Goal: Task Accomplishment & Management: Manage account settings

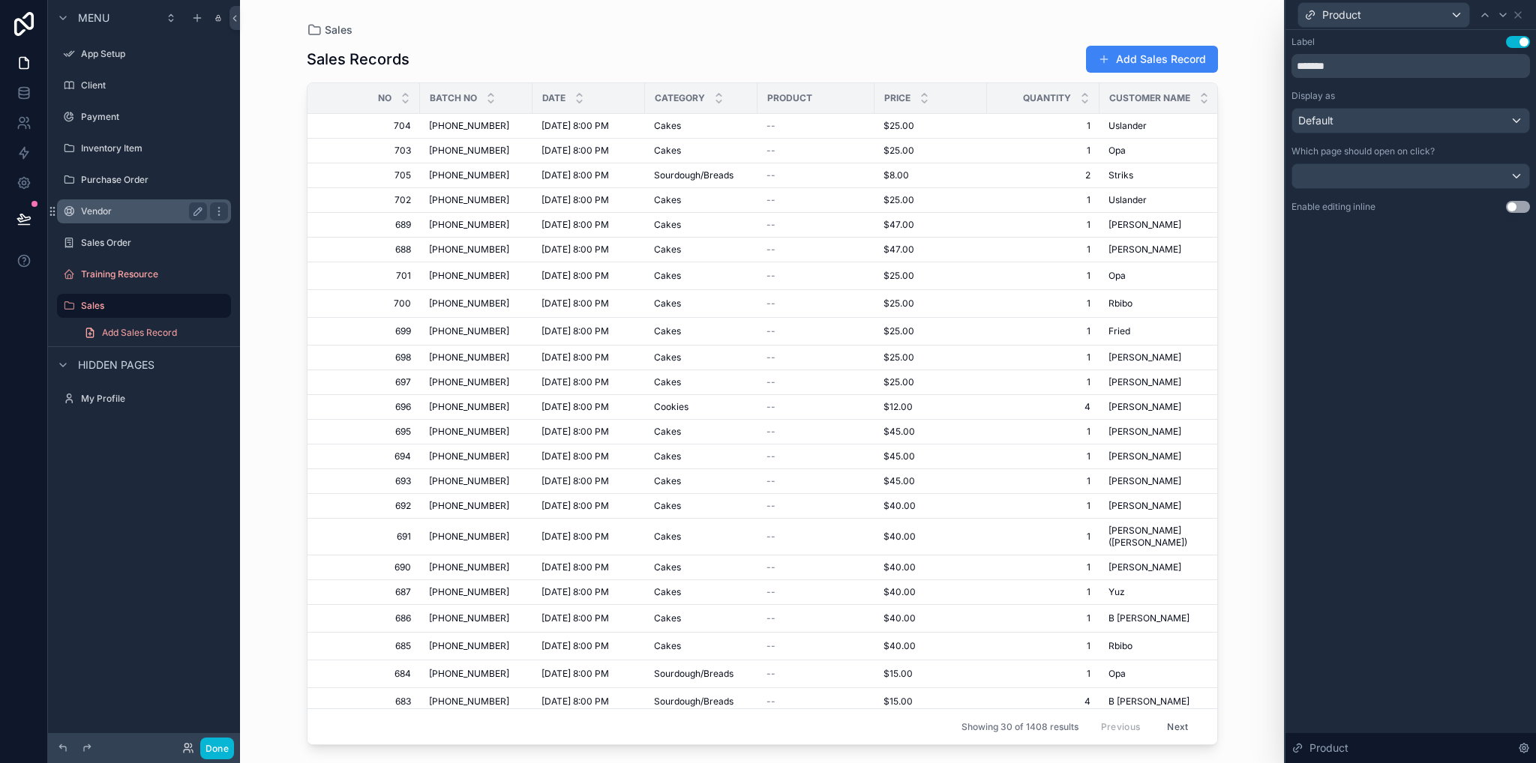
scroll to position [195, 0]
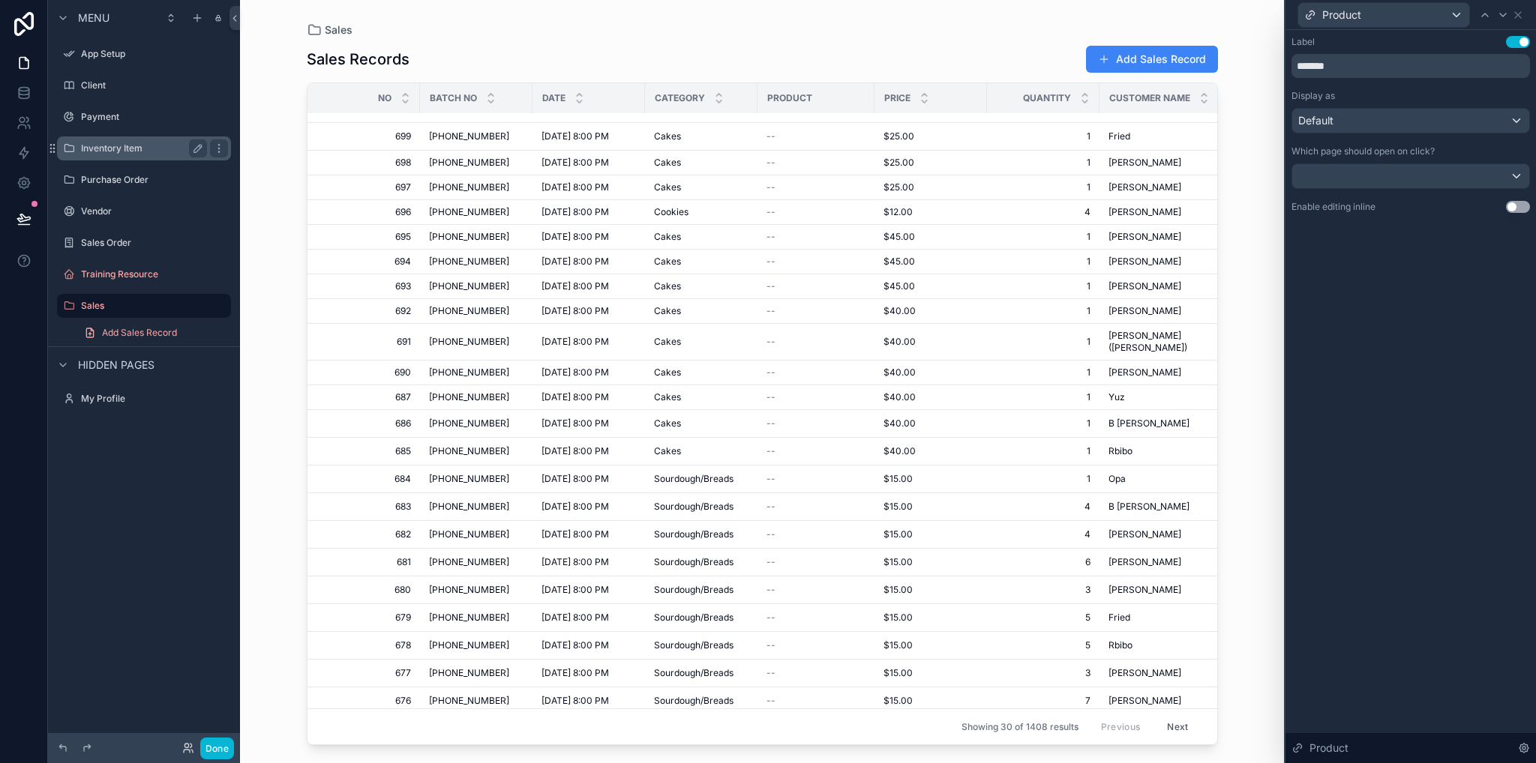
click at [148, 147] on label "Inventory Item" at bounding box center [141, 148] width 120 height 12
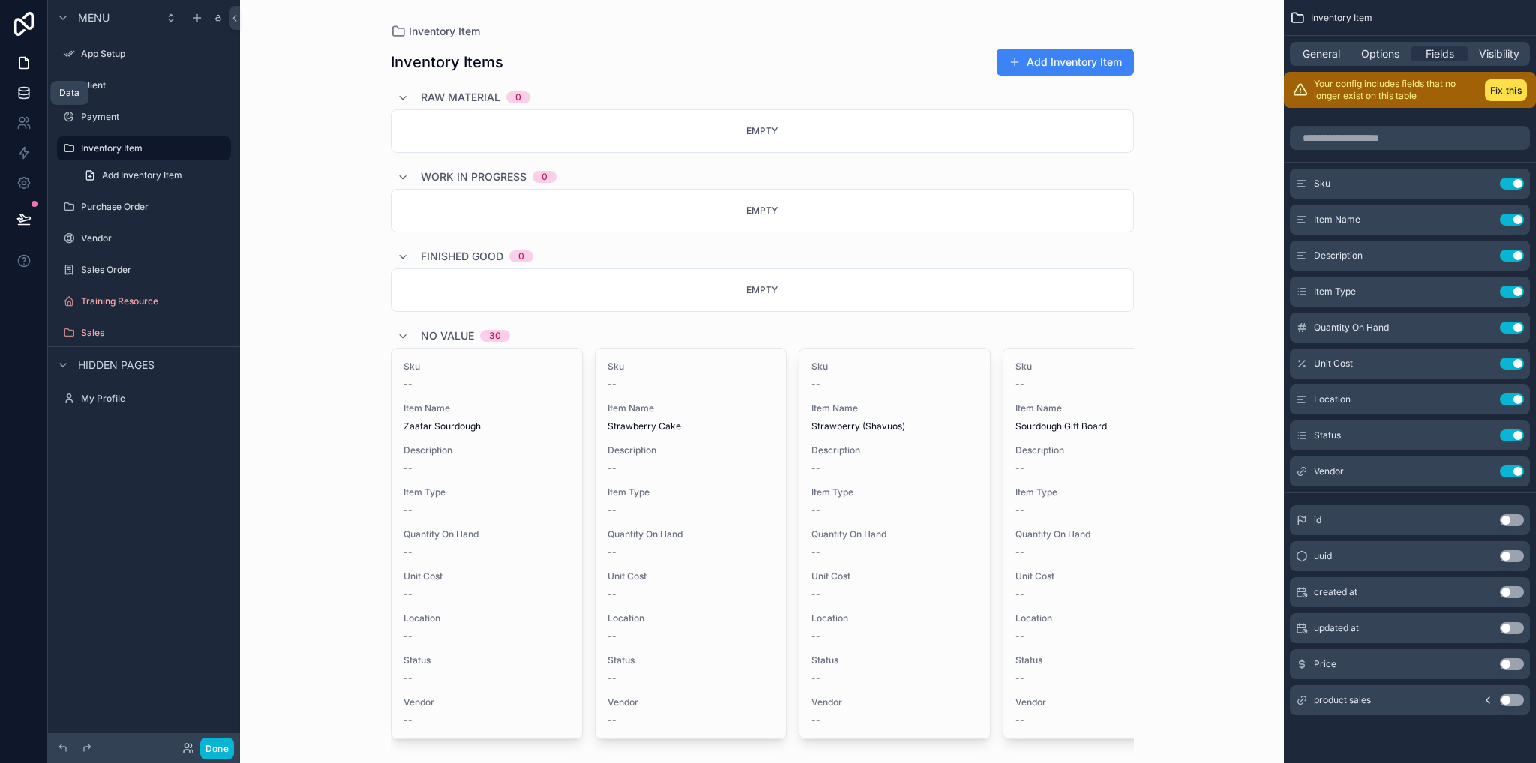
click at [28, 94] on icon at bounding box center [24, 96] width 10 height 6
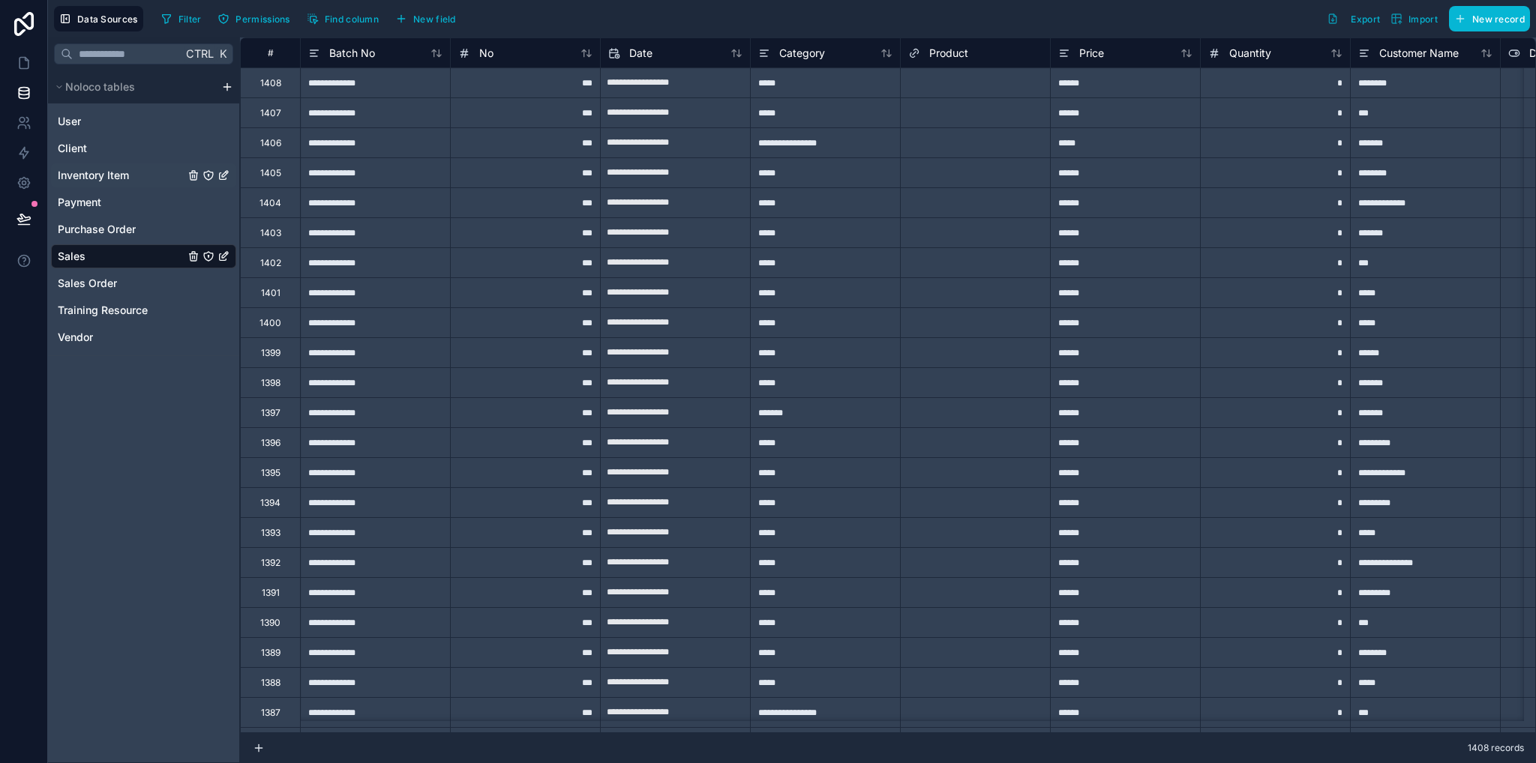
click at [121, 175] on span "Inventory Item" at bounding box center [93, 175] width 71 height 15
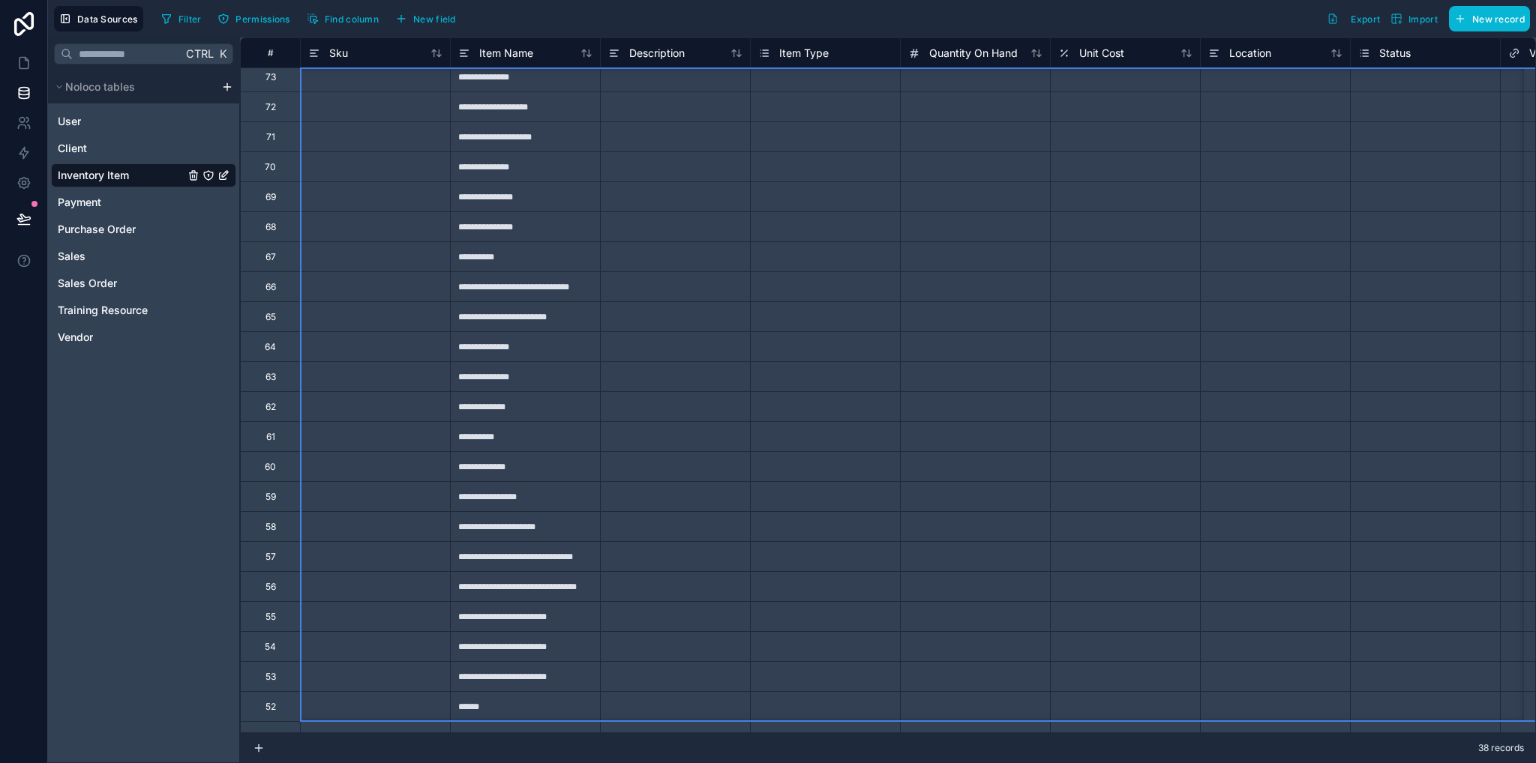
drag, startPoint x: 269, startPoint y: 76, endPoint x: 251, endPoint y: 793, distance: 717.8
click at [251, 763] on html "**********" at bounding box center [768, 381] width 1536 height 763
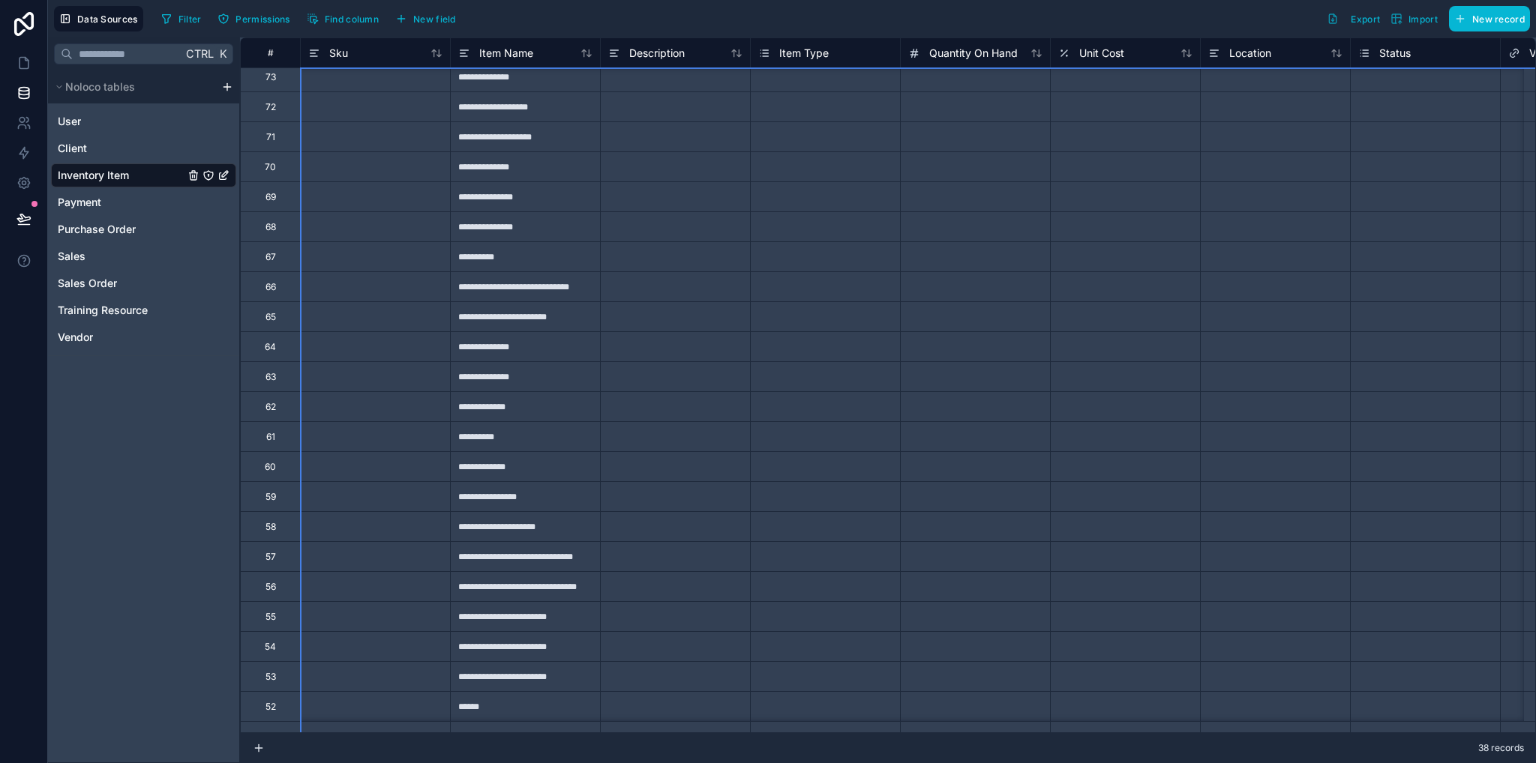
scroll to position [276, 0]
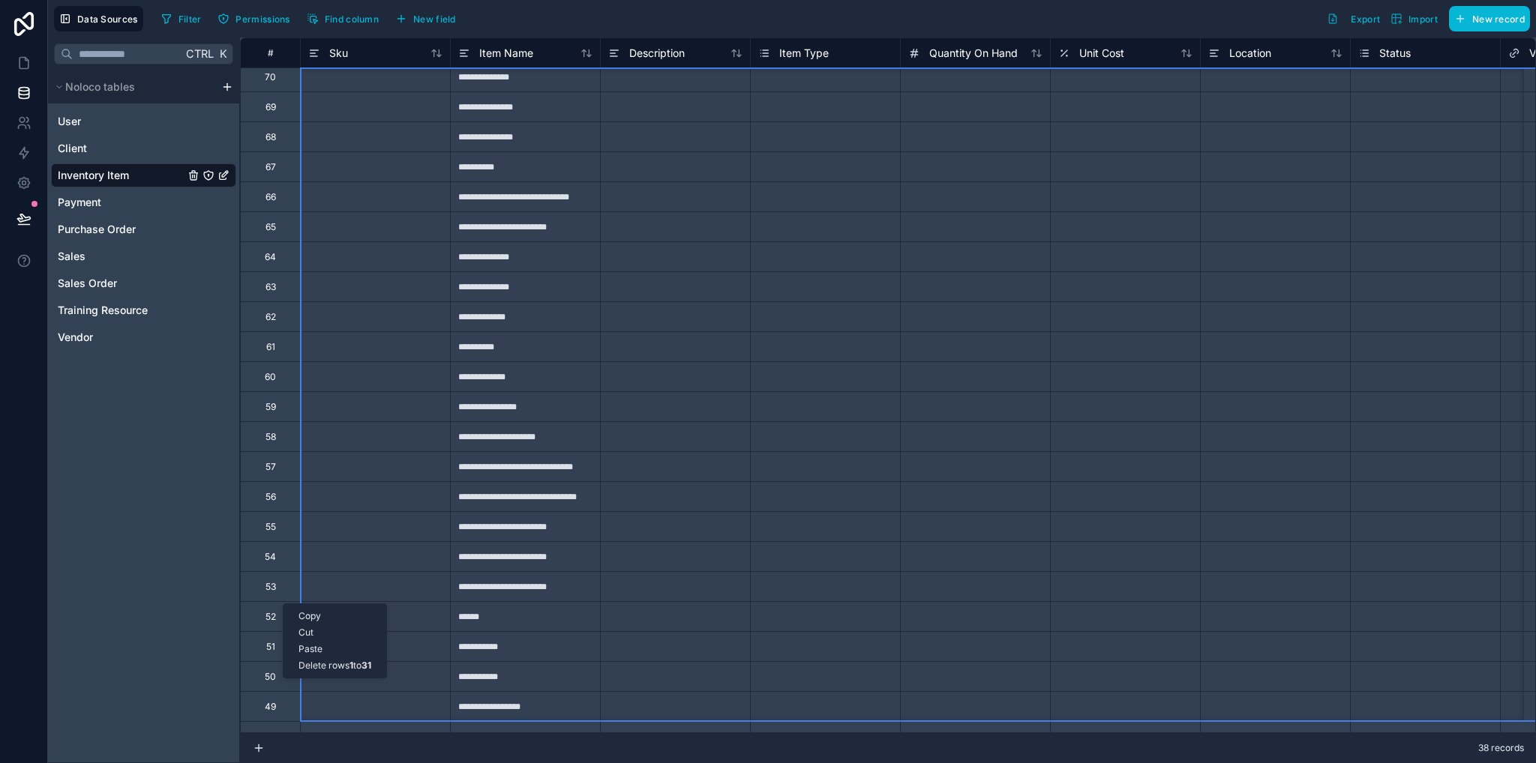
drag, startPoint x: 283, startPoint y: 604, endPoint x: 325, endPoint y: 664, distance: 74.3
click at [325, 664] on div "Delete rows 1 to 31" at bounding box center [334, 666] width 103 height 16
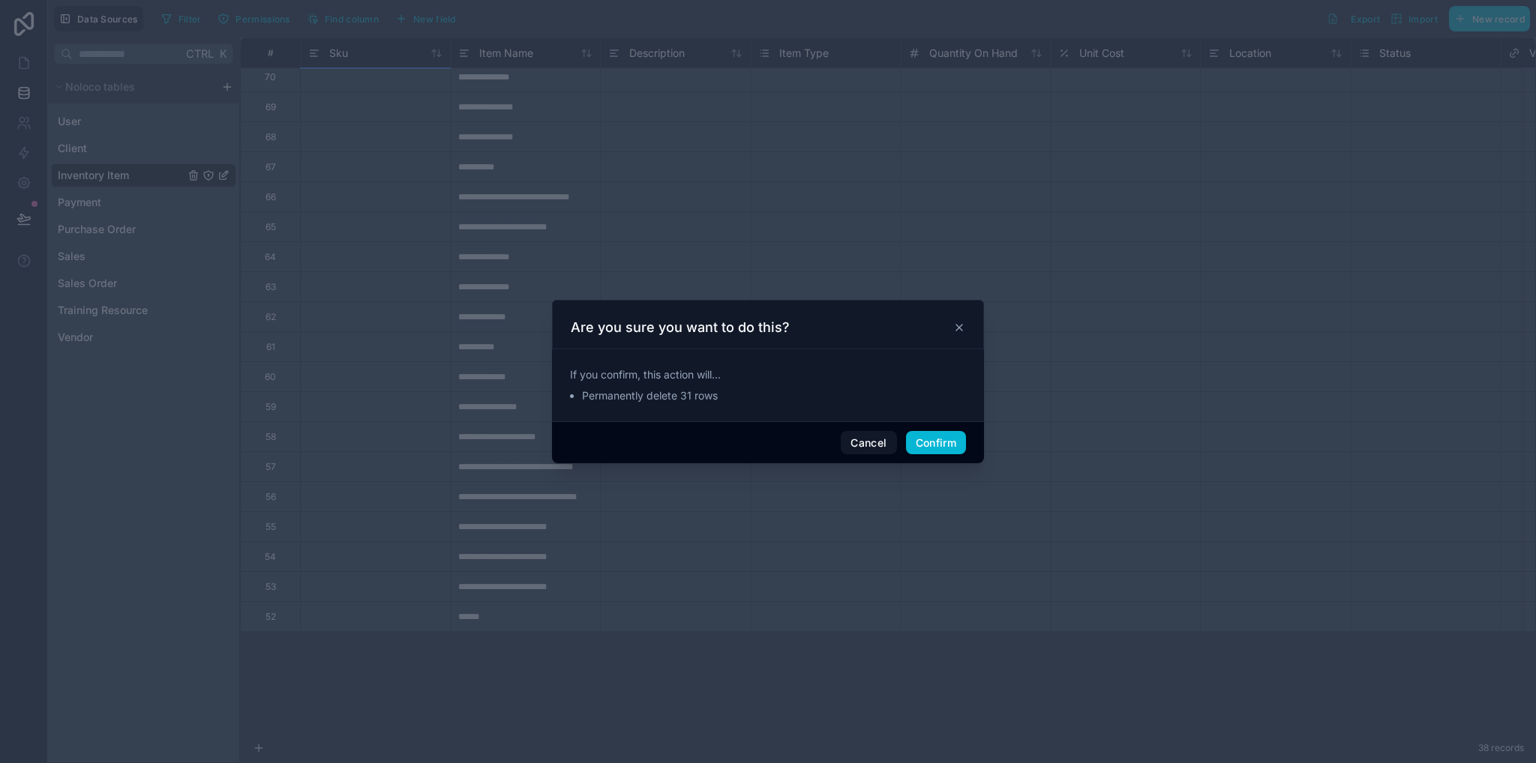
scroll to position [0, 0]
click at [934, 444] on button "Confirm" at bounding box center [936, 443] width 60 height 24
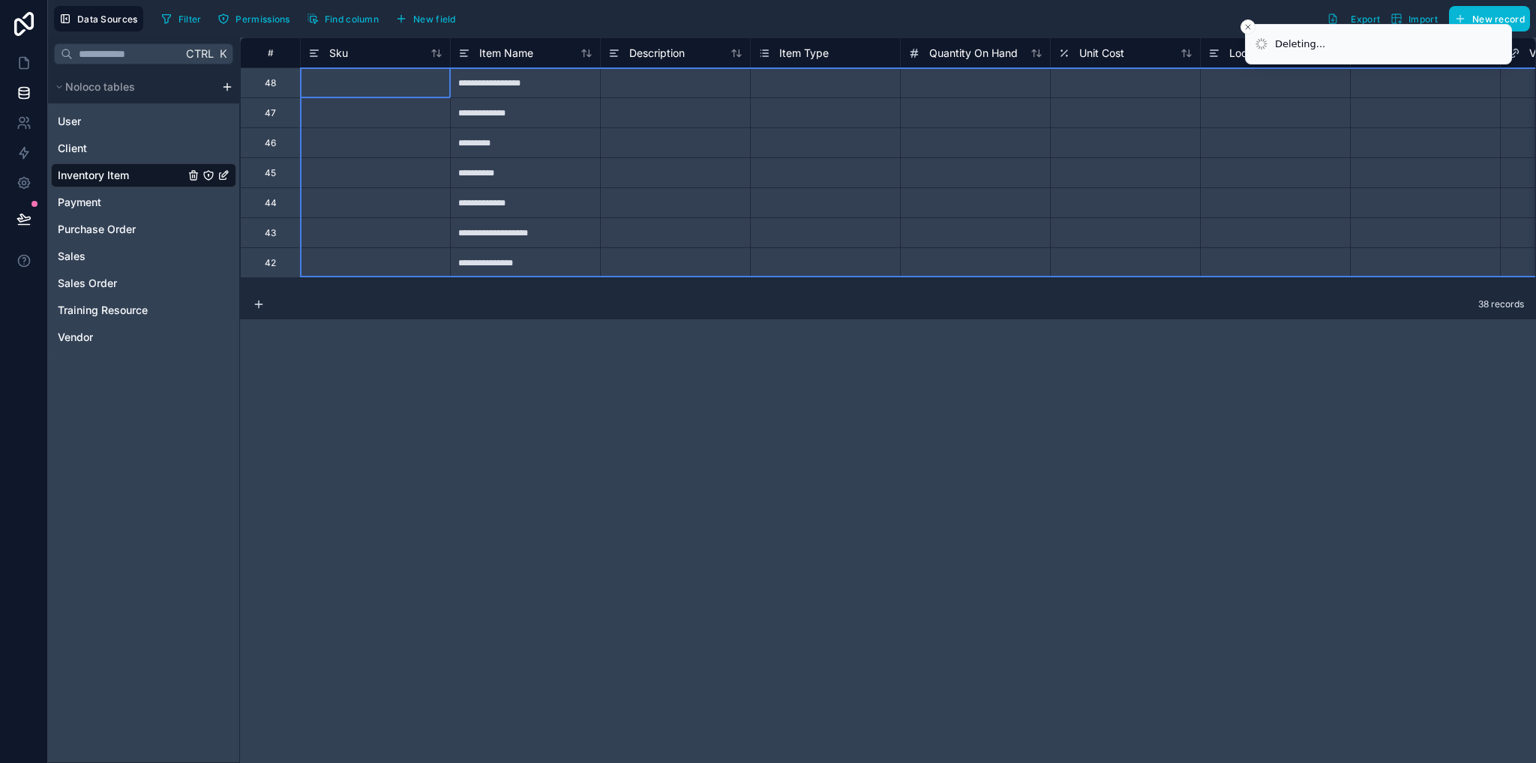
drag, startPoint x: 282, startPoint y: 82, endPoint x: 289, endPoint y: 265, distance: 183.1
click at [289, 265] on div "**********" at bounding box center [1320, 157] width 2160 height 240
click at [354, 329] on div "Delete rows 1 to 7" at bounding box center [338, 327] width 98 height 16
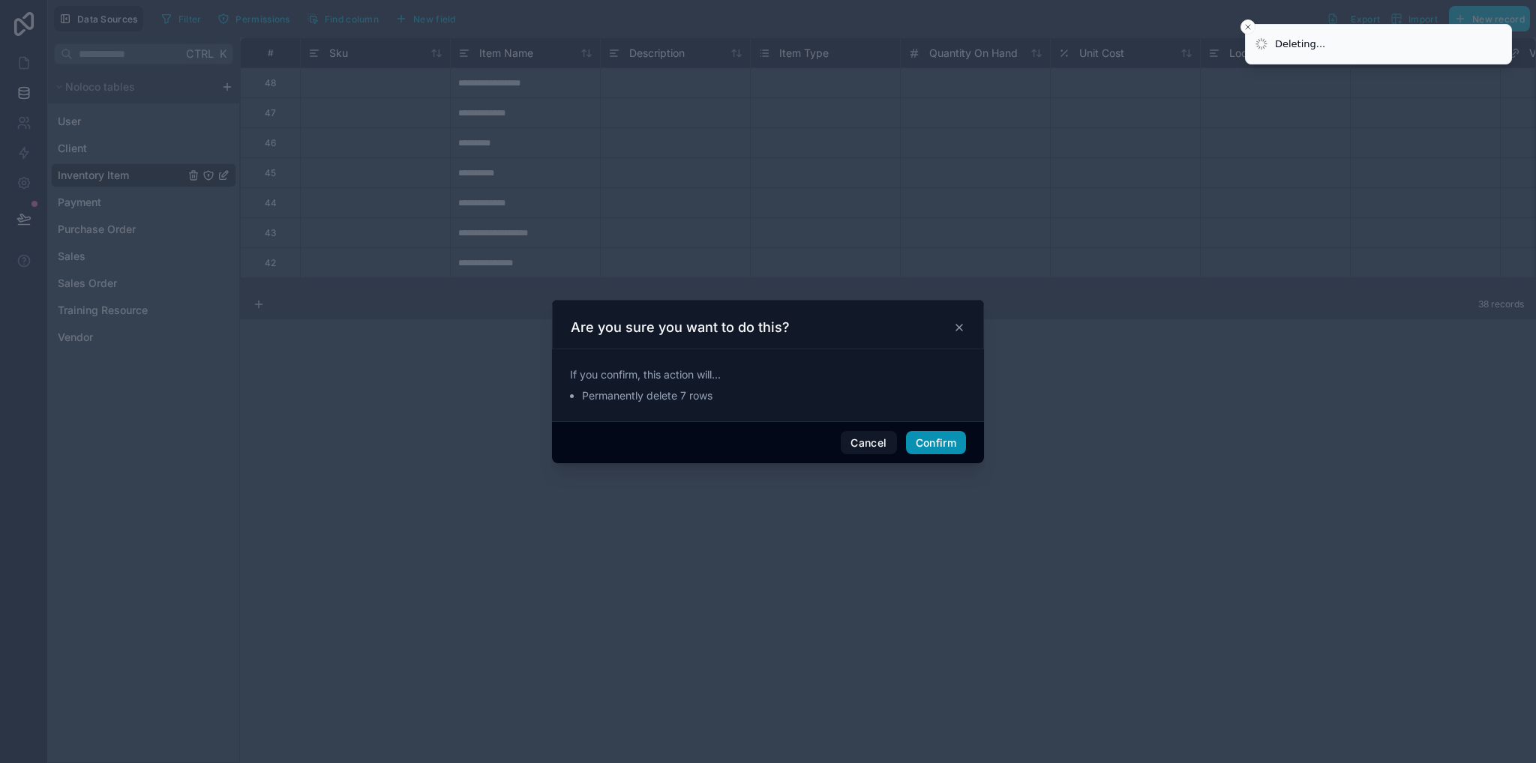
click at [937, 446] on button "Confirm" at bounding box center [936, 443] width 60 height 24
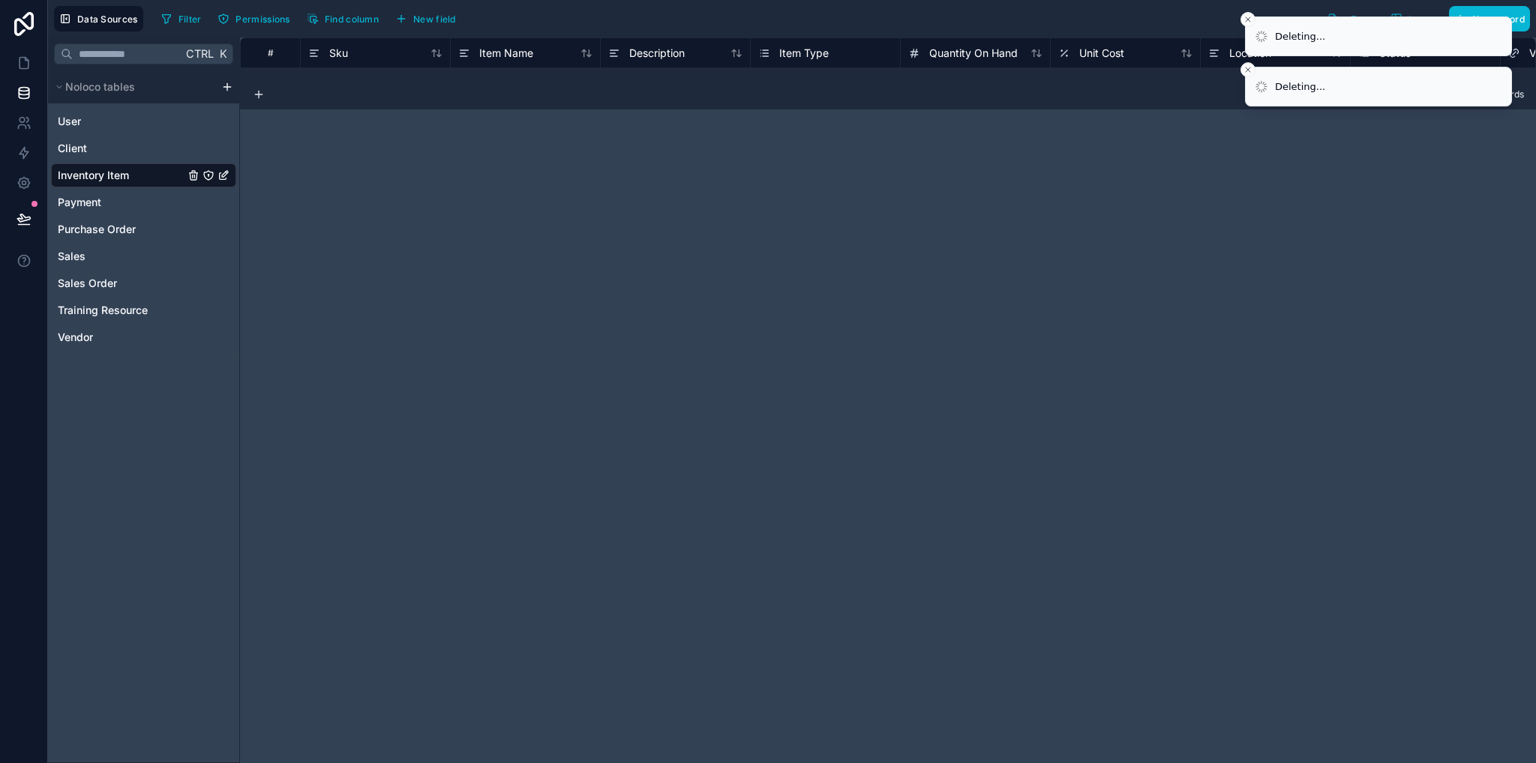
drag, startPoint x: 1418, startPoint y: 11, endPoint x: 1395, endPoint y: 15, distance: 23.5
click at [1410, 16] on li "Deleting..." at bounding box center [1378, 36] width 267 height 40
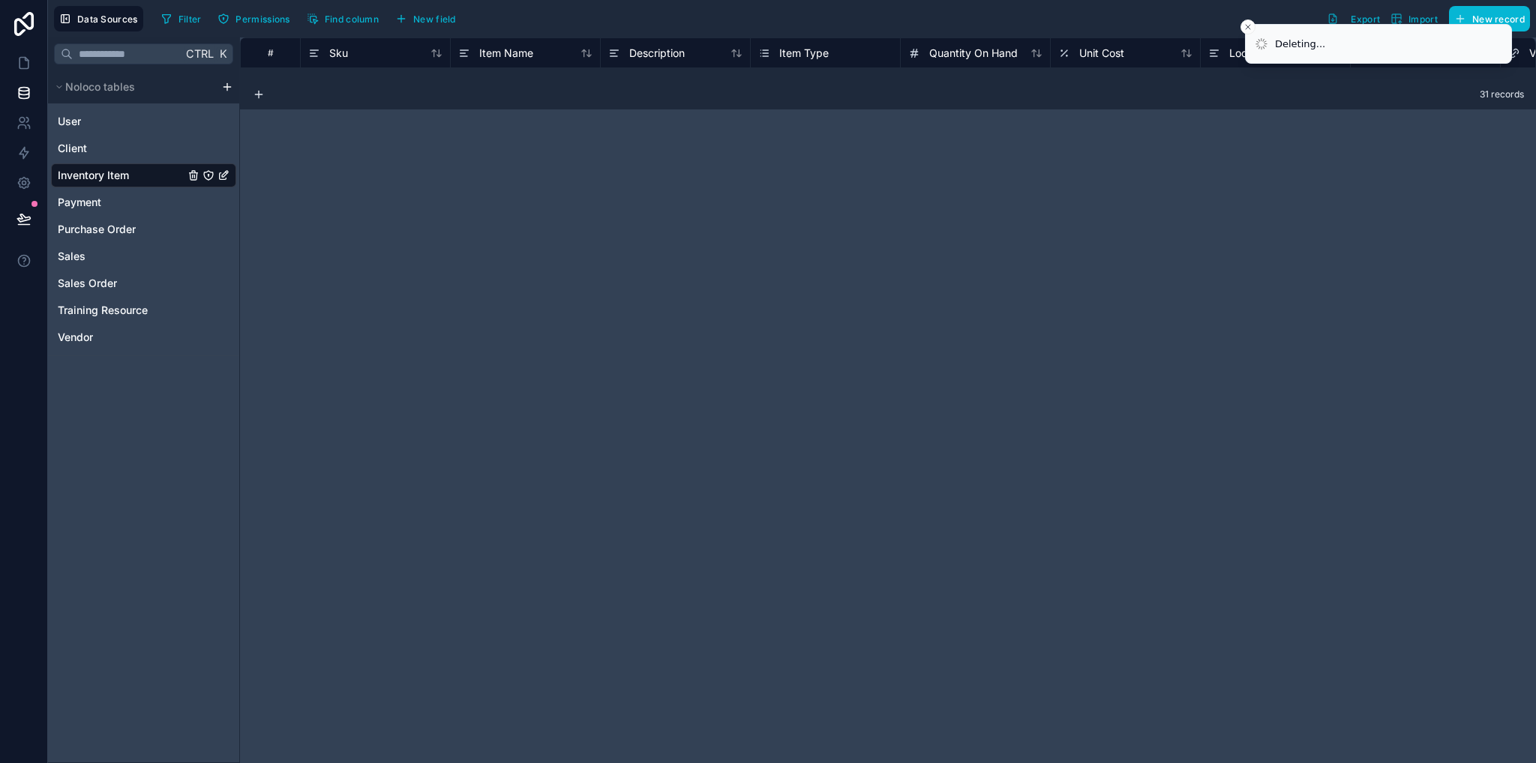
click at [1425, 24] on li "Deleting..." at bounding box center [1378, 44] width 267 height 40
click at [1353, 42] on li "Deleting..." at bounding box center [1378, 44] width 267 height 40
click at [1418, 24] on li "Deleting..." at bounding box center [1378, 44] width 267 height 40
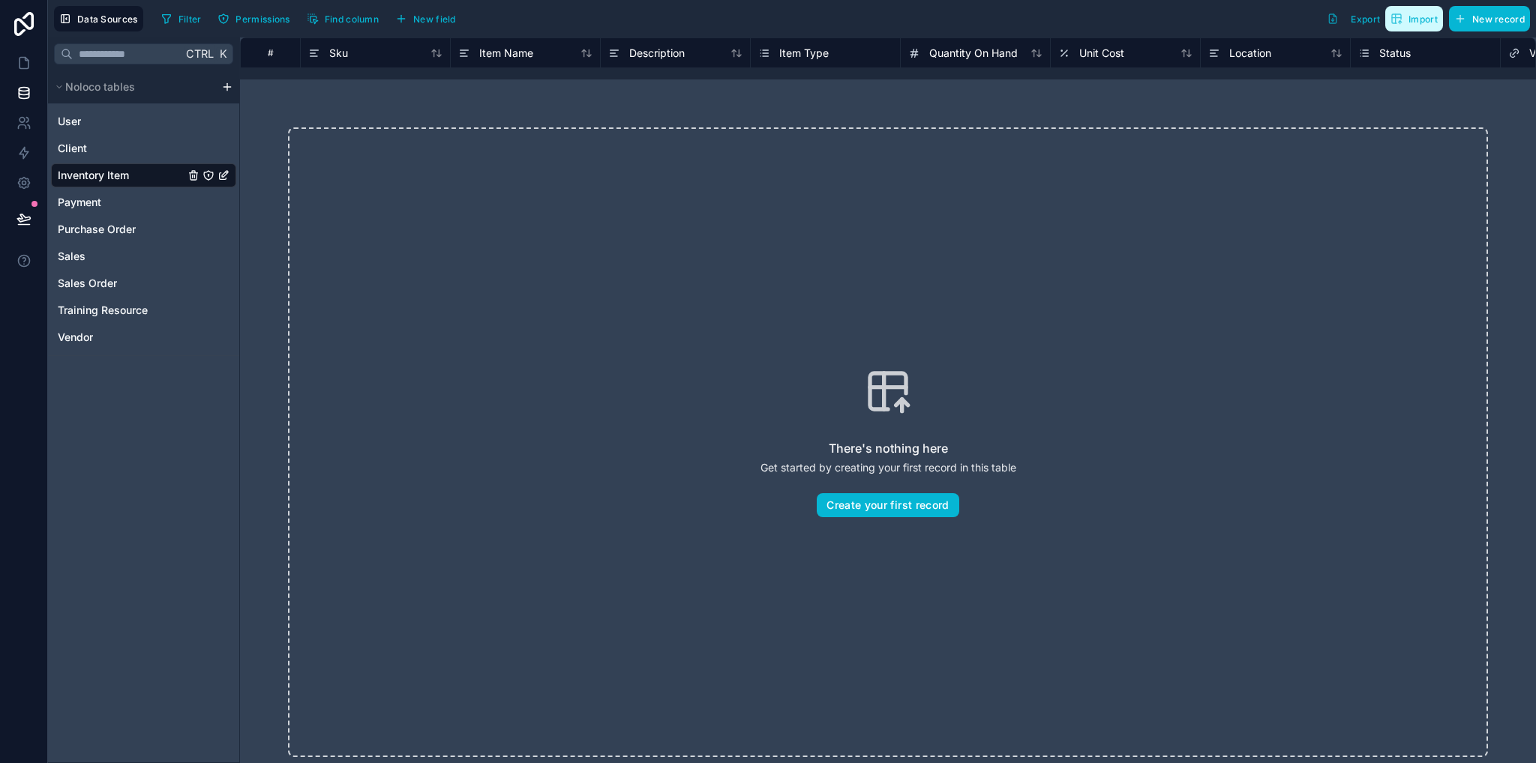
click at [1422, 22] on span "Import" at bounding box center [1422, 18] width 29 height 11
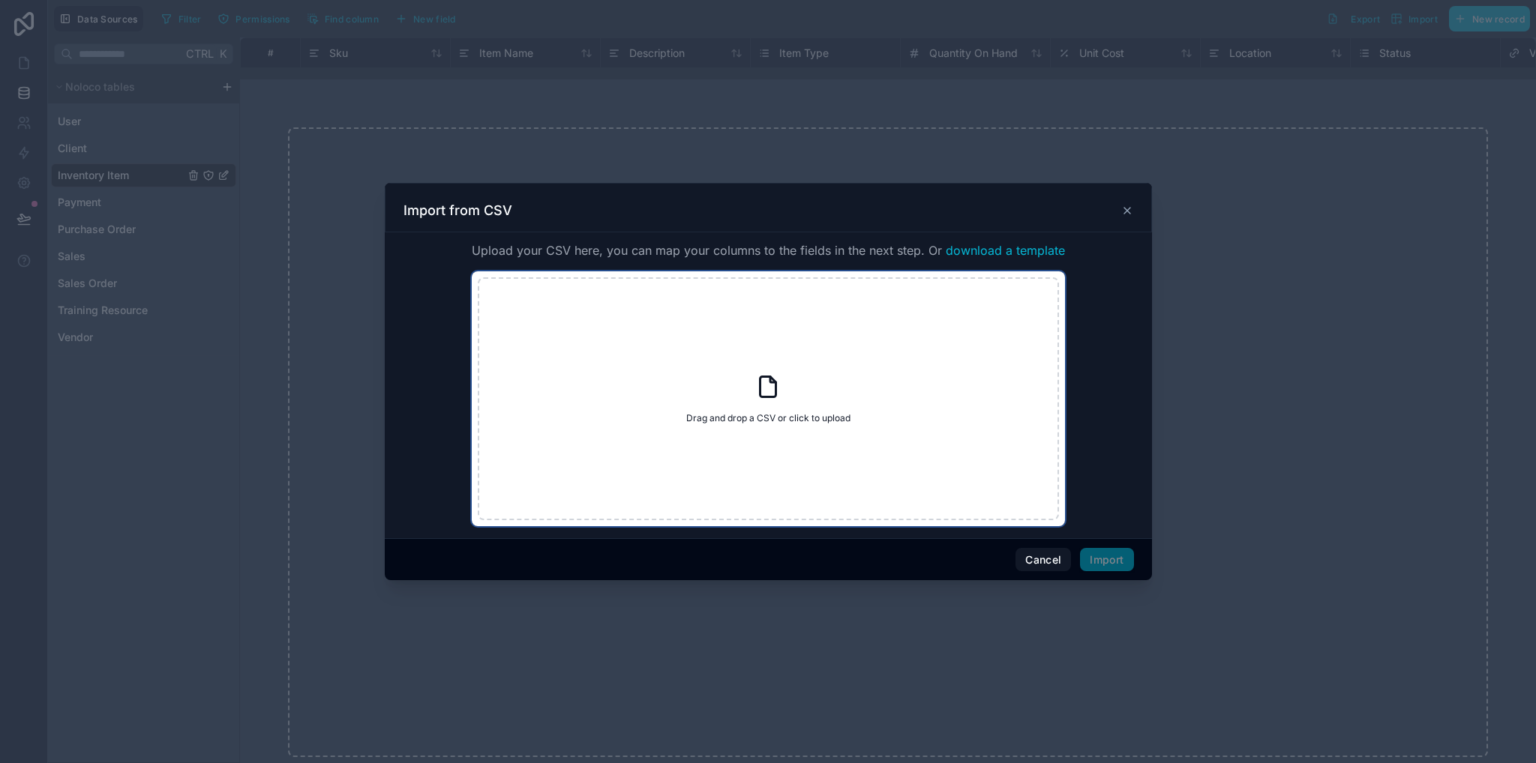
click at [776, 391] on icon at bounding box center [768, 386] width 16 height 20
type input "**********"
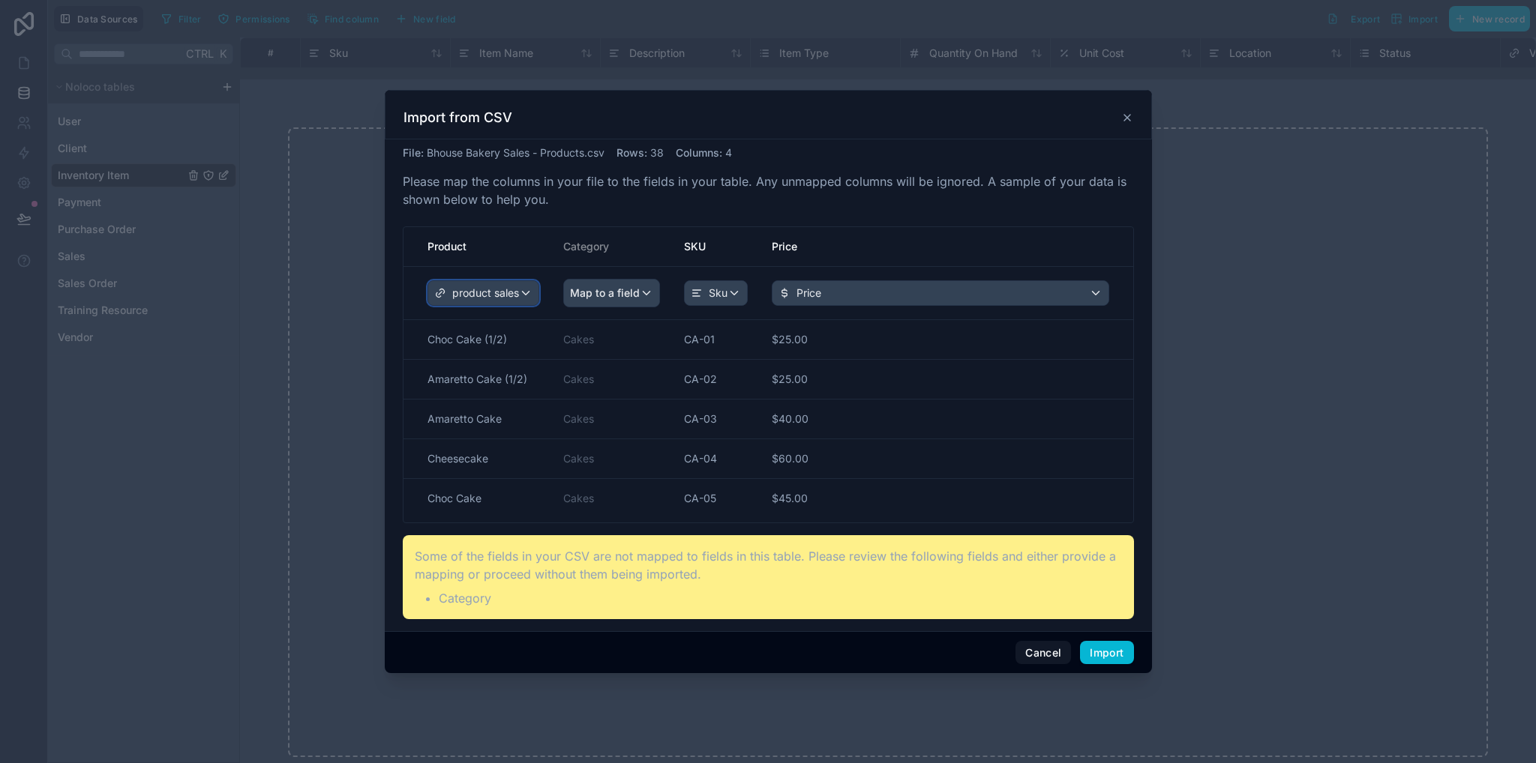
click at [516, 289] on span "product sales" at bounding box center [485, 293] width 67 height 15
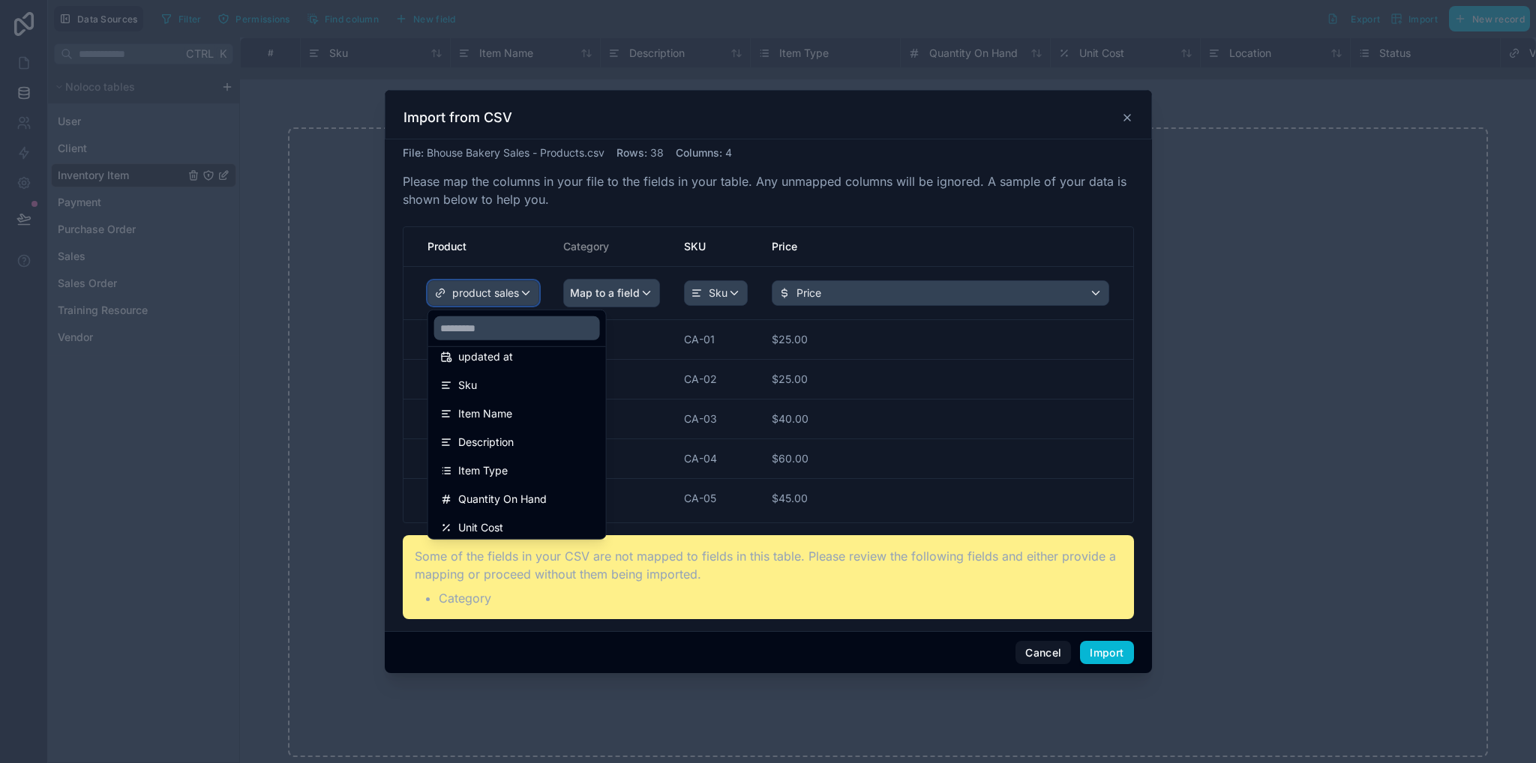
scroll to position [150, 0]
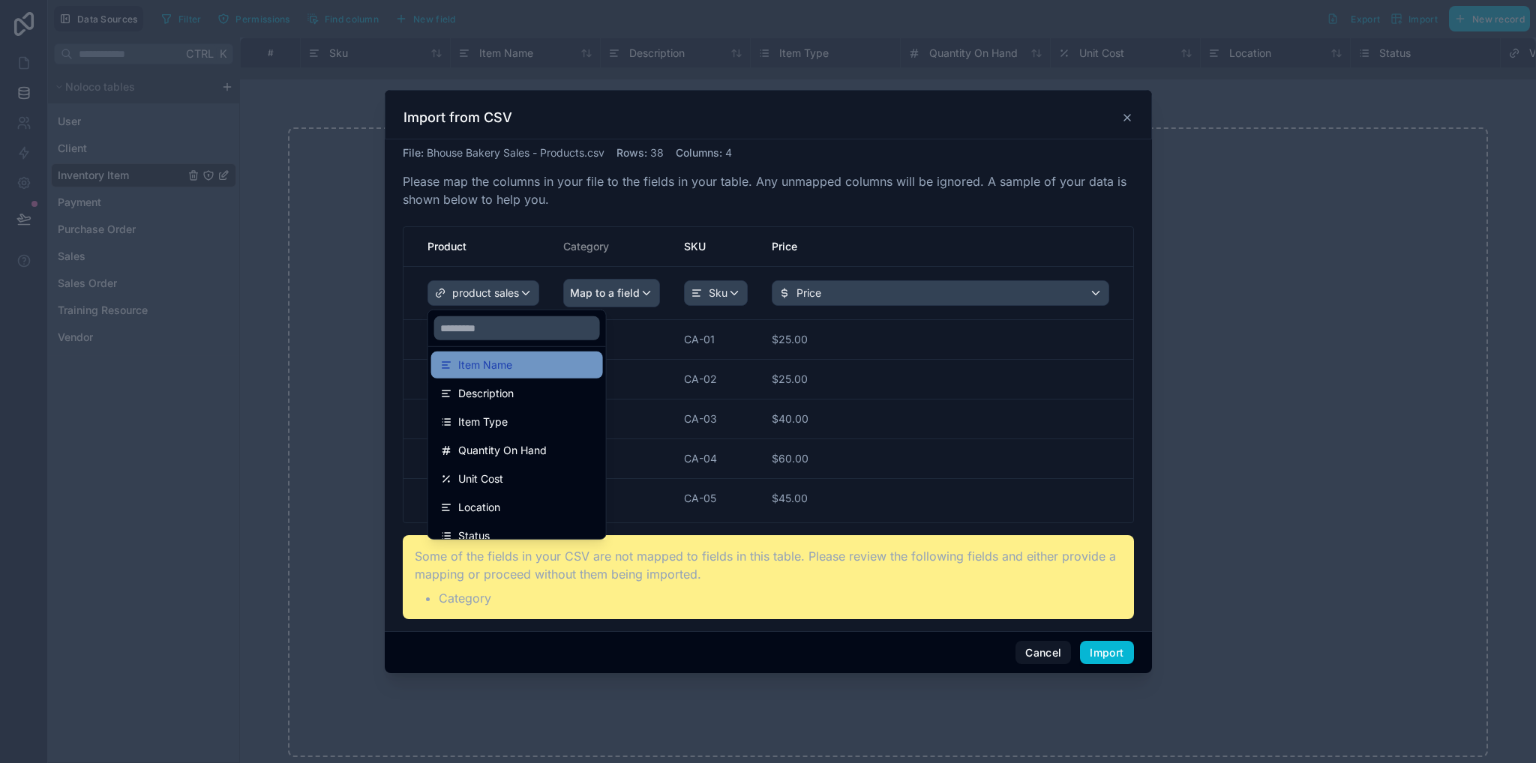
click at [530, 362] on div "Item Name" at bounding box center [517, 365] width 154 height 18
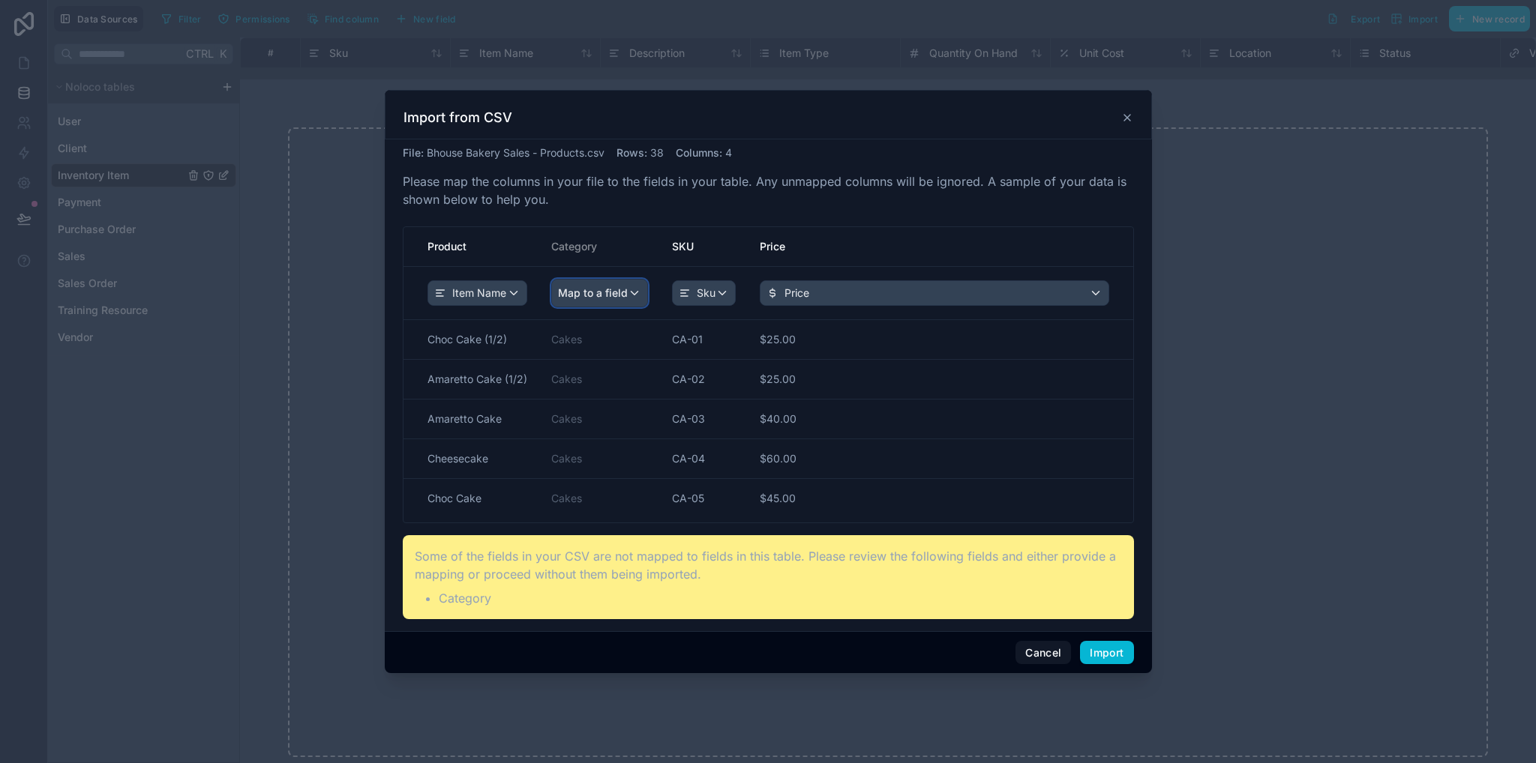
click at [629, 292] on div "Map to a field" at bounding box center [599, 293] width 95 height 27
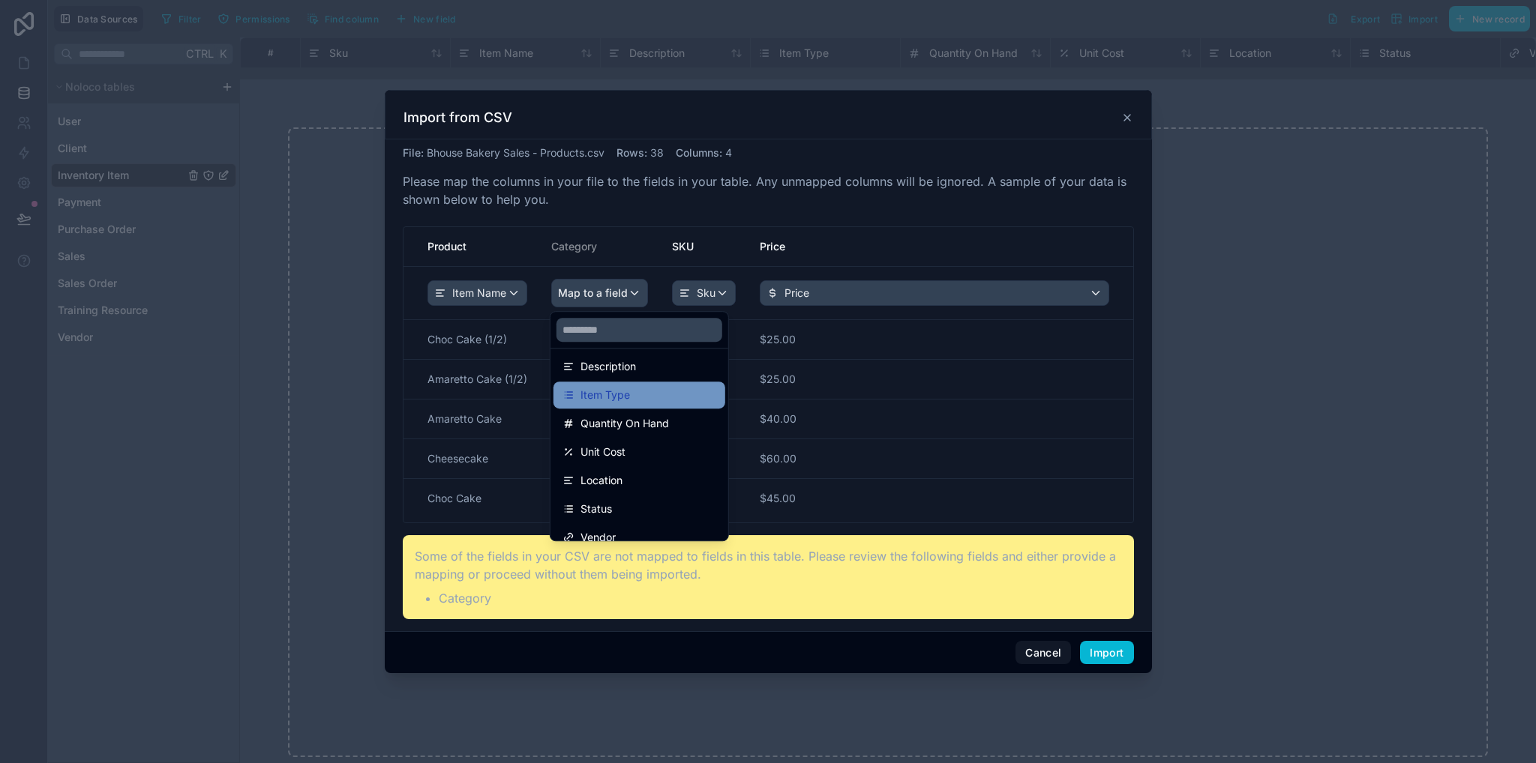
click at [658, 400] on div "Item Type" at bounding box center [639, 395] width 154 height 18
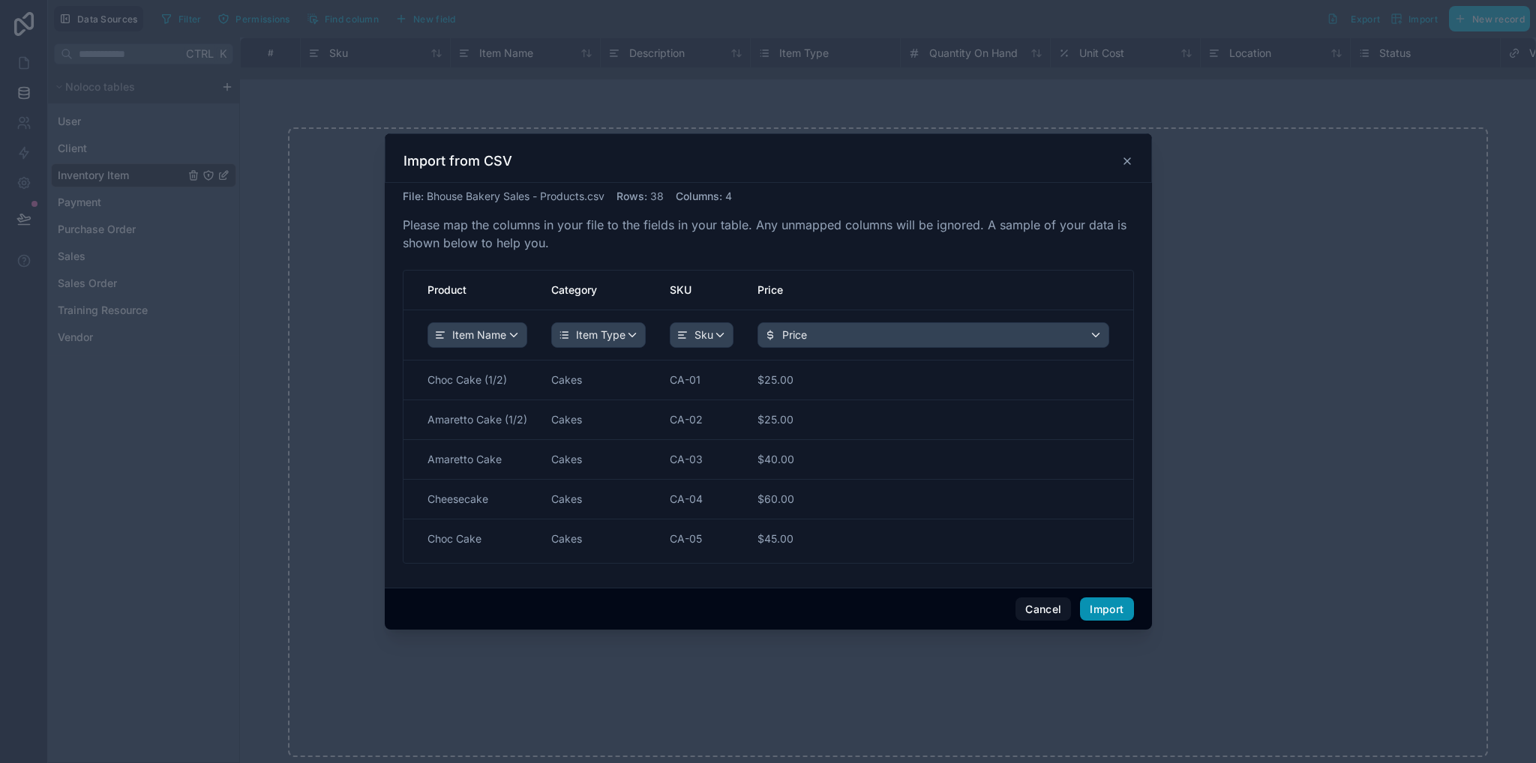
click at [1093, 601] on button "Import" at bounding box center [1106, 610] width 53 height 24
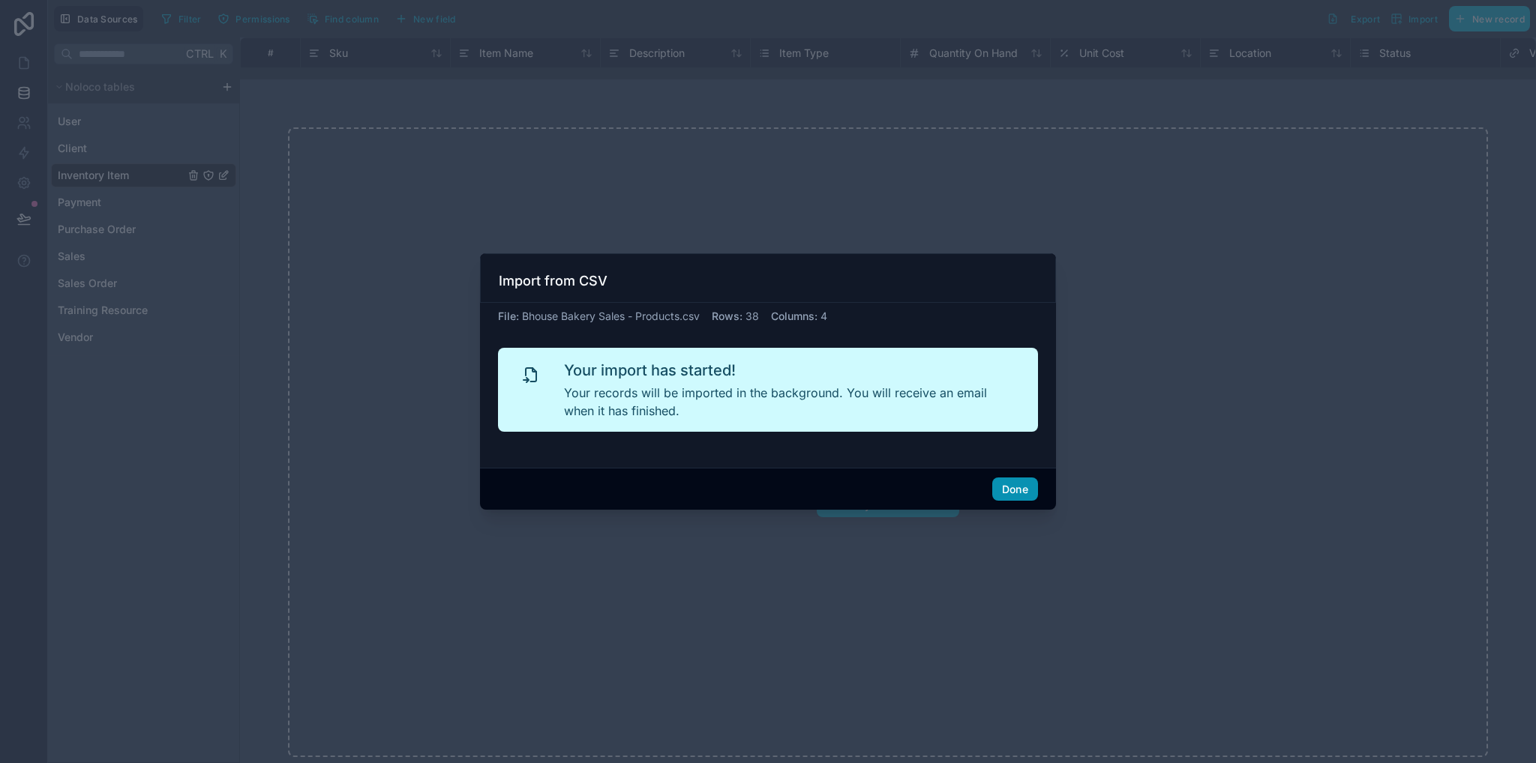
click at [1017, 488] on button "Done" at bounding box center [1015, 490] width 46 height 24
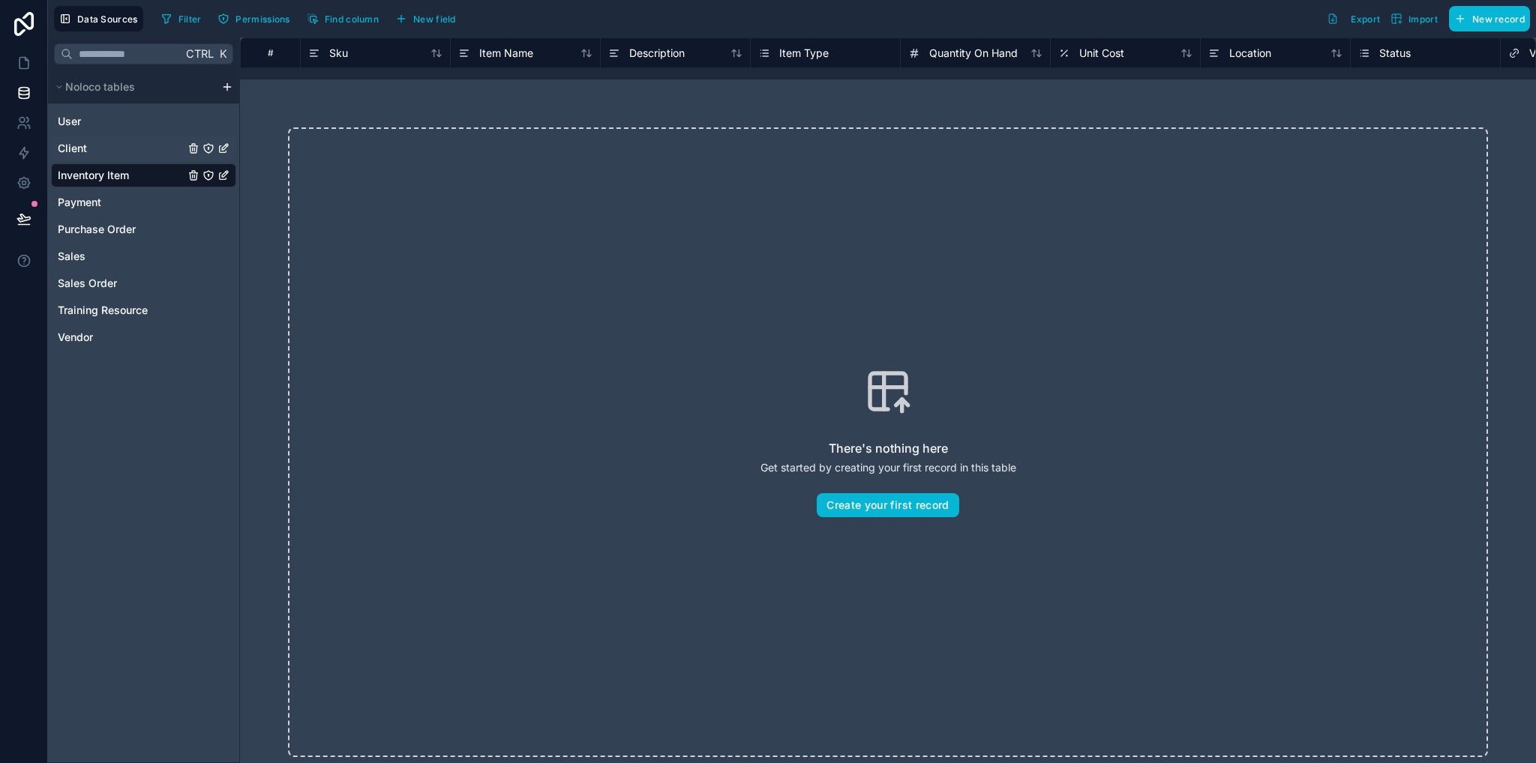
click at [126, 155] on div "Client" at bounding box center [143, 148] width 185 height 24
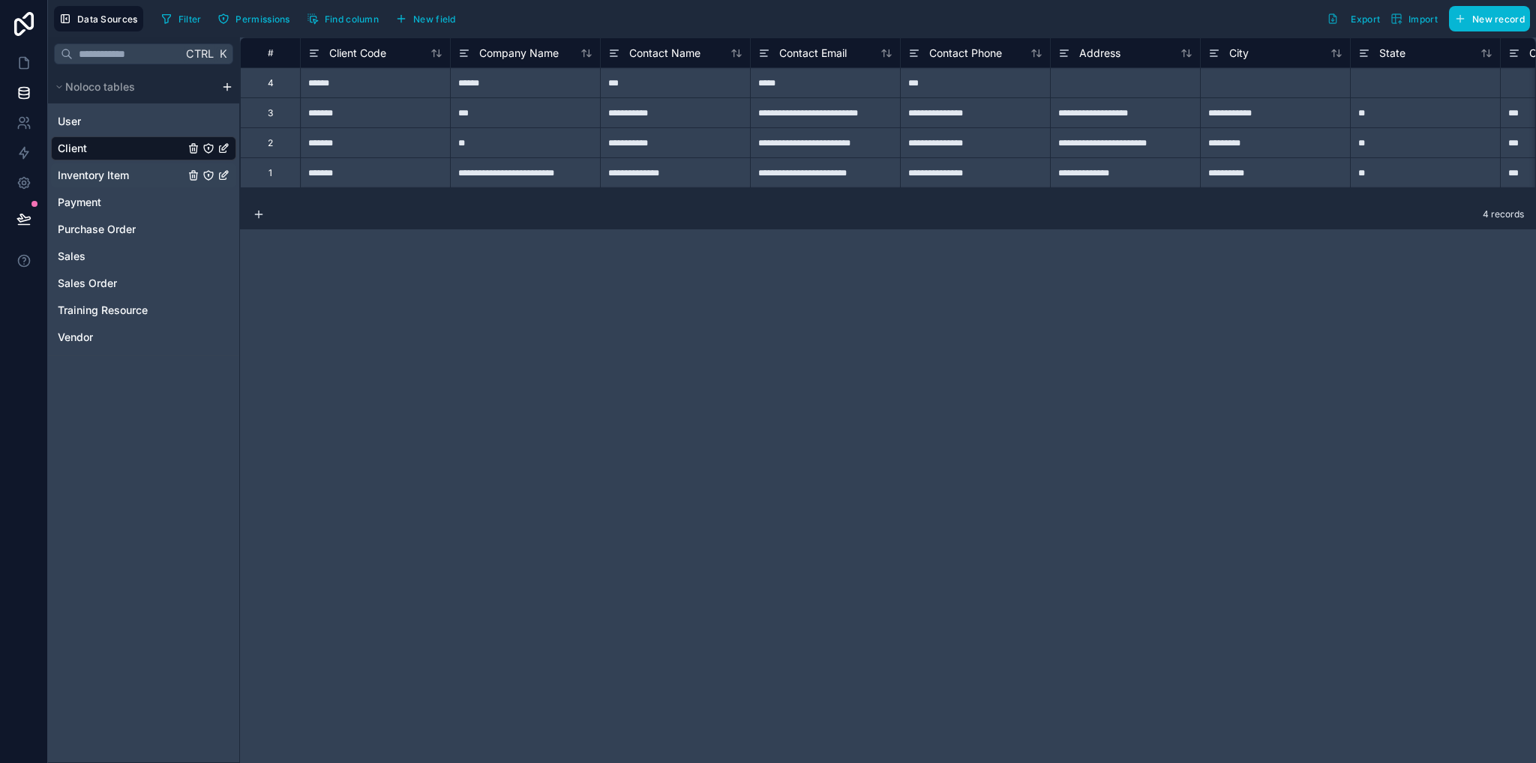
click at [124, 172] on span "Inventory Item" at bounding box center [93, 175] width 71 height 15
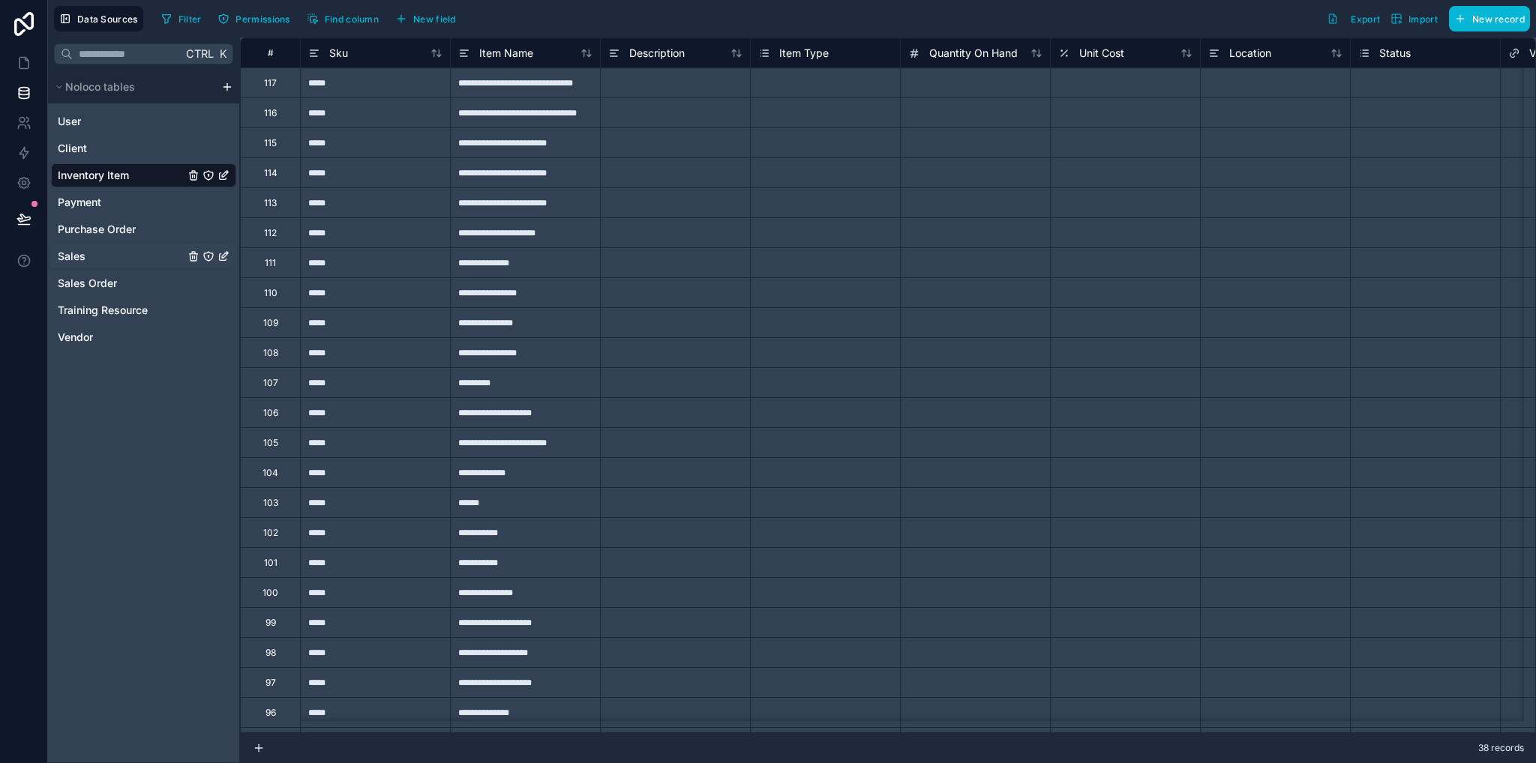
click at [111, 249] on div "Sales" at bounding box center [143, 256] width 185 height 24
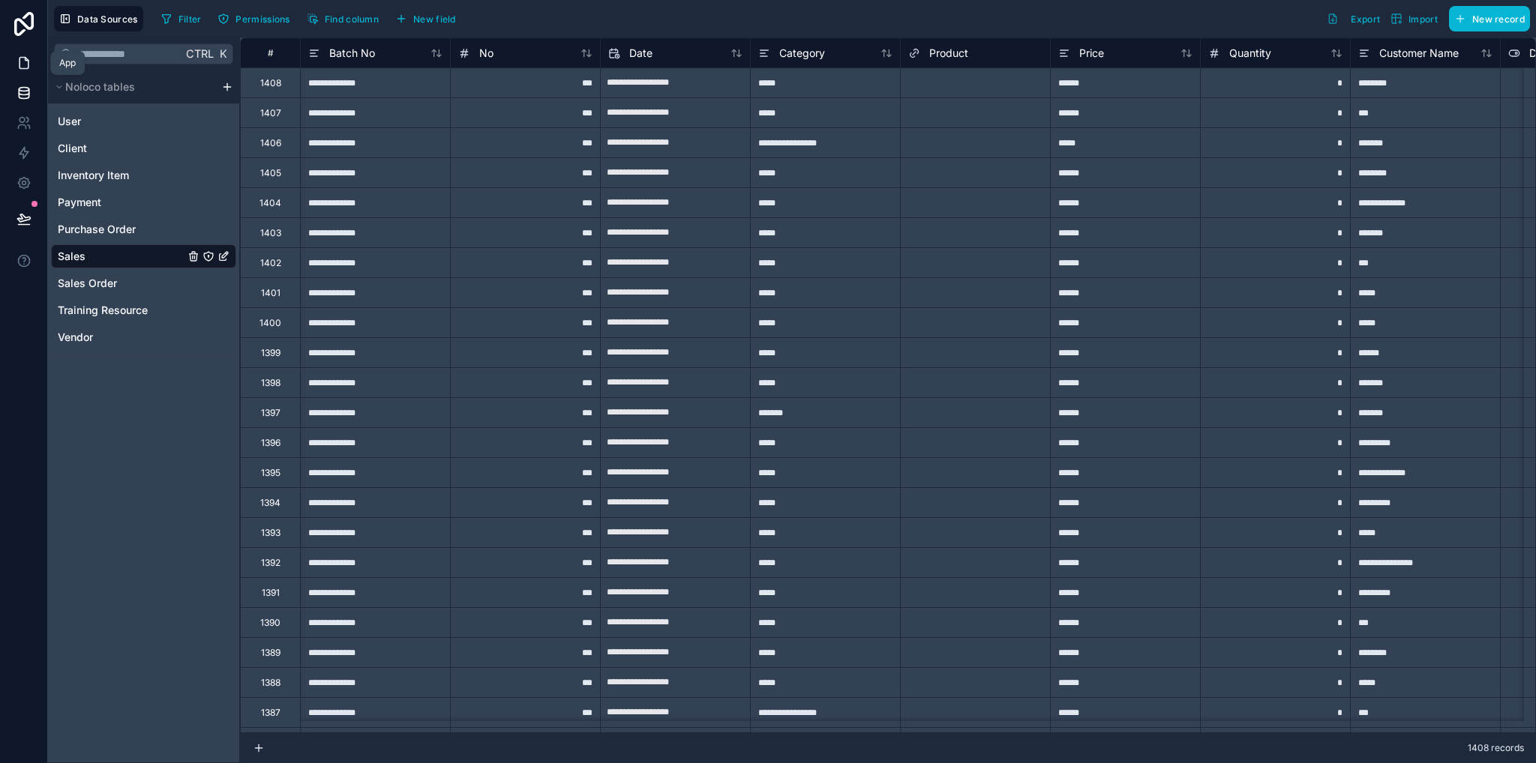
click at [27, 69] on icon at bounding box center [23, 63] width 9 height 11
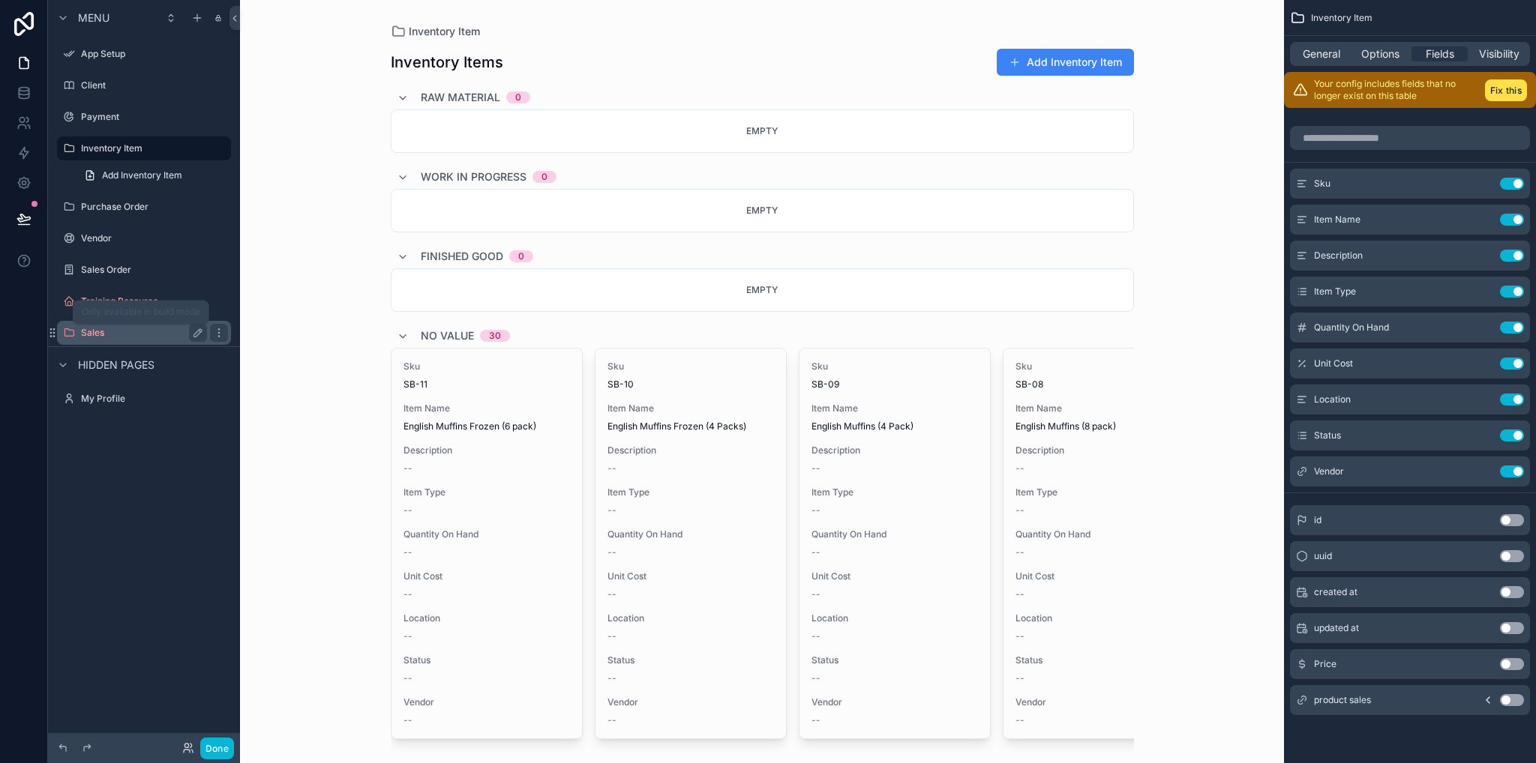
click at [123, 336] on label "Sales" at bounding box center [141, 333] width 120 height 12
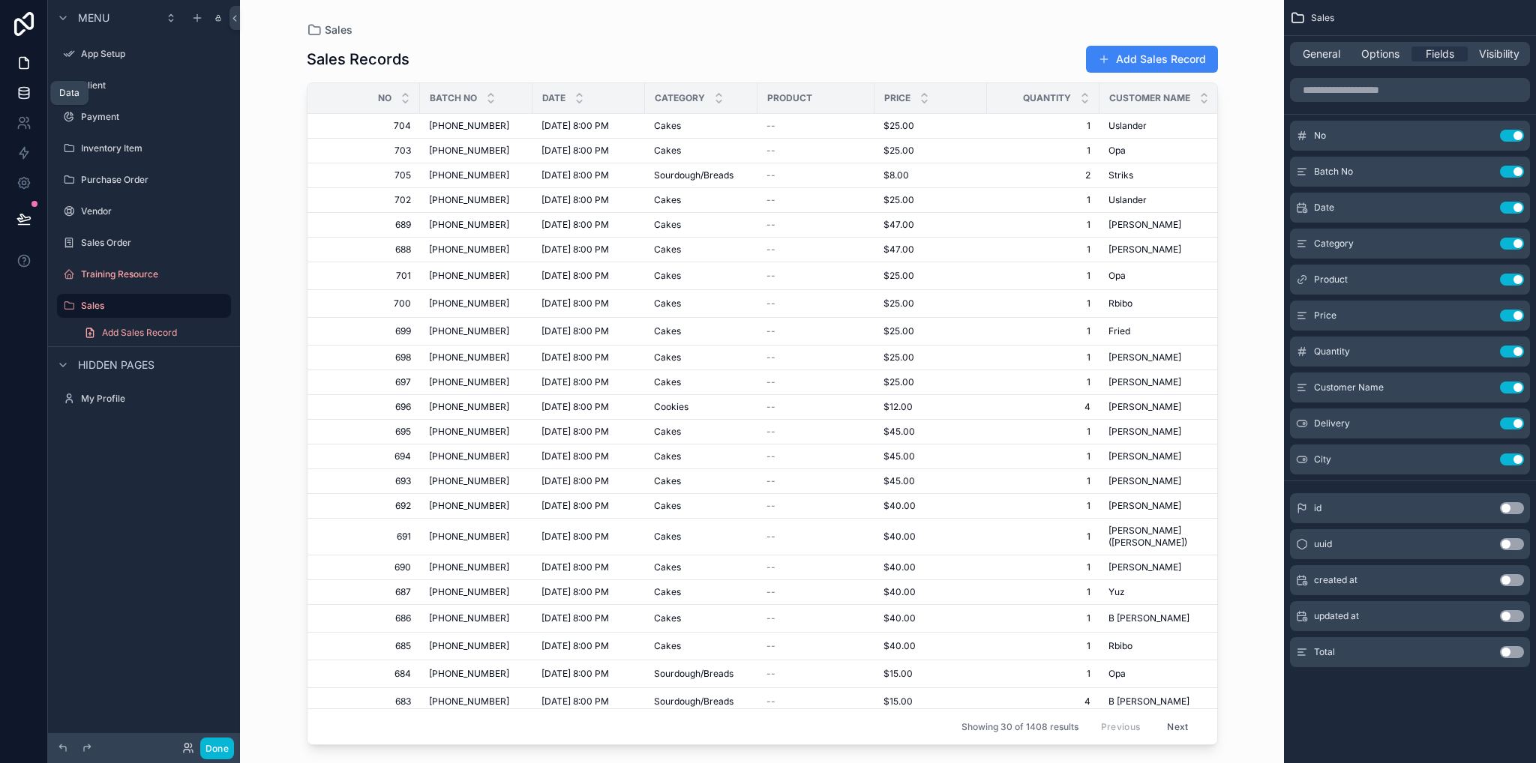
click at [36, 94] on link at bounding box center [23, 93] width 47 height 30
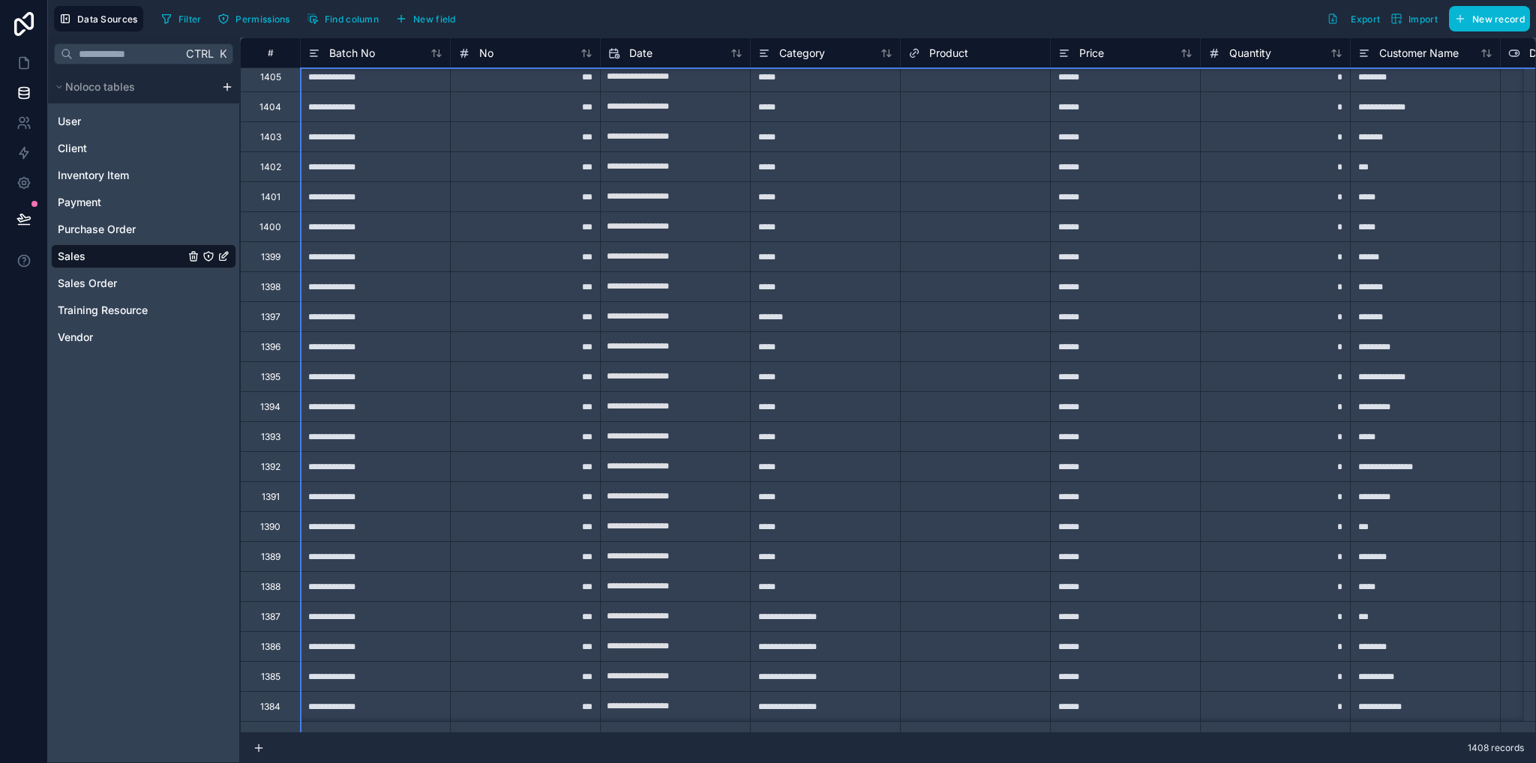
scroll to position [186, 0]
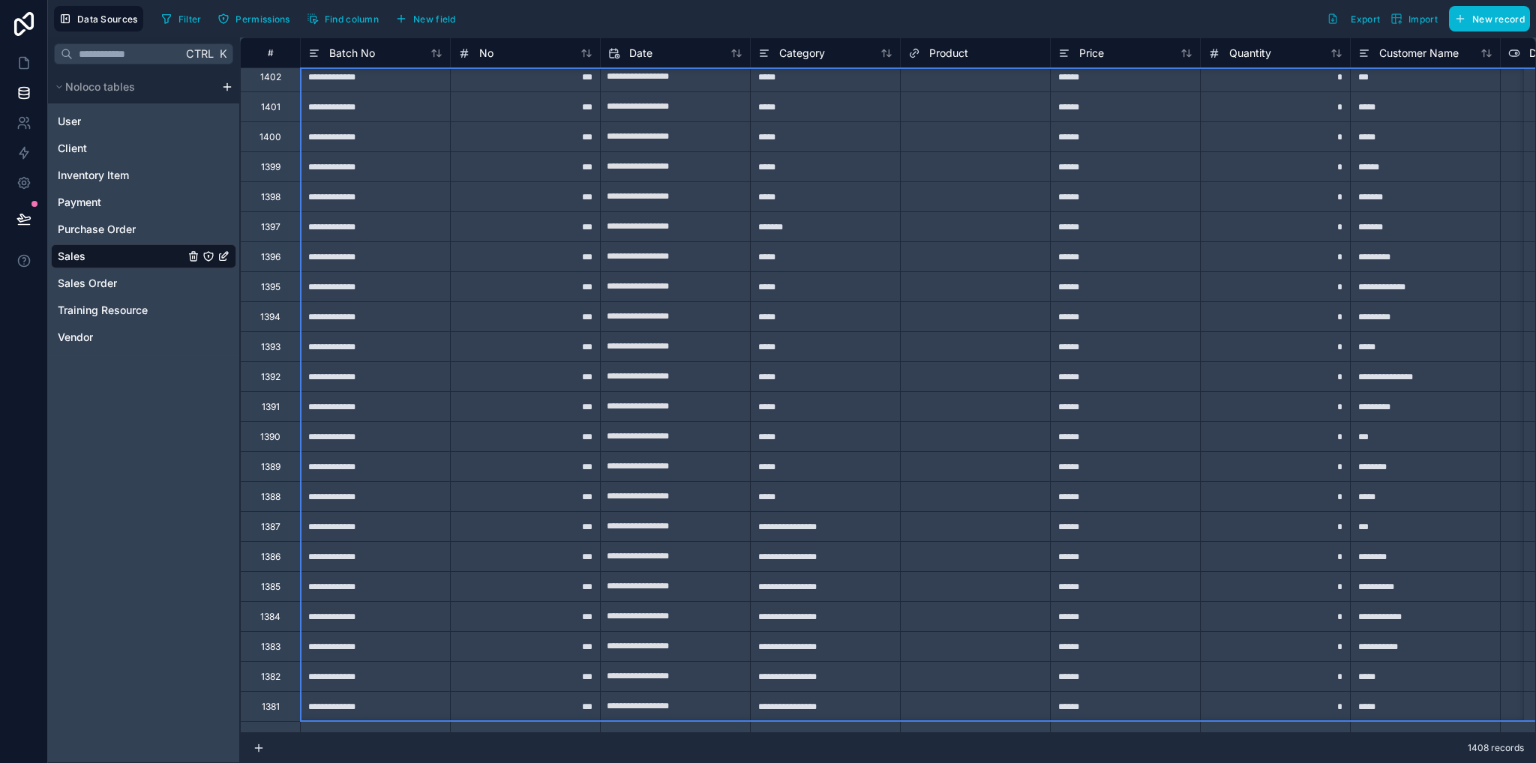
drag, startPoint x: 274, startPoint y: 79, endPoint x: 294, endPoint y: 798, distance: 719.4
click at [294, 763] on html "**********" at bounding box center [768, 381] width 1536 height 763
drag, startPoint x: 291, startPoint y: 543, endPoint x: 339, endPoint y: 604, distance: 77.4
click at [339, 604] on div "Delete rows 1 to 28" at bounding box center [344, 605] width 105 height 16
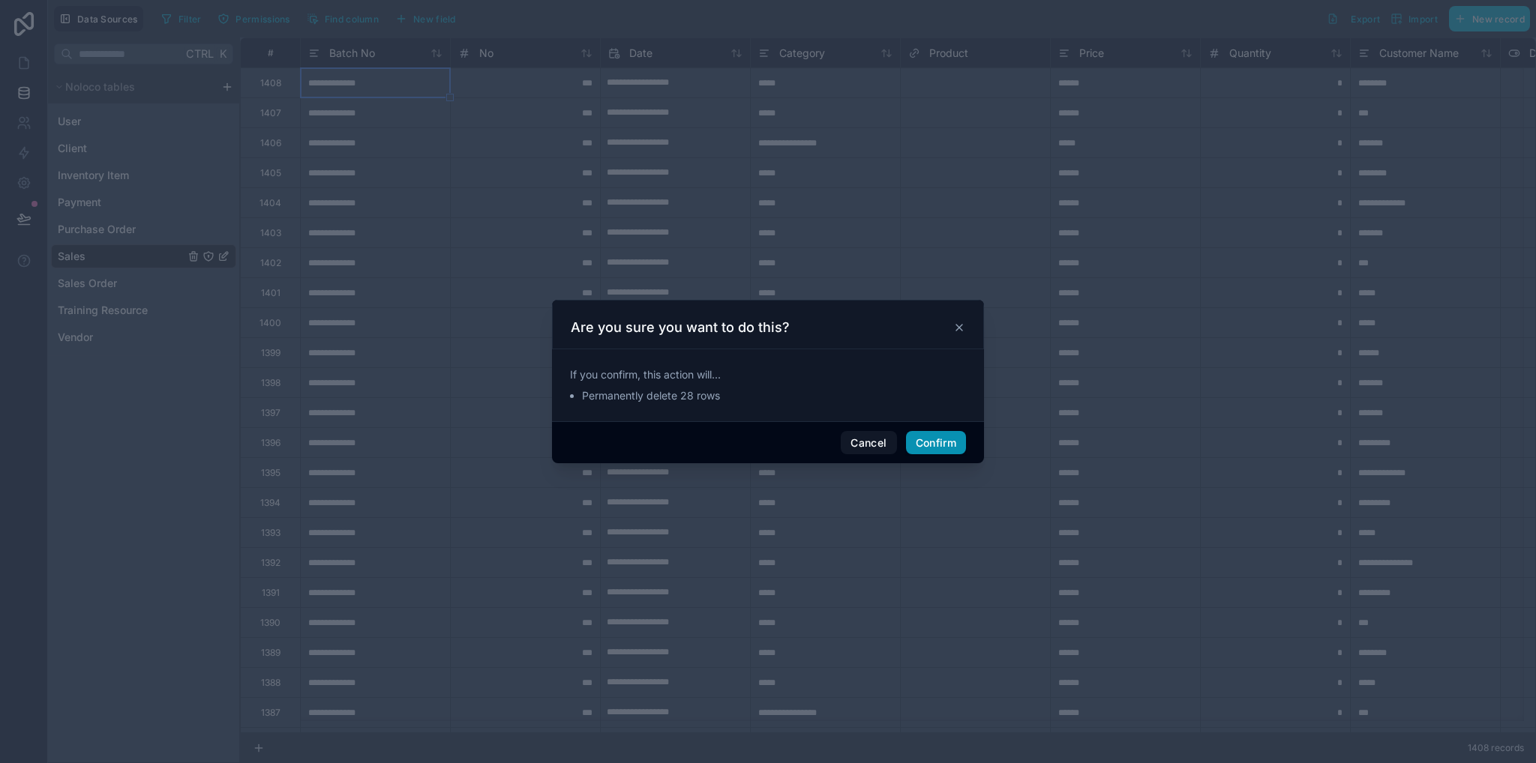
click at [948, 445] on button "Confirm" at bounding box center [936, 443] width 60 height 24
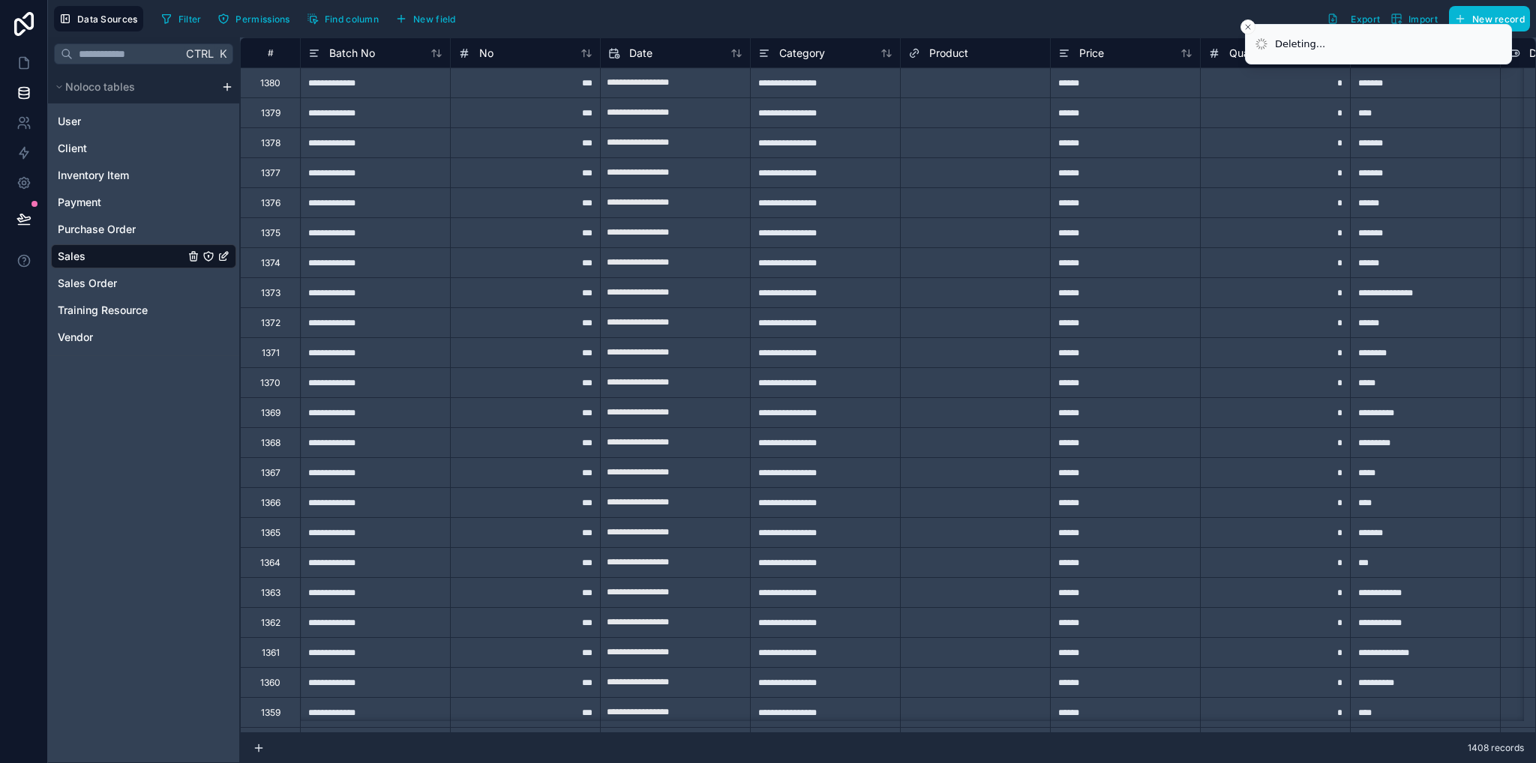
click at [272, 85] on div "1380" at bounding box center [270, 83] width 20 height 12
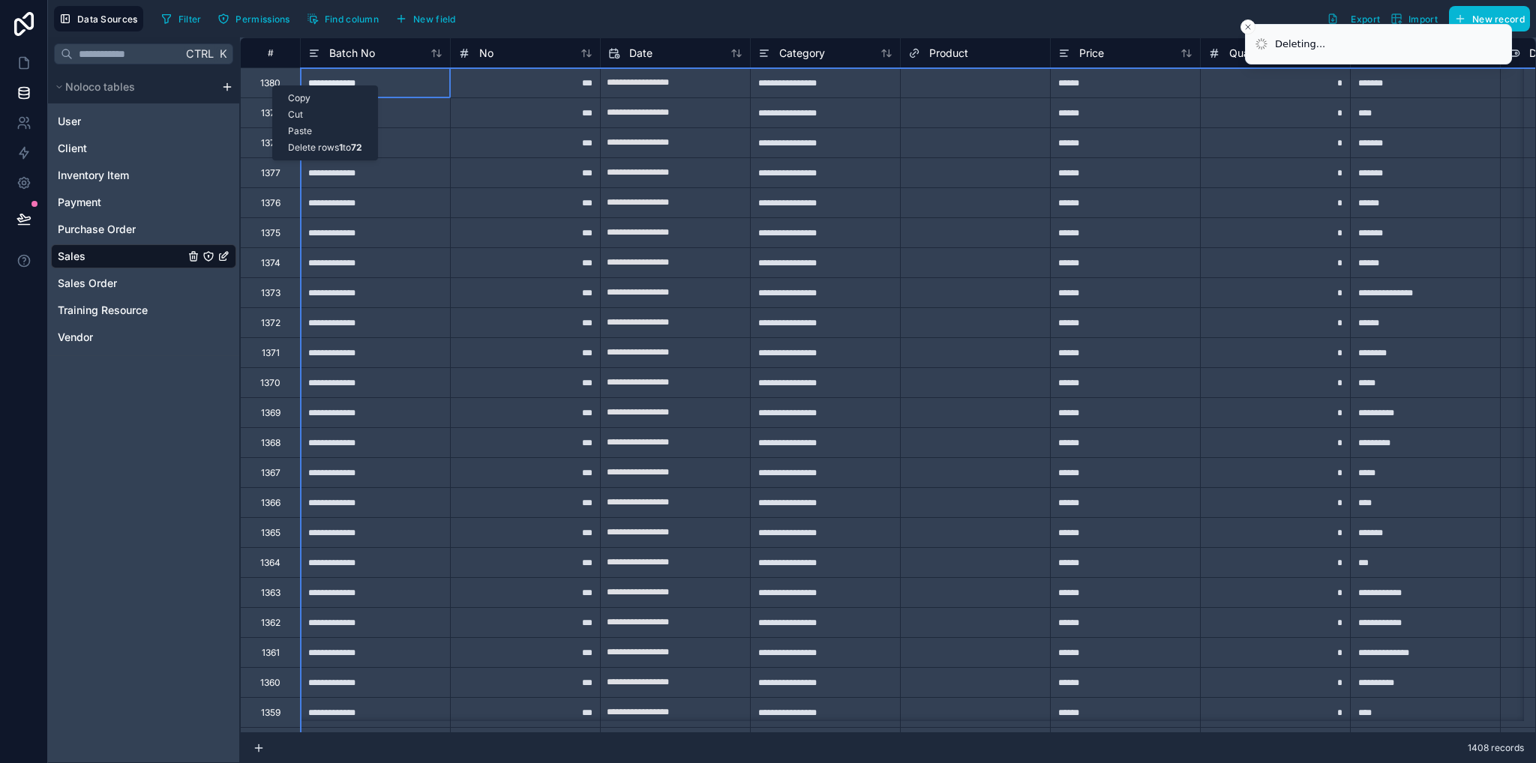
click at [315, 145] on div "Delete rows 1 to 72" at bounding box center [325, 147] width 104 height 16
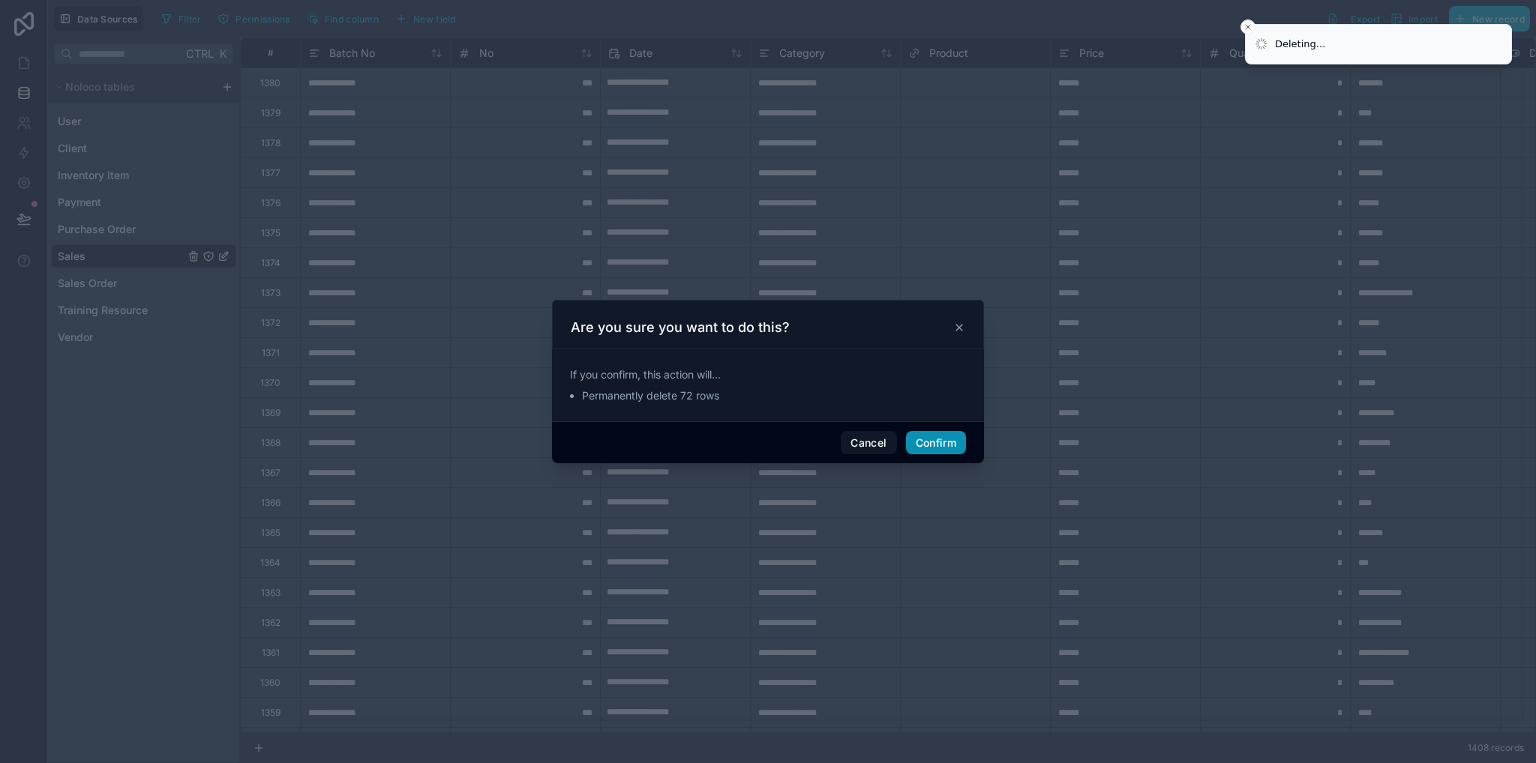
click at [936, 448] on button "Confirm" at bounding box center [936, 443] width 60 height 24
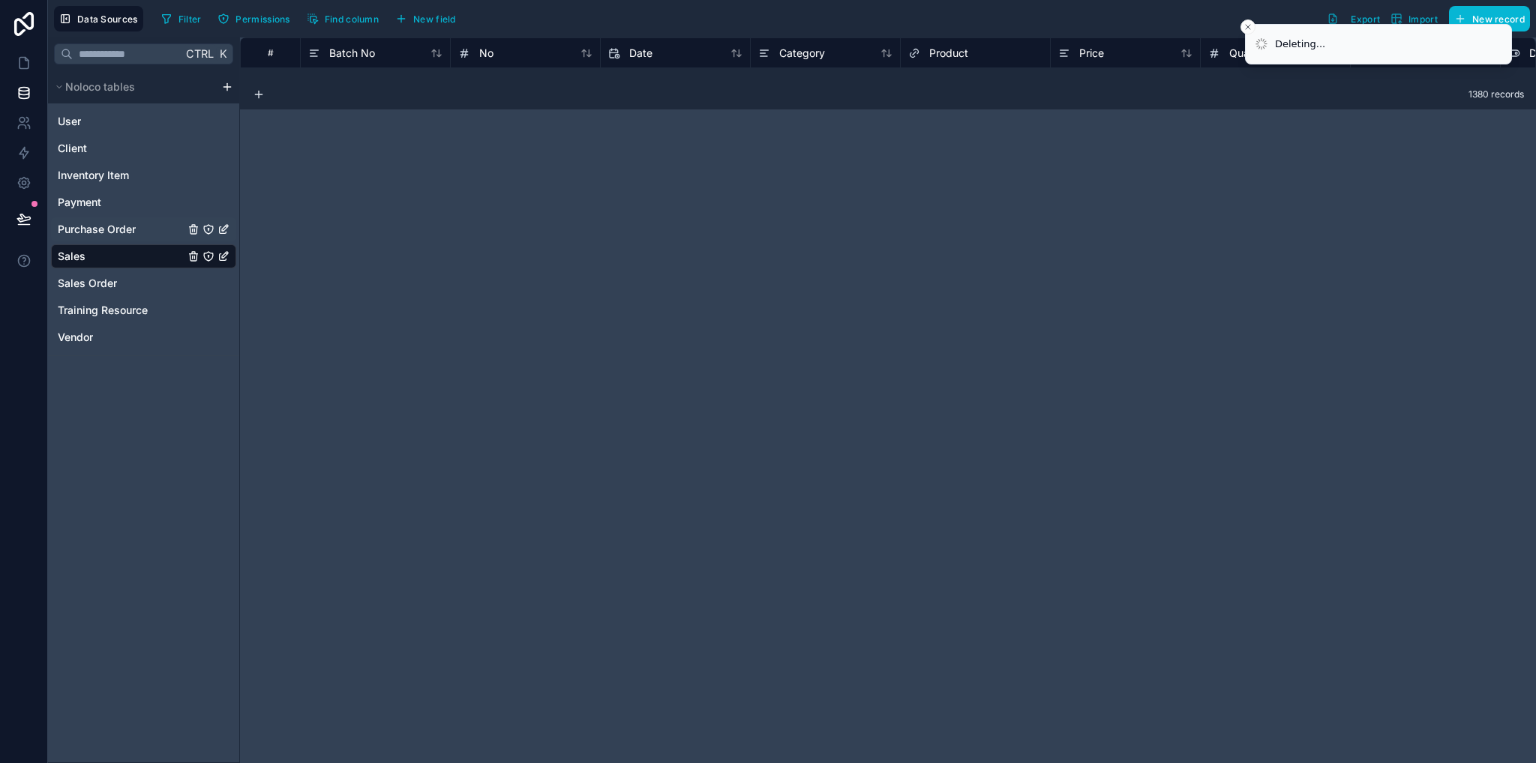
click at [180, 220] on div "Purchase Order" at bounding box center [143, 229] width 185 height 24
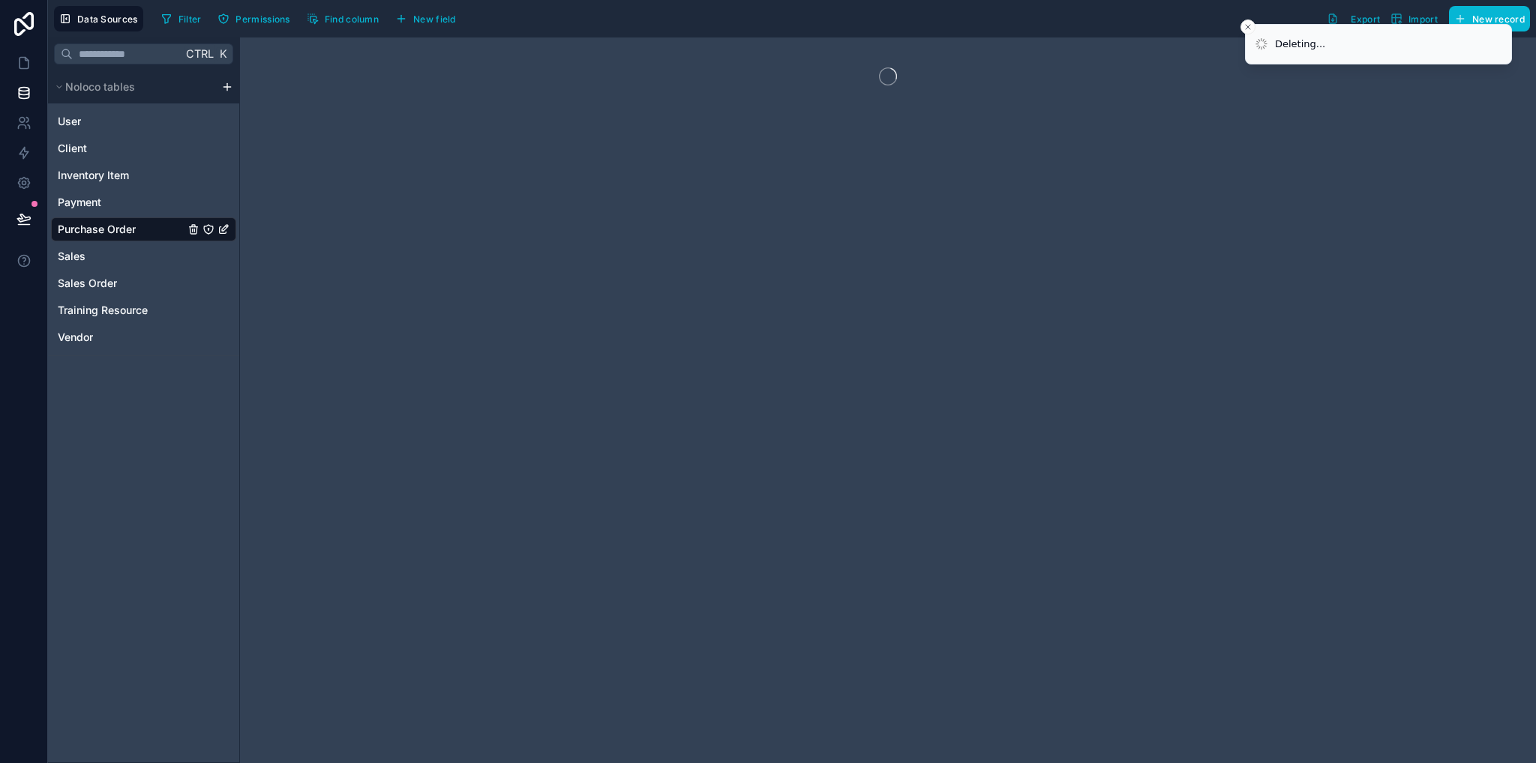
click at [147, 241] on div "User Client Inventory Item Payment Purchase Order Sales Sales Order Training Re…" at bounding box center [143, 226] width 185 height 246
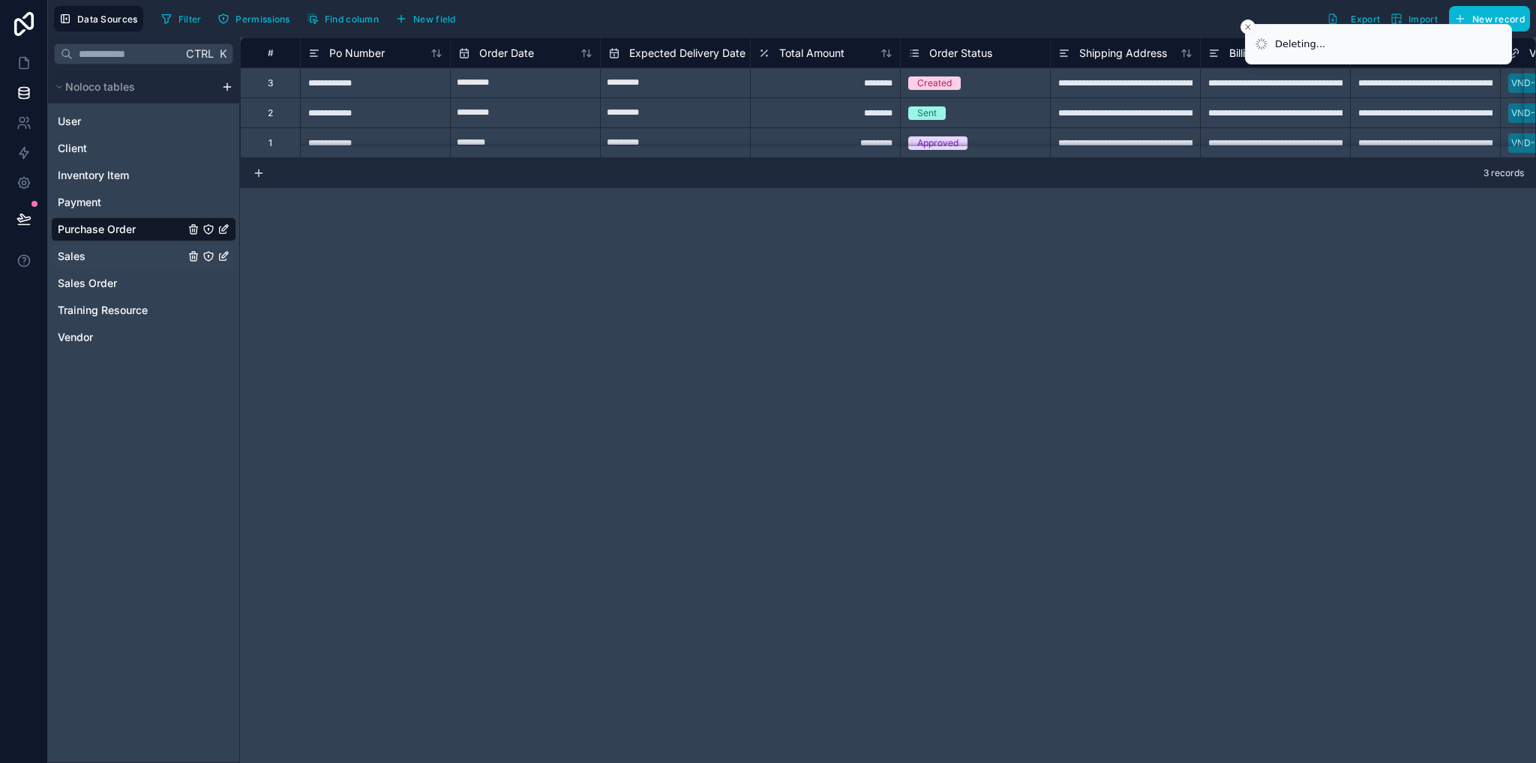
click at [149, 249] on div "Sales" at bounding box center [143, 256] width 185 height 24
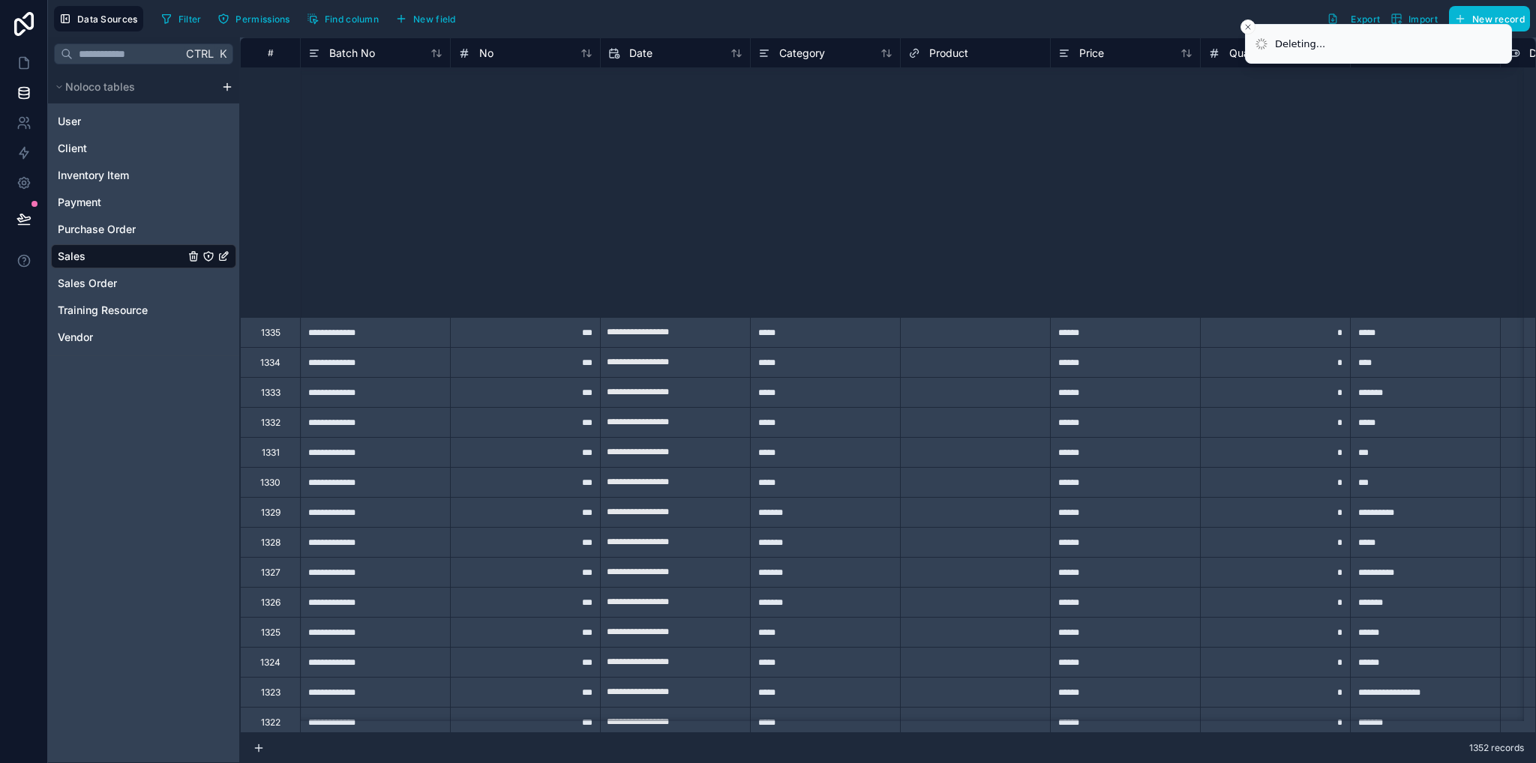
scroll to position [675, 0]
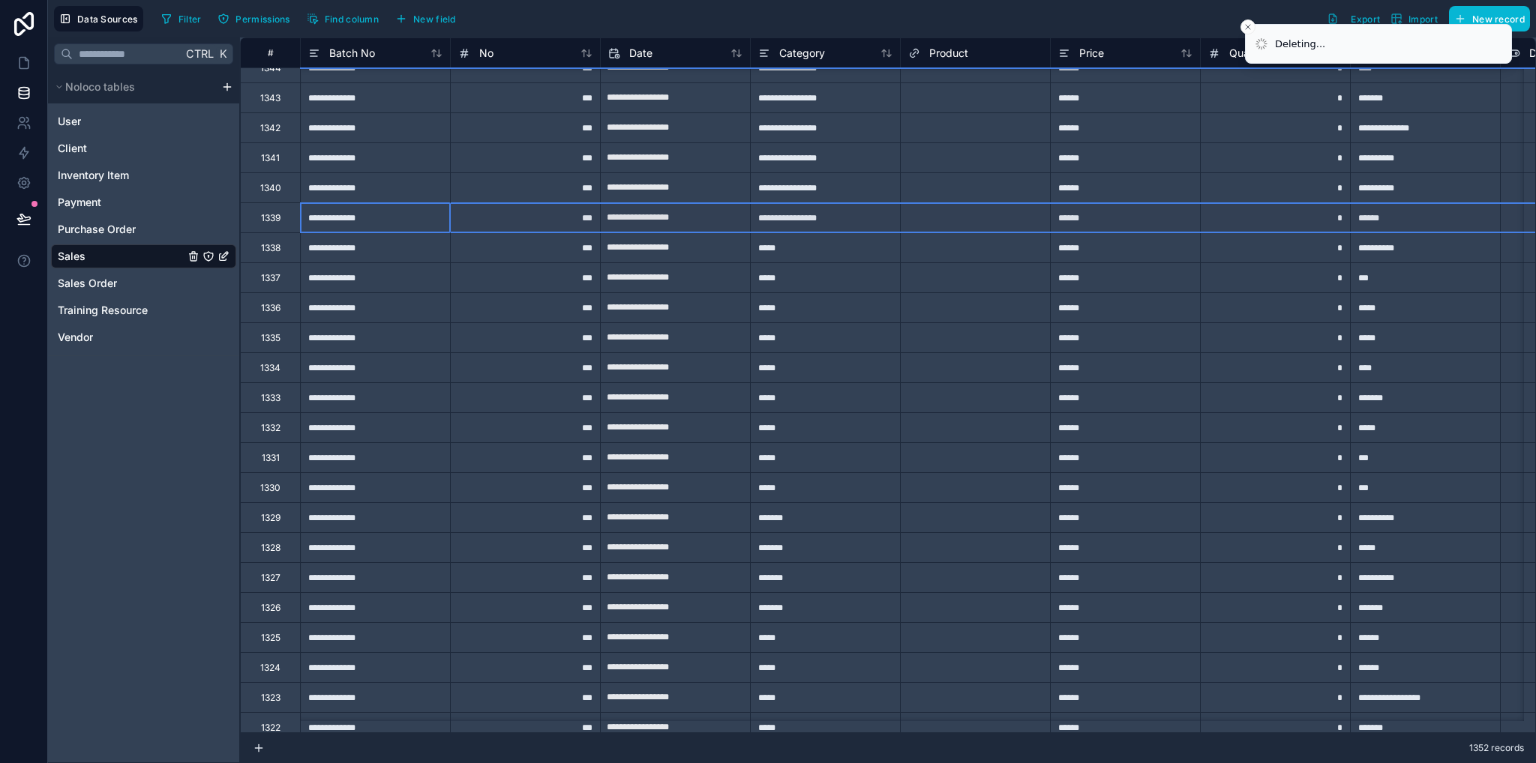
click at [283, 211] on div "1339" at bounding box center [270, 217] width 60 height 30
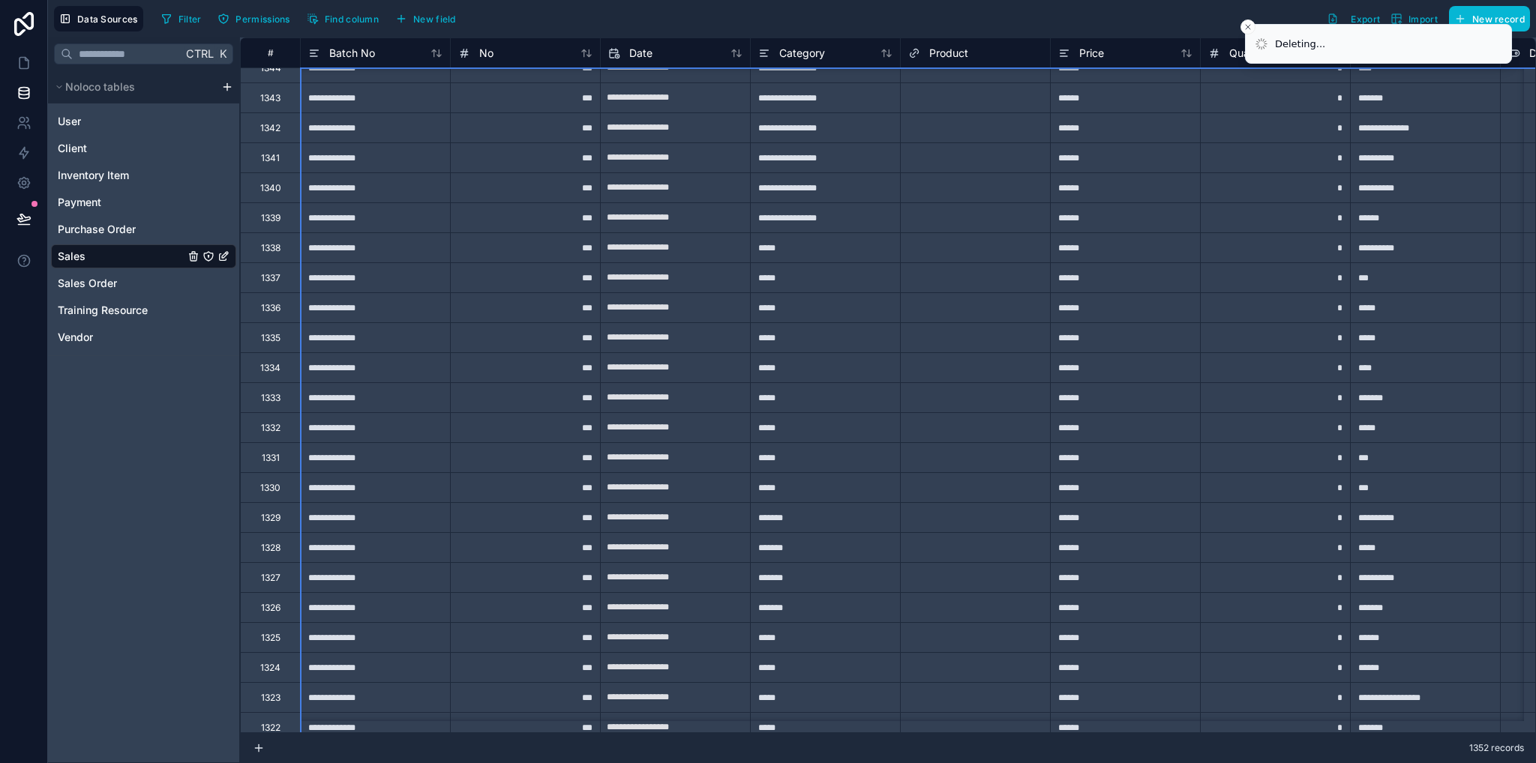
scroll to position [0, 0]
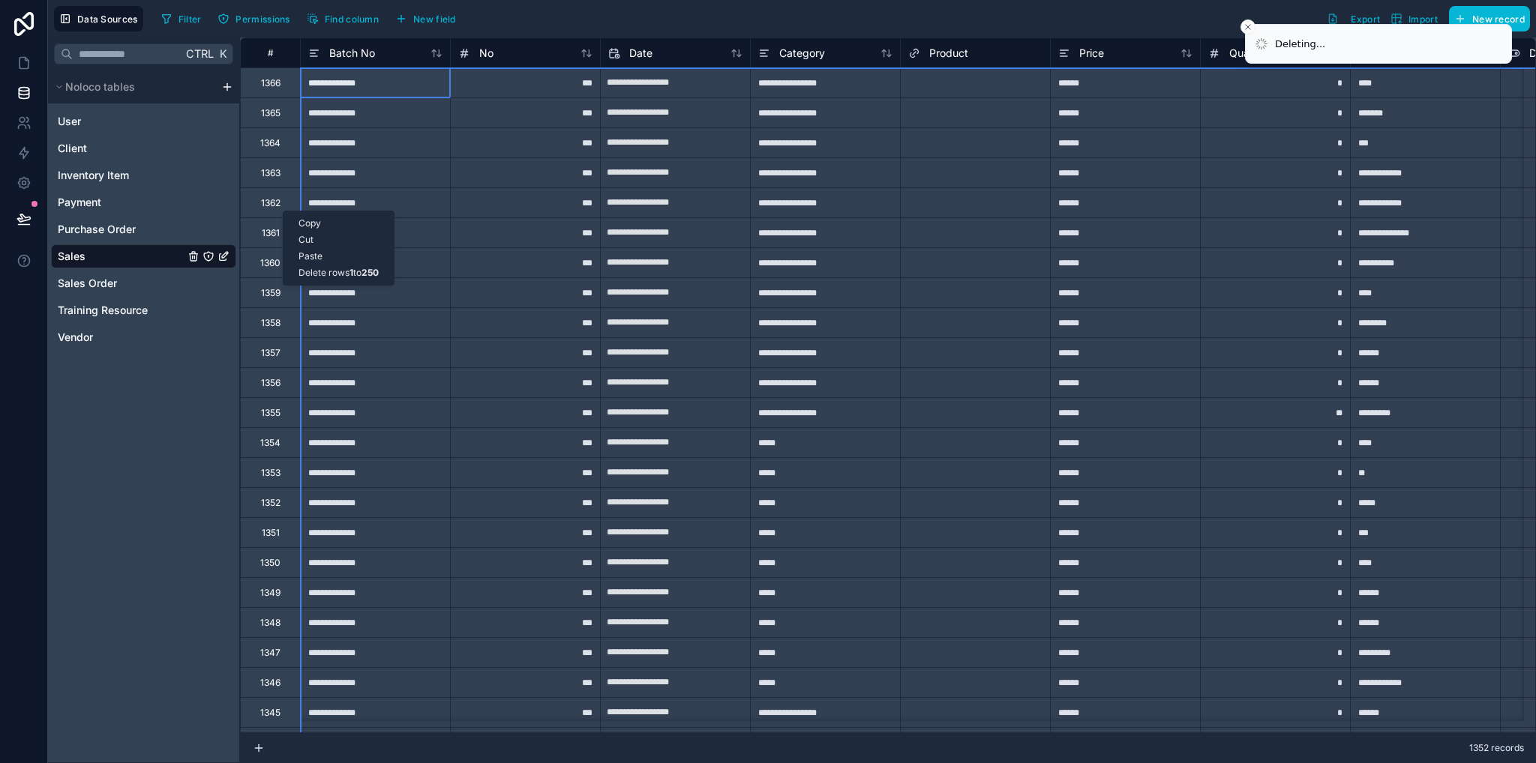
click at [283, 211] on div "1362" at bounding box center [270, 202] width 60 height 30
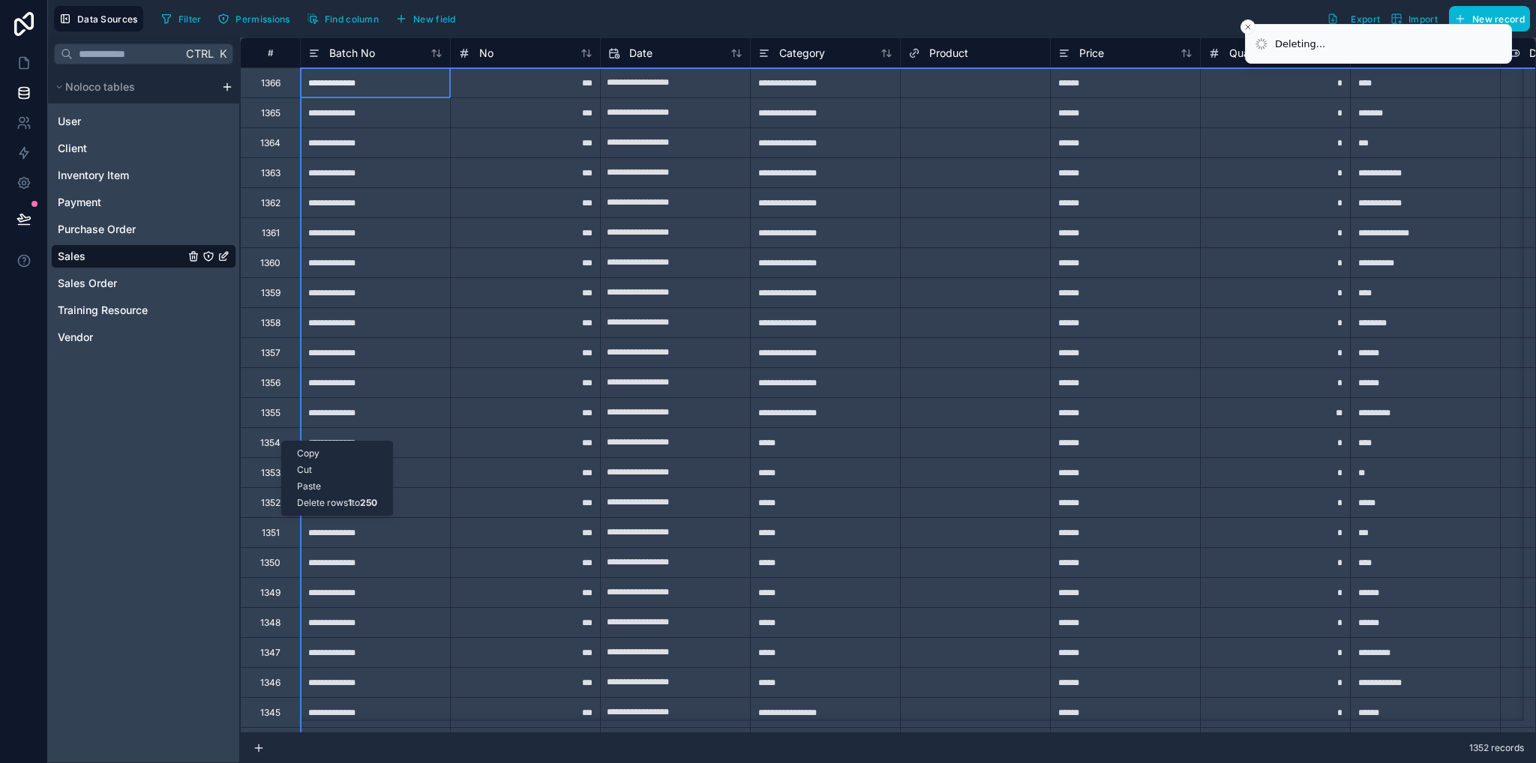
click at [339, 501] on div "Delete rows 1 to 250" at bounding box center [337, 503] width 110 height 16
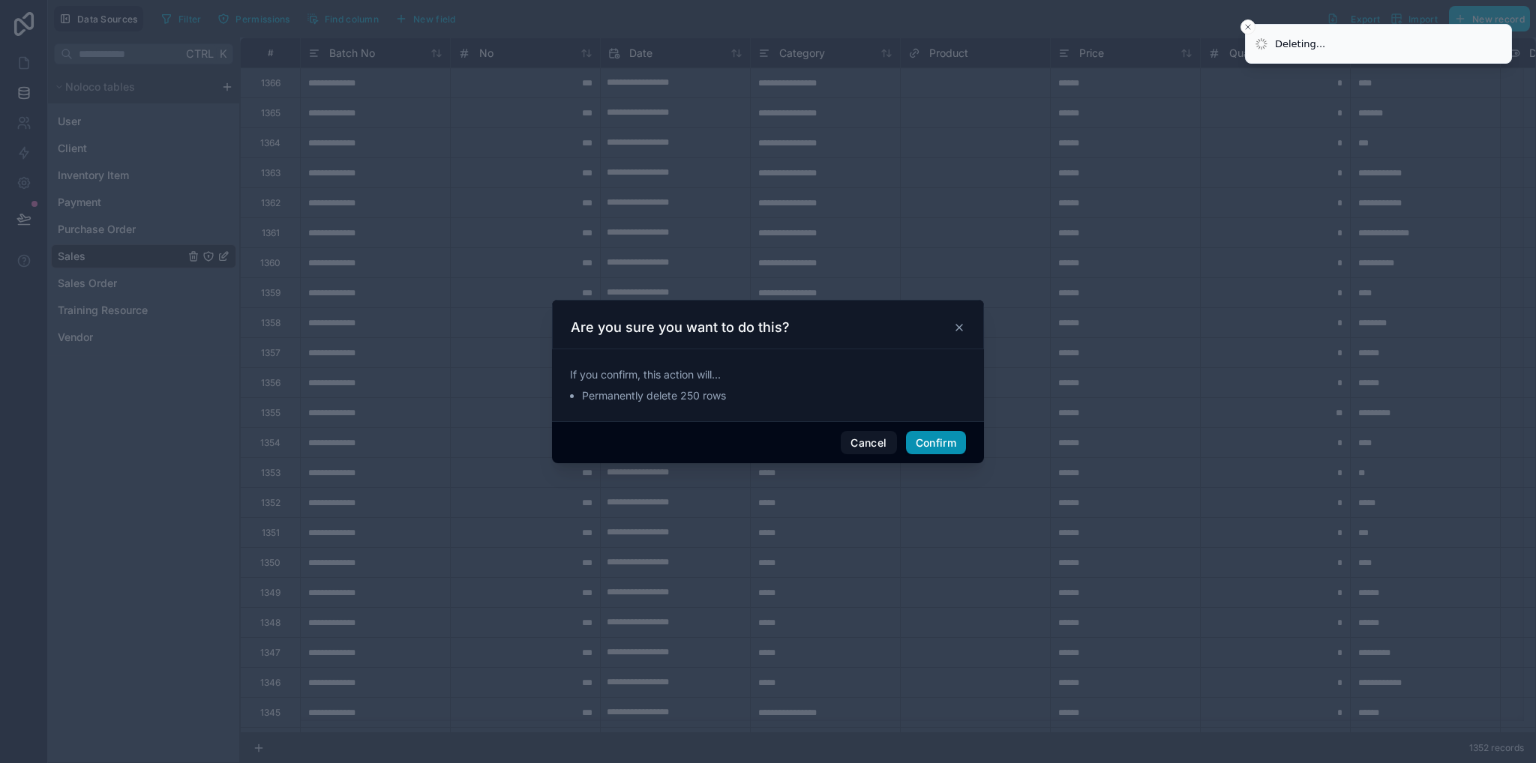
click at [953, 447] on button "Confirm" at bounding box center [936, 443] width 60 height 24
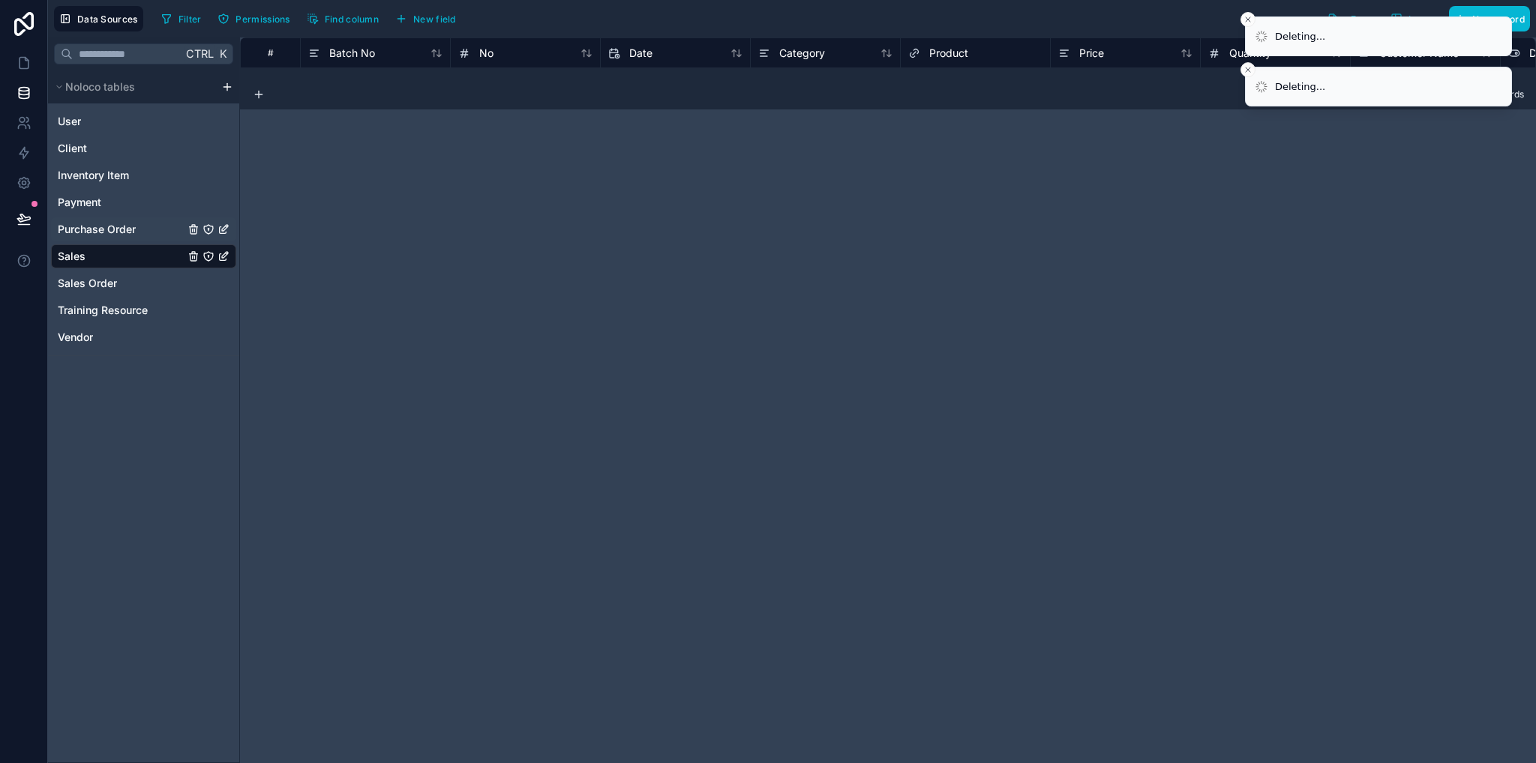
click at [115, 235] on span "Purchase Order" at bounding box center [97, 229] width 78 height 15
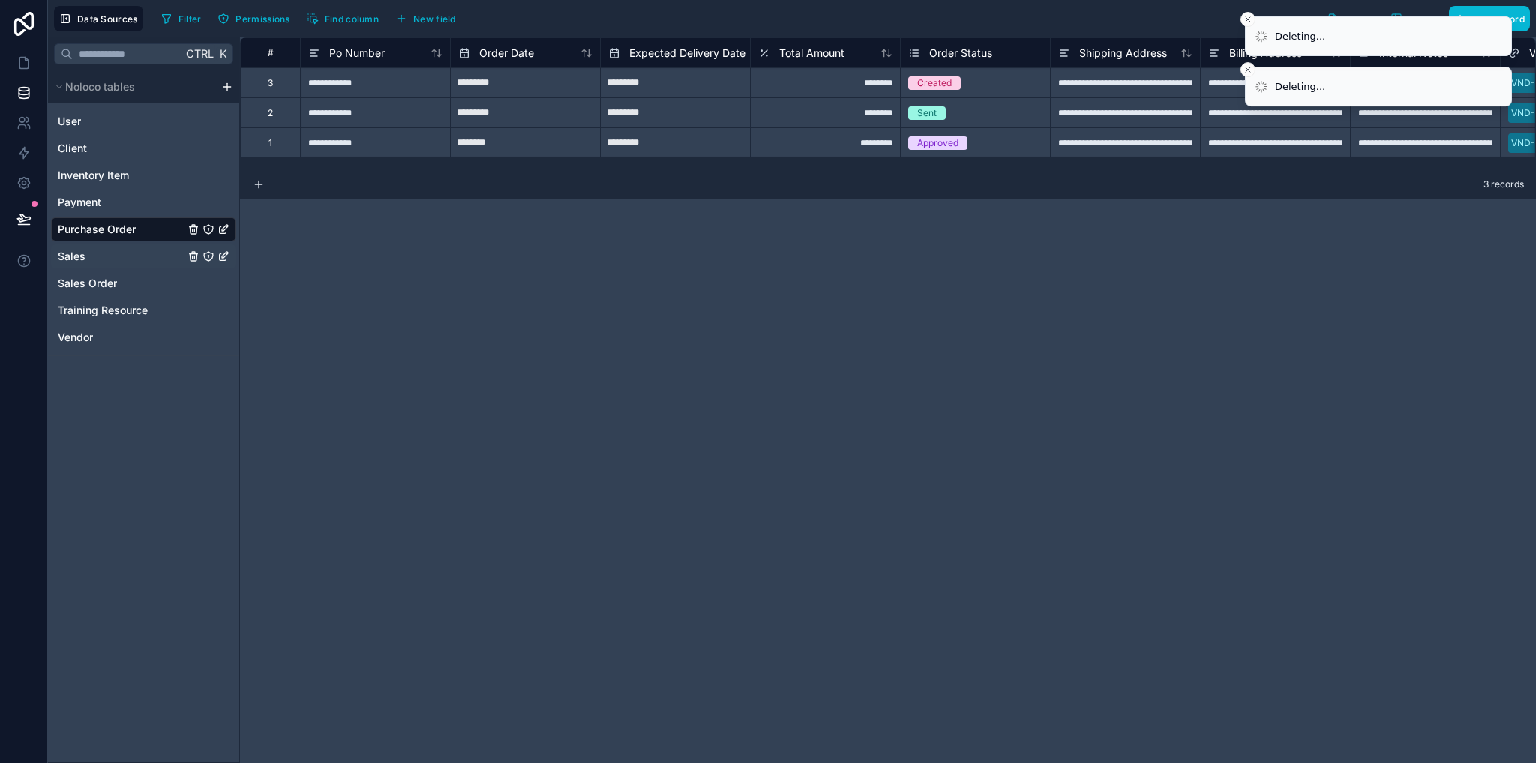
click at [129, 259] on div "Sales" at bounding box center [143, 256] width 185 height 24
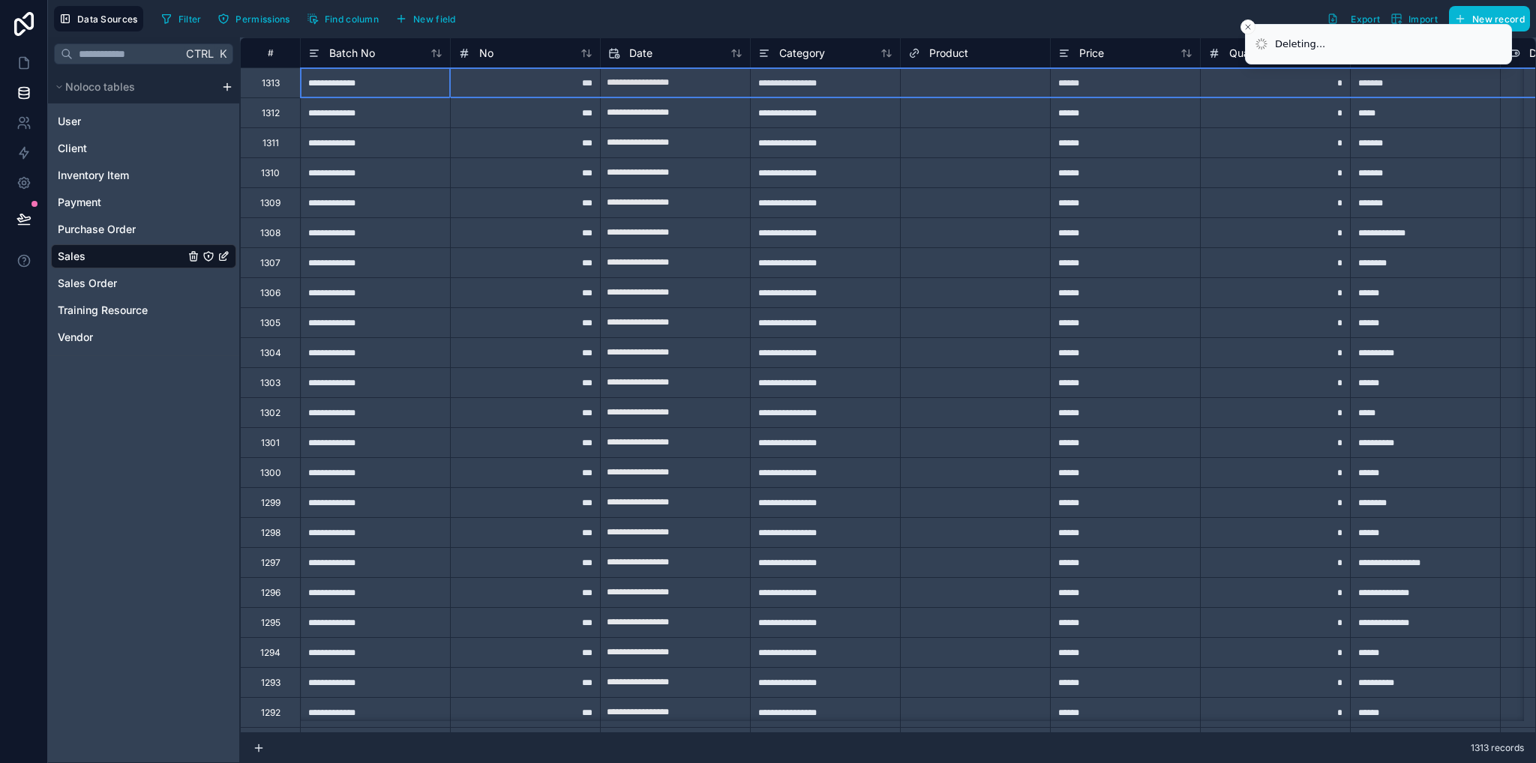
click at [266, 84] on div "1313" at bounding box center [271, 83] width 18 height 12
drag, startPoint x: 324, startPoint y: 88, endPoint x: 258, endPoint y: 447, distance: 365.2
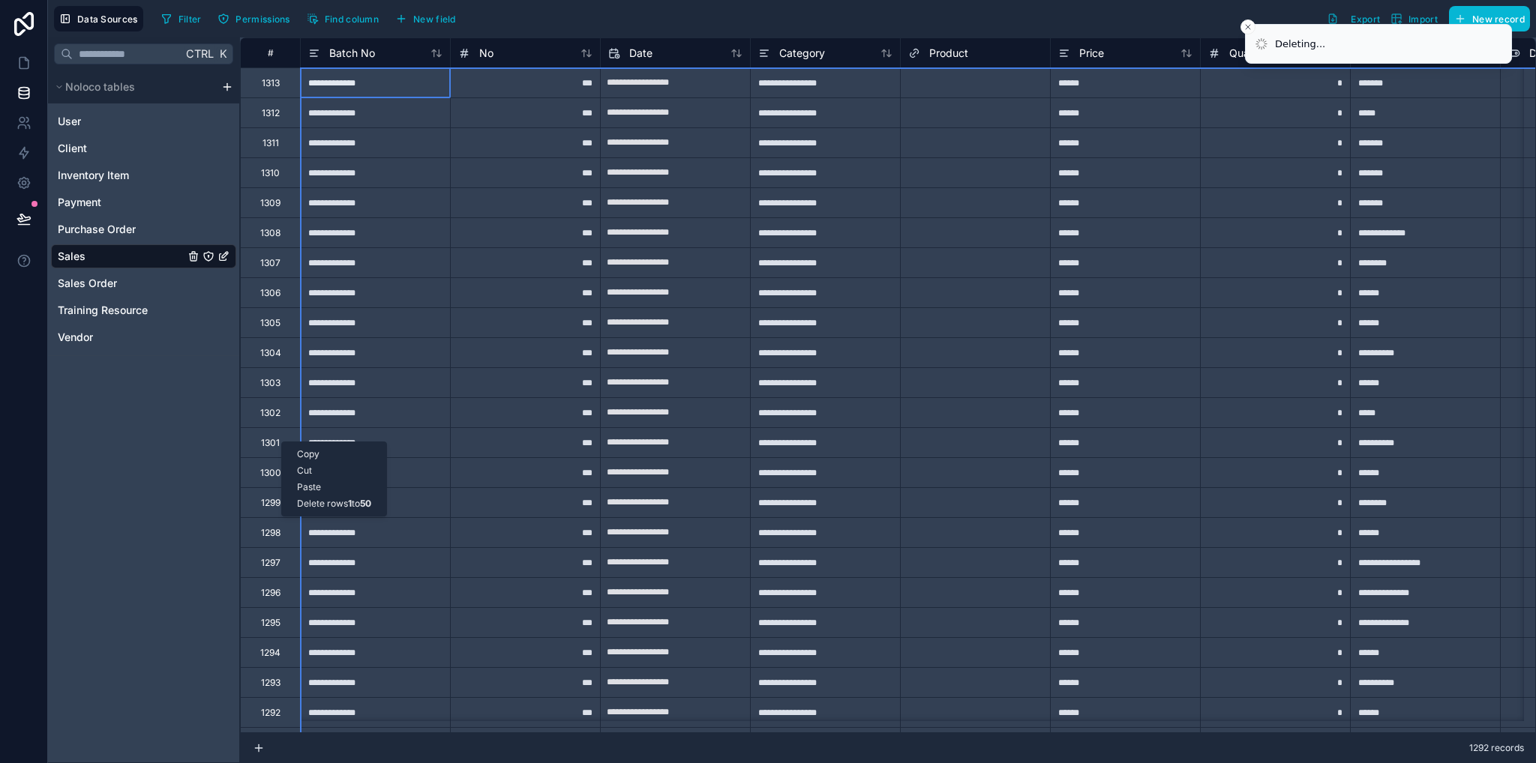
click at [353, 505] on div "Delete rows 1 to 50" at bounding box center [334, 504] width 104 height 16
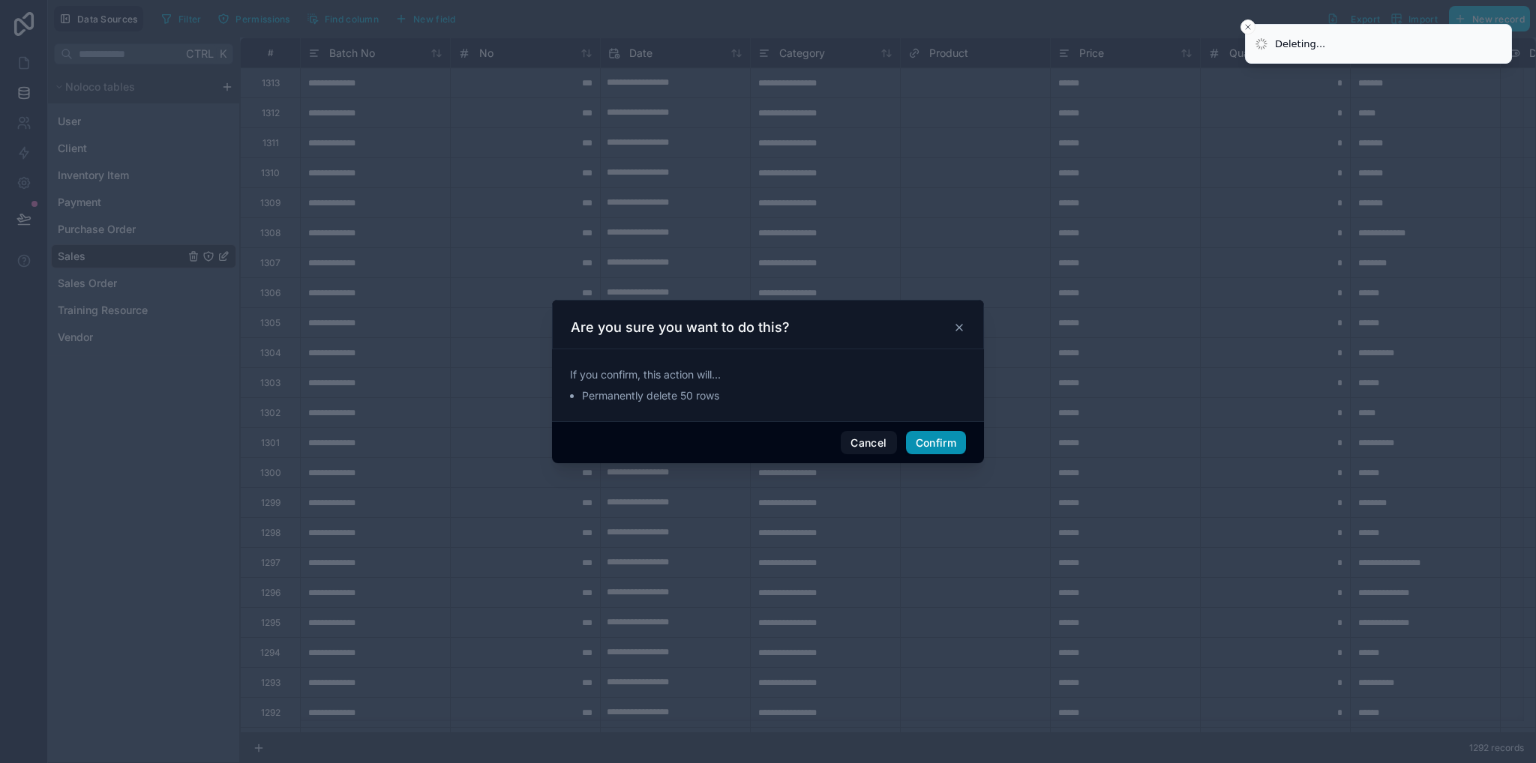
click at [942, 445] on button "Confirm" at bounding box center [936, 443] width 60 height 24
type input "**********"
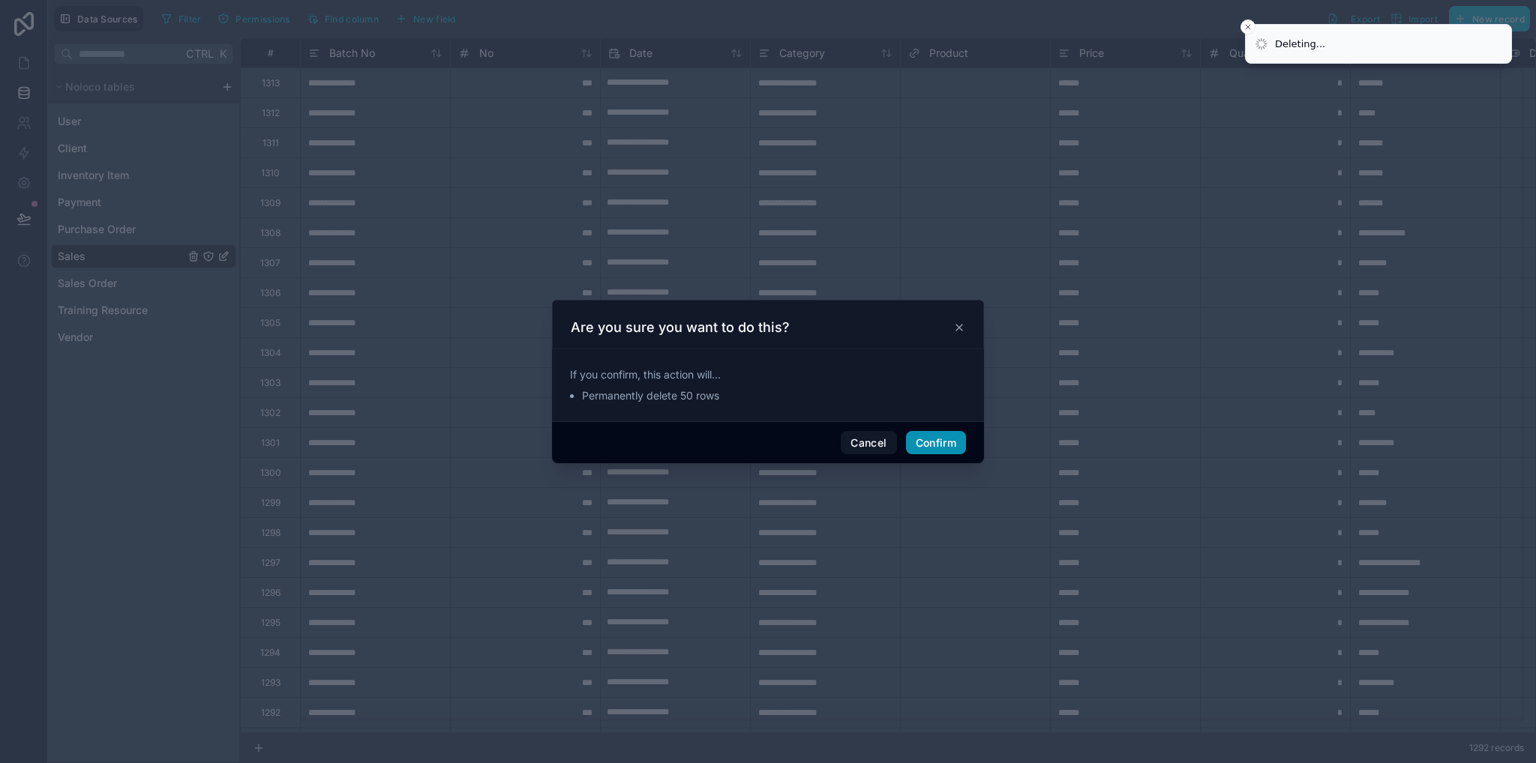
type input "**********"
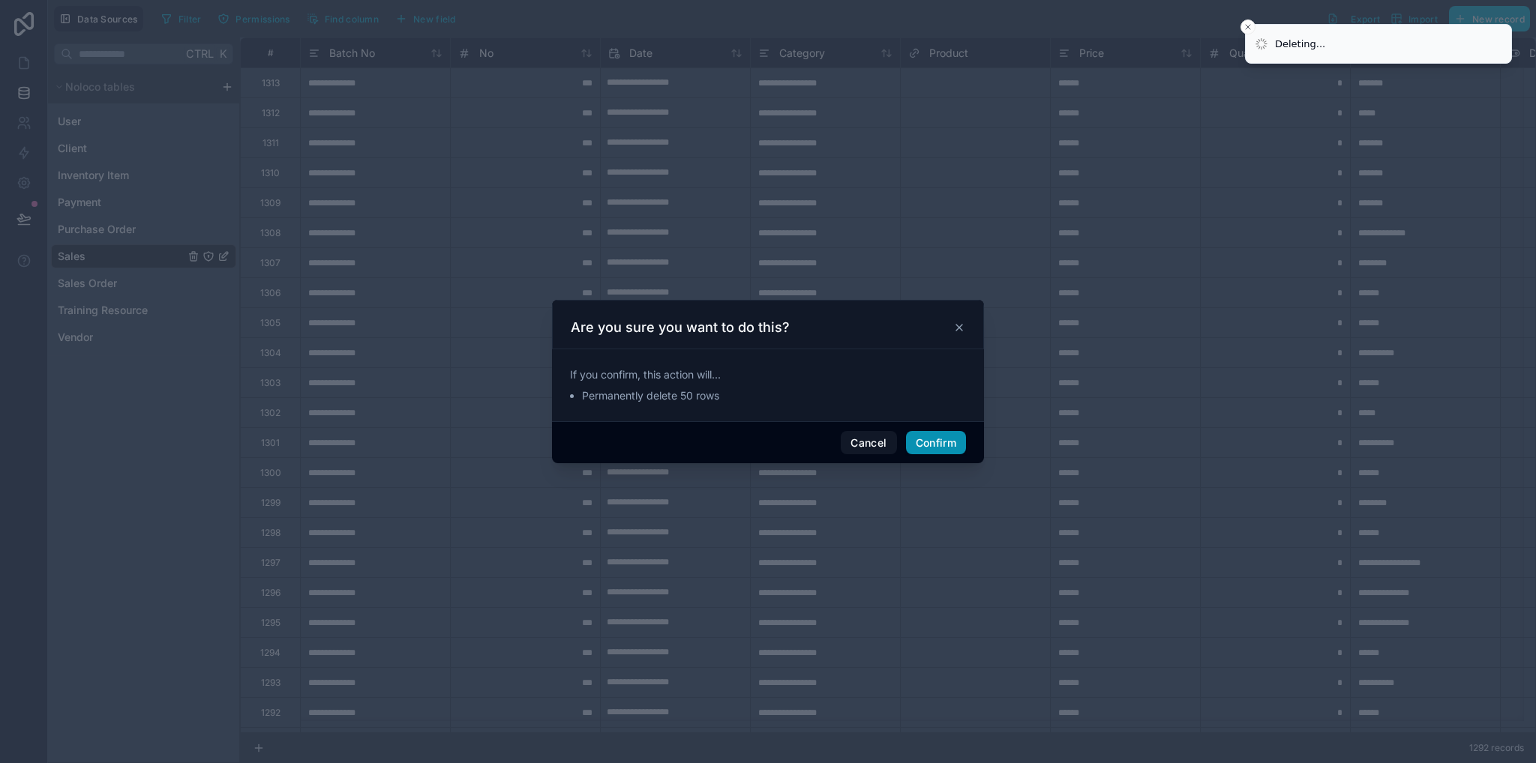
type input "**********"
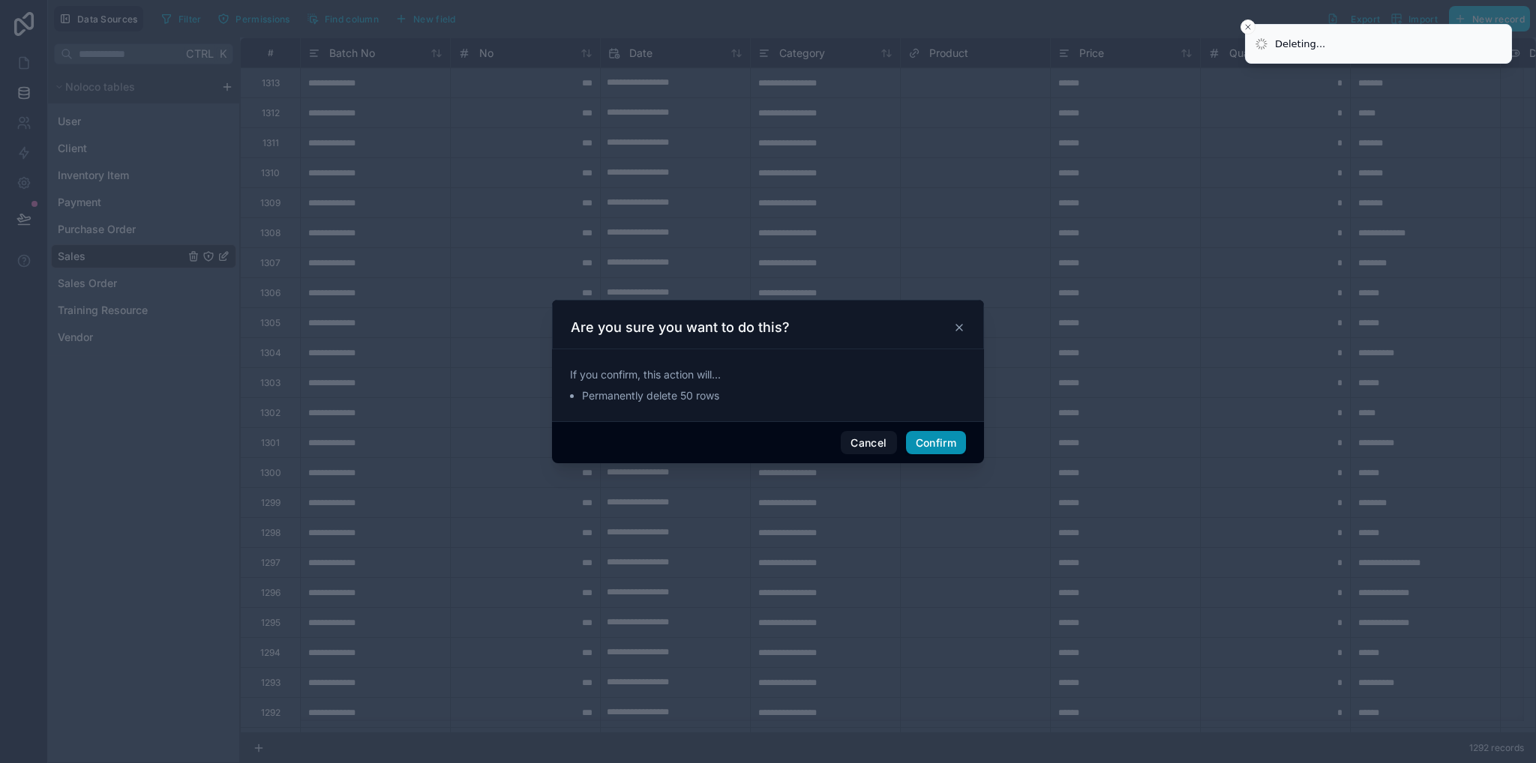
type input "**********"
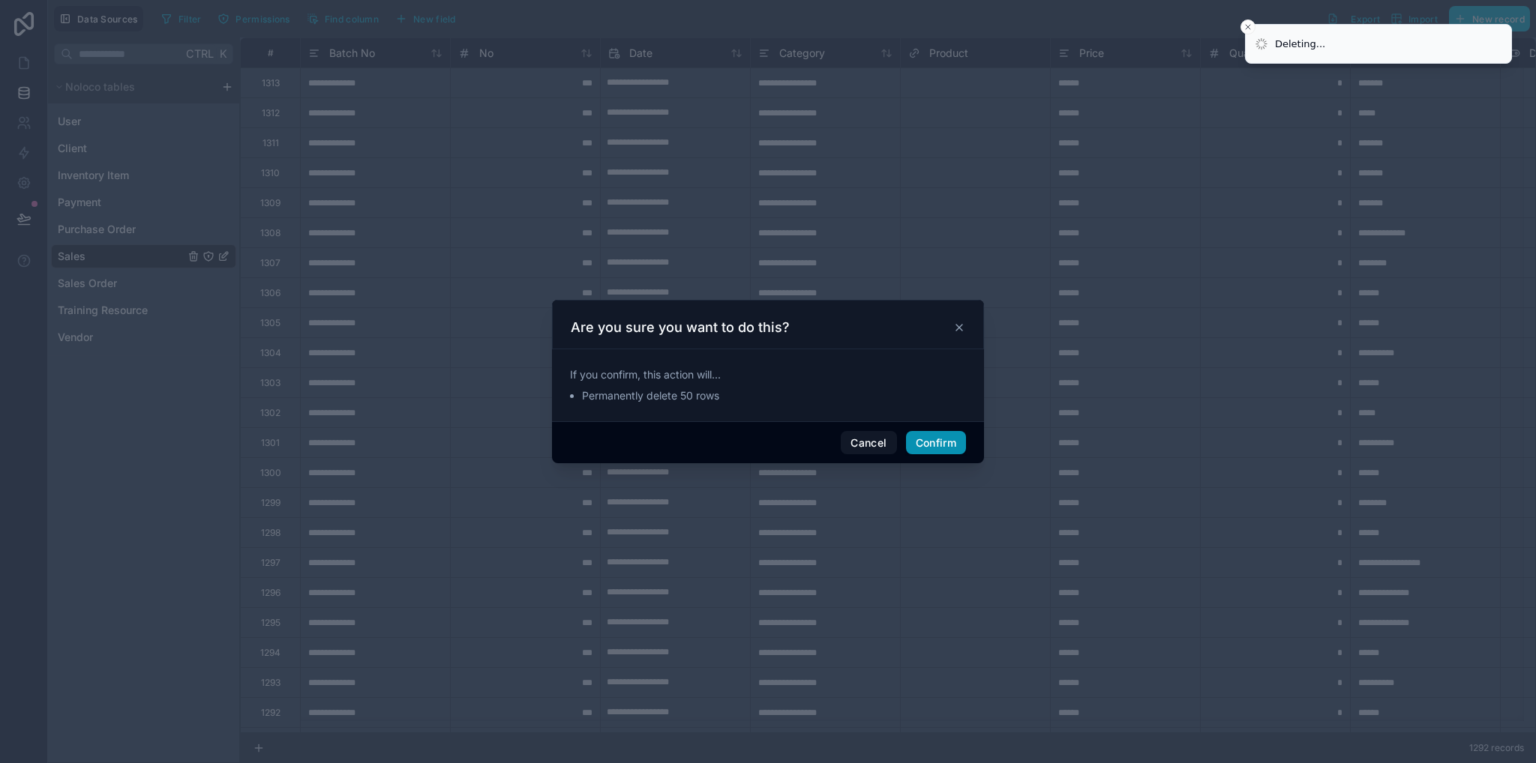
type input "**********"
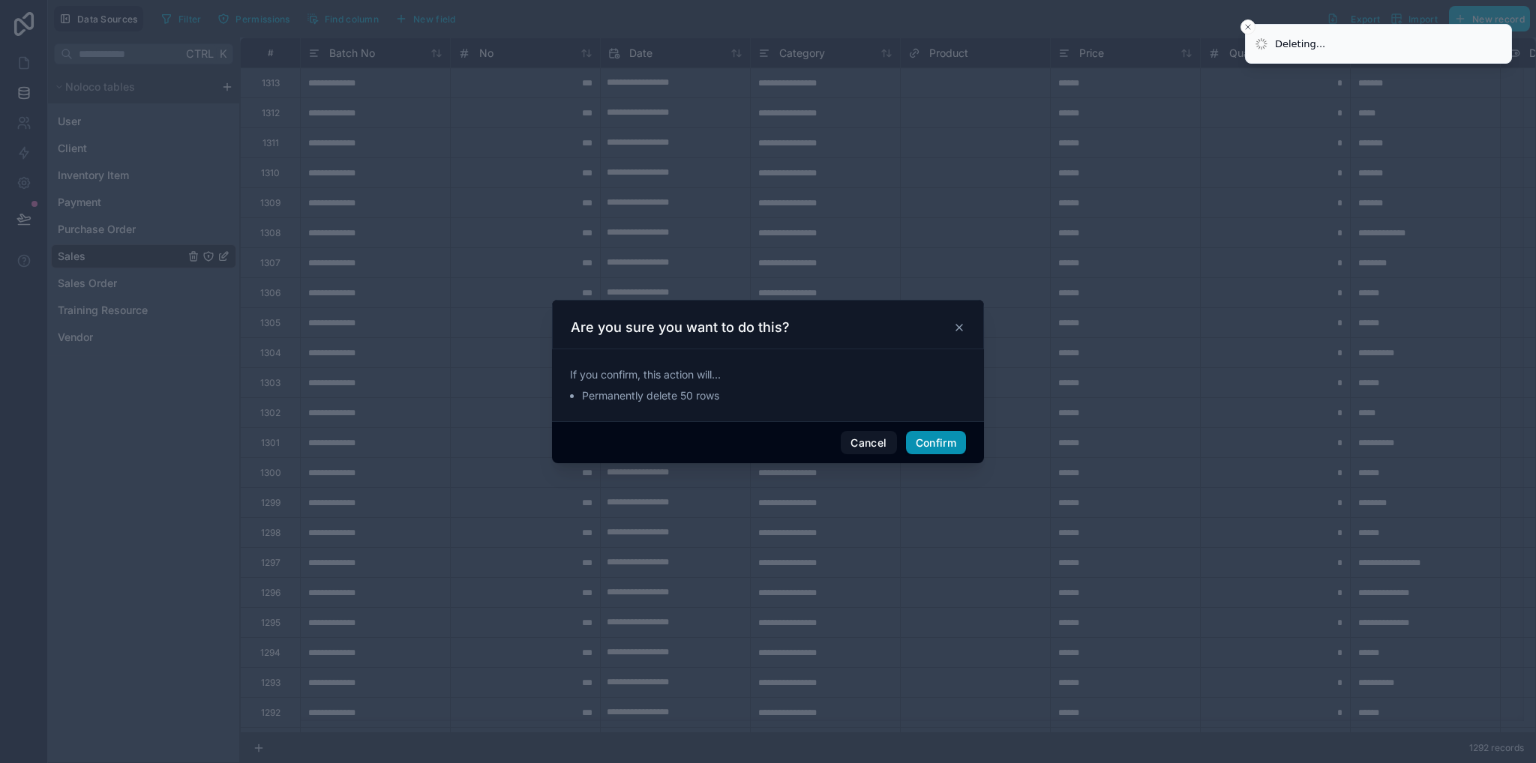
type input "**********"
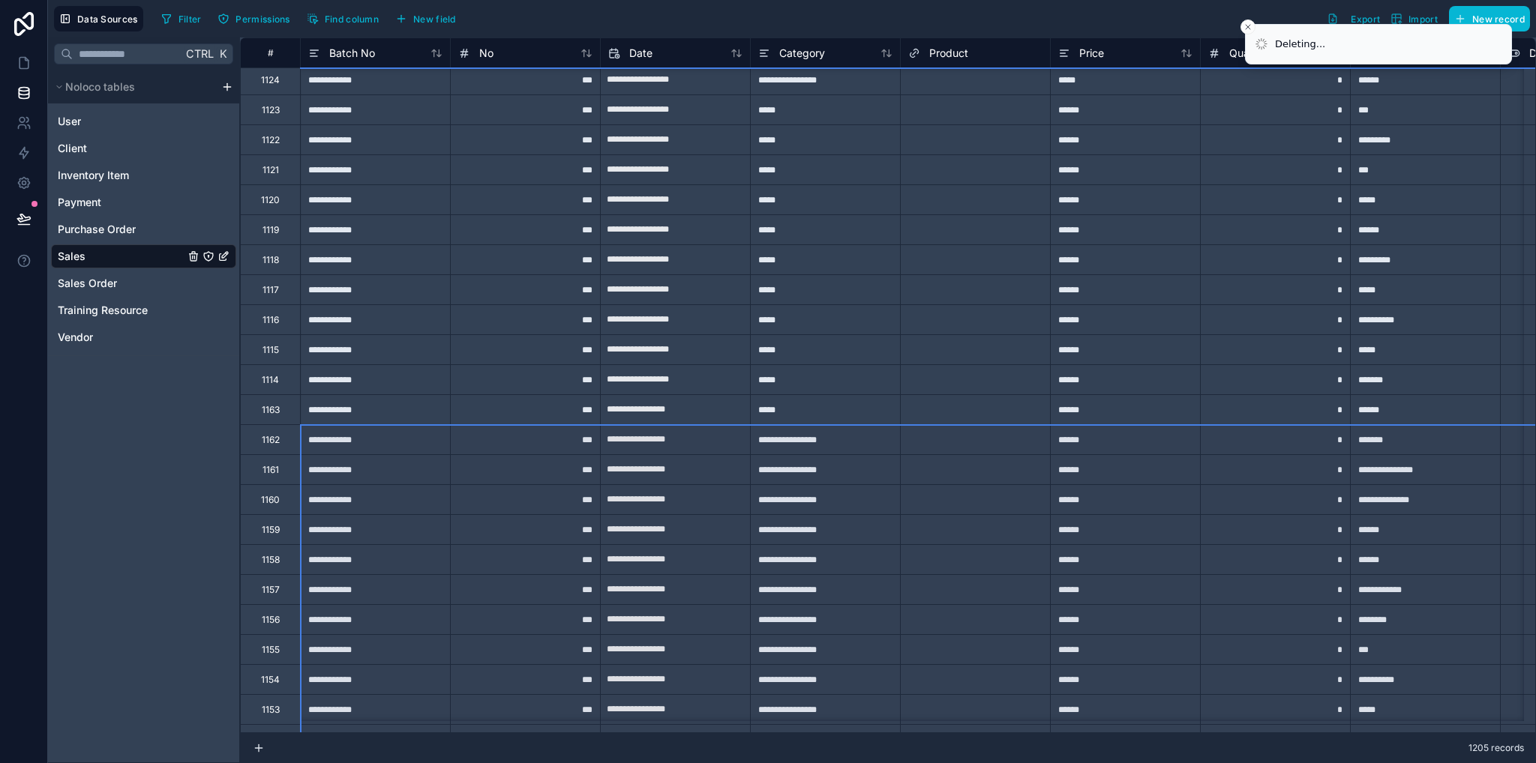
scroll to position [5654, 0]
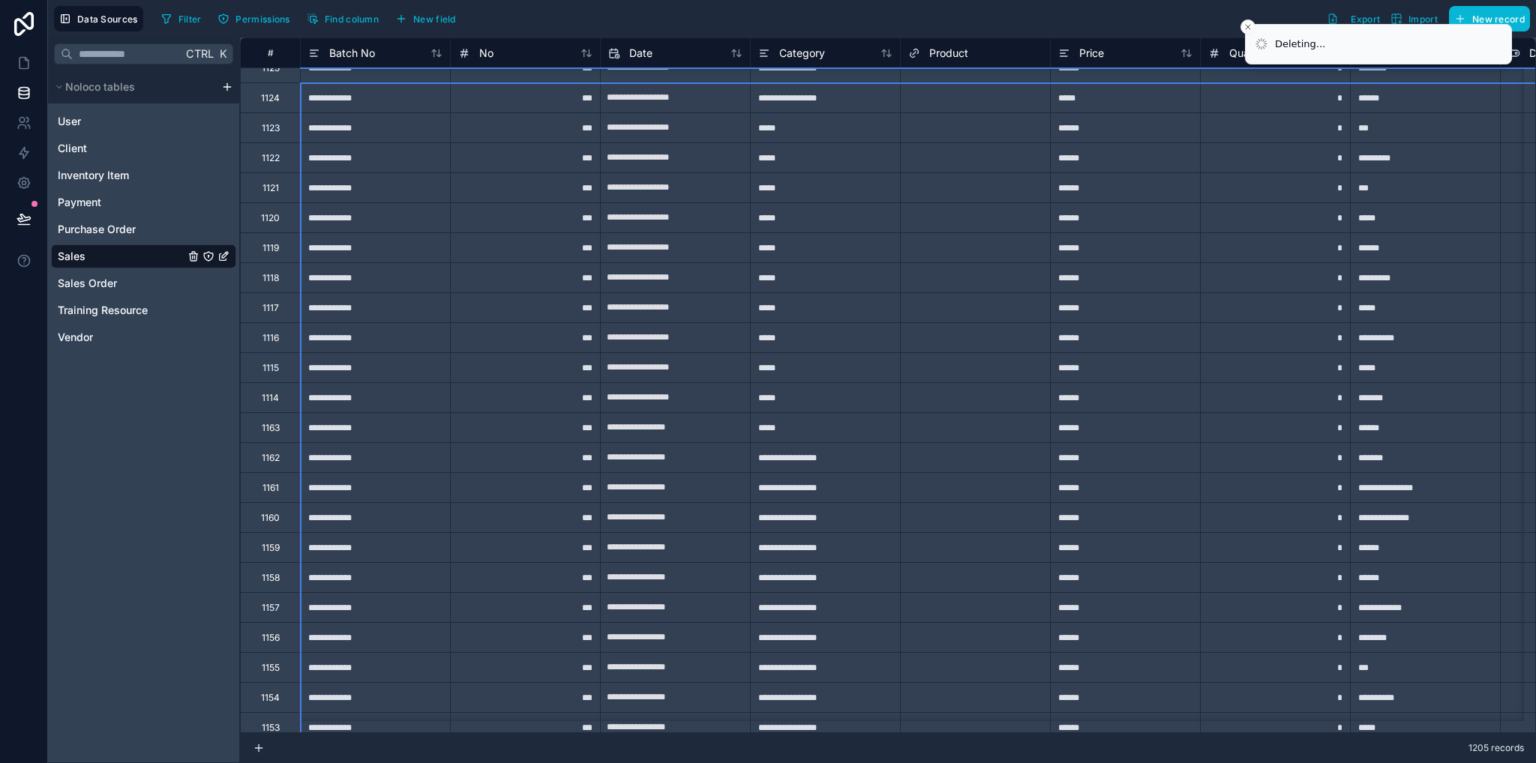
drag, startPoint x: 278, startPoint y: 713, endPoint x: 334, endPoint y: 97, distance: 618.2
click at [344, 199] on div "Delete rows 190 to 392" at bounding box center [351, 201] width 123 height 16
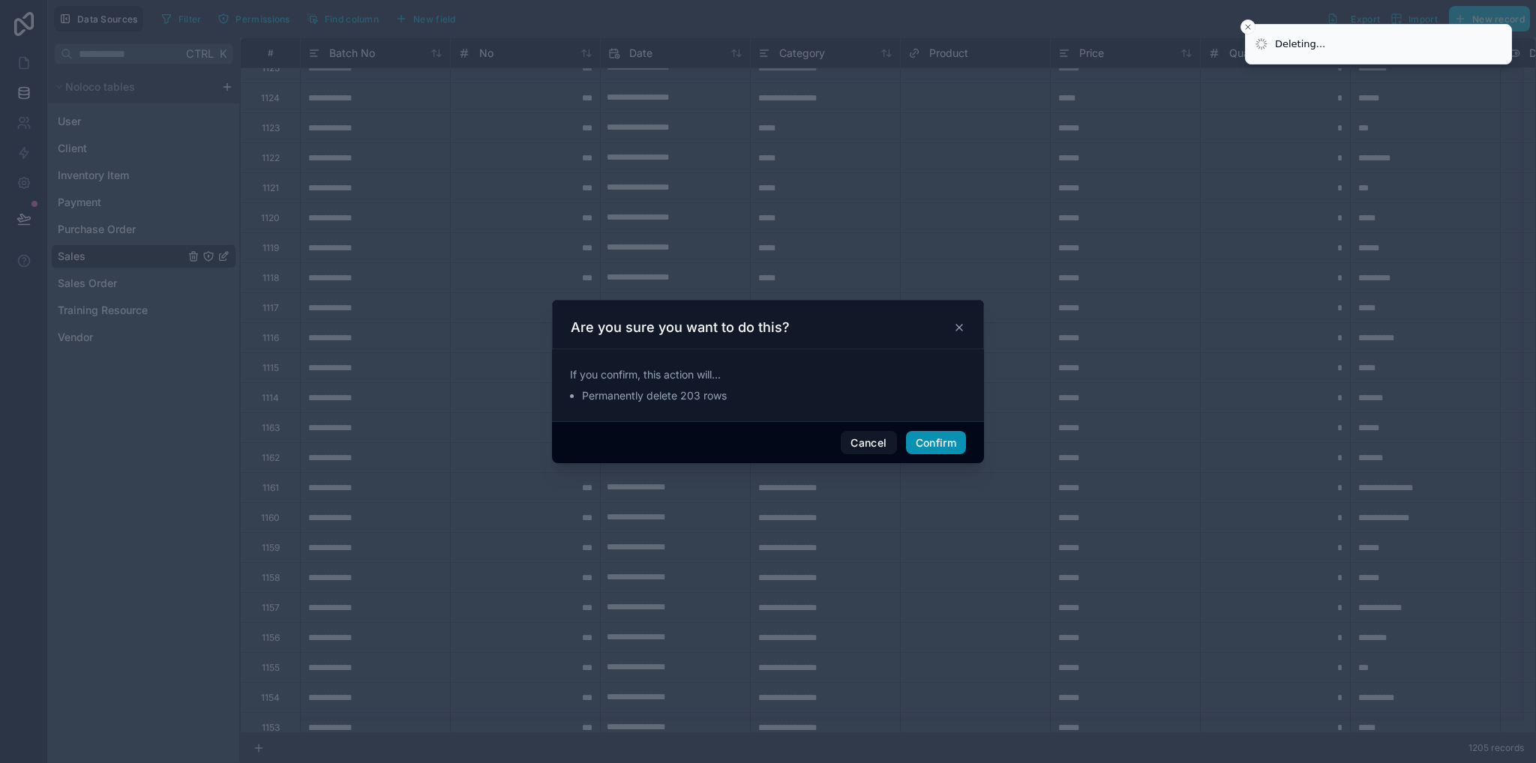
click at [952, 445] on button "Confirm" at bounding box center [936, 443] width 60 height 24
type input "**********"
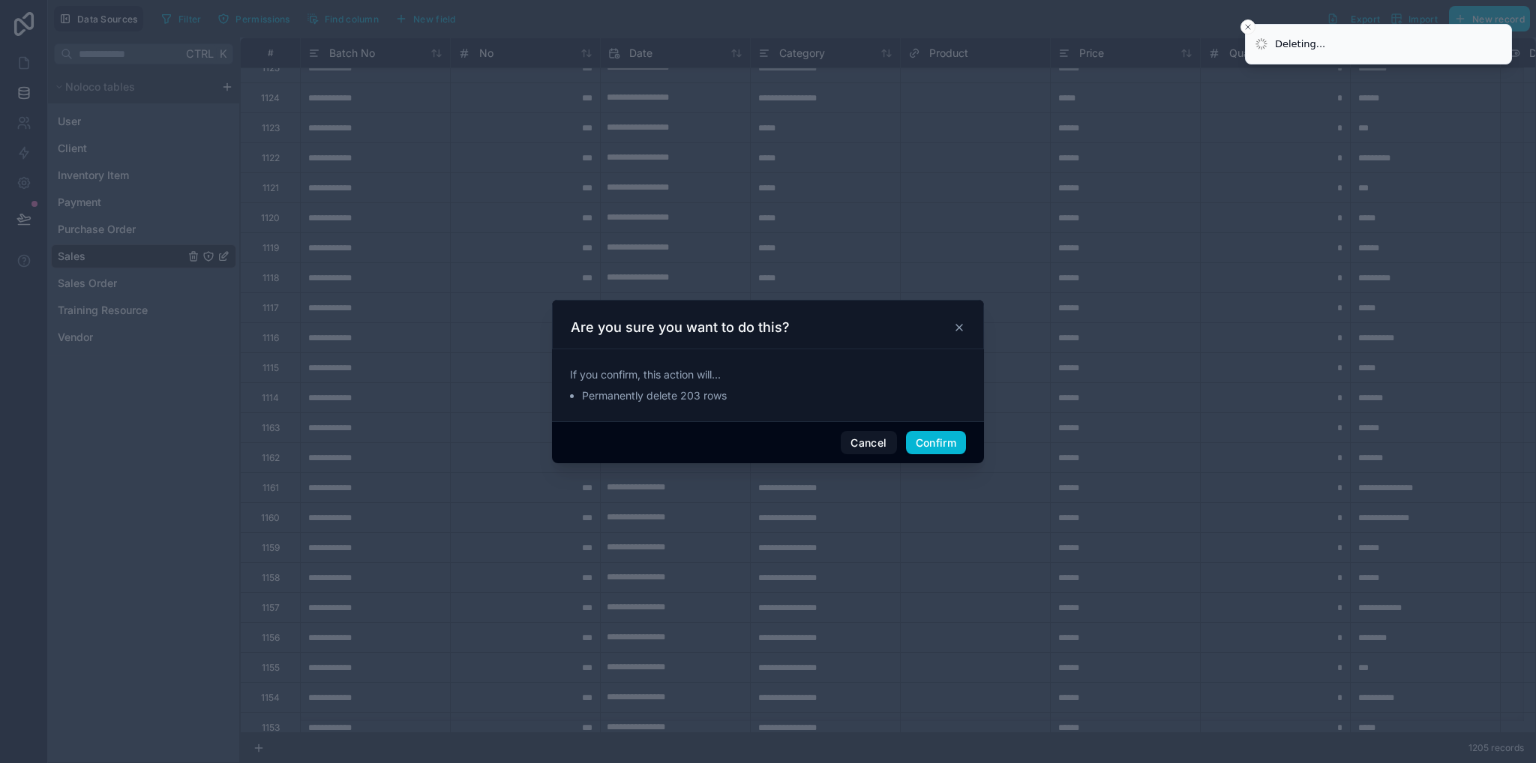
type input "**********"
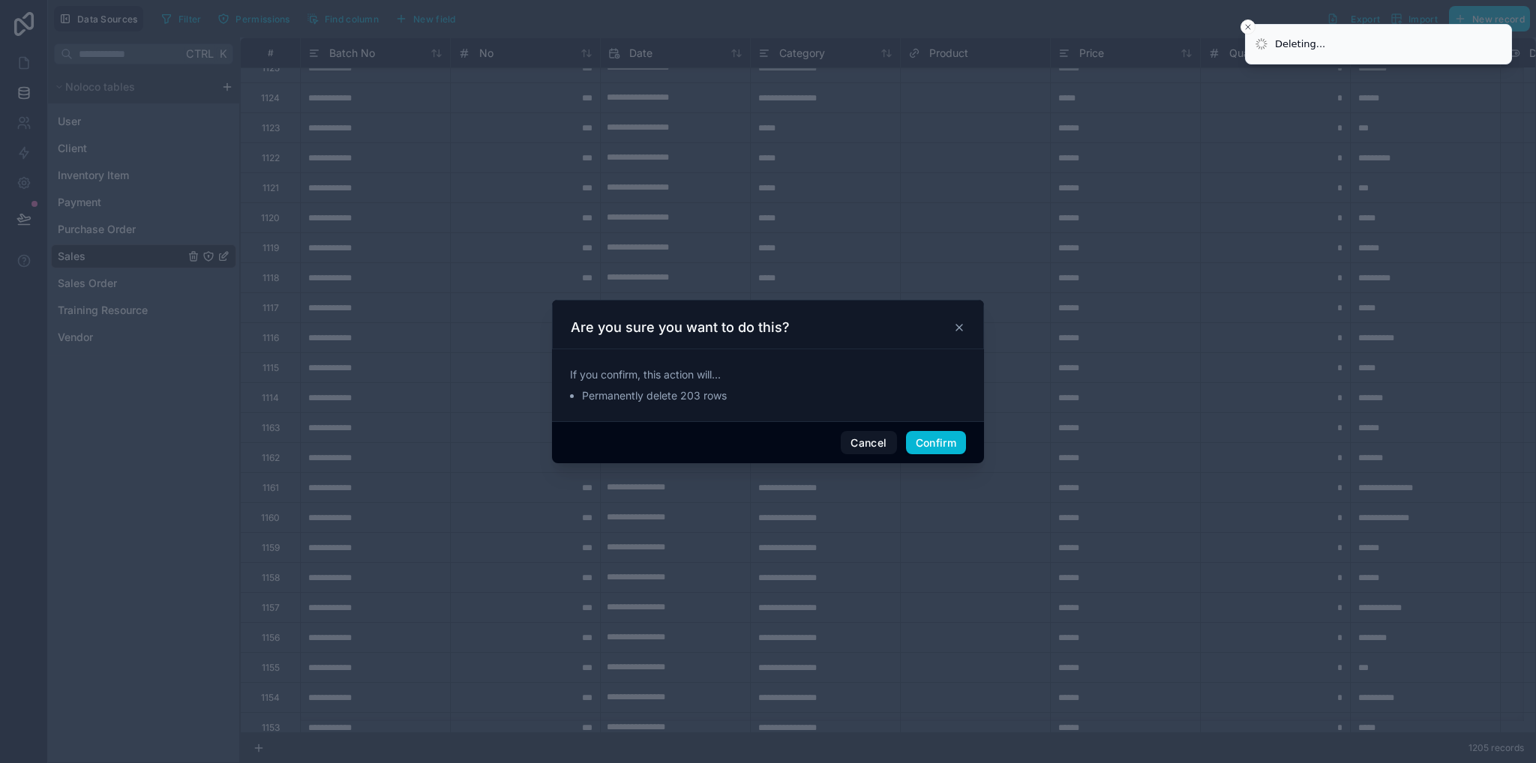
type input "**********"
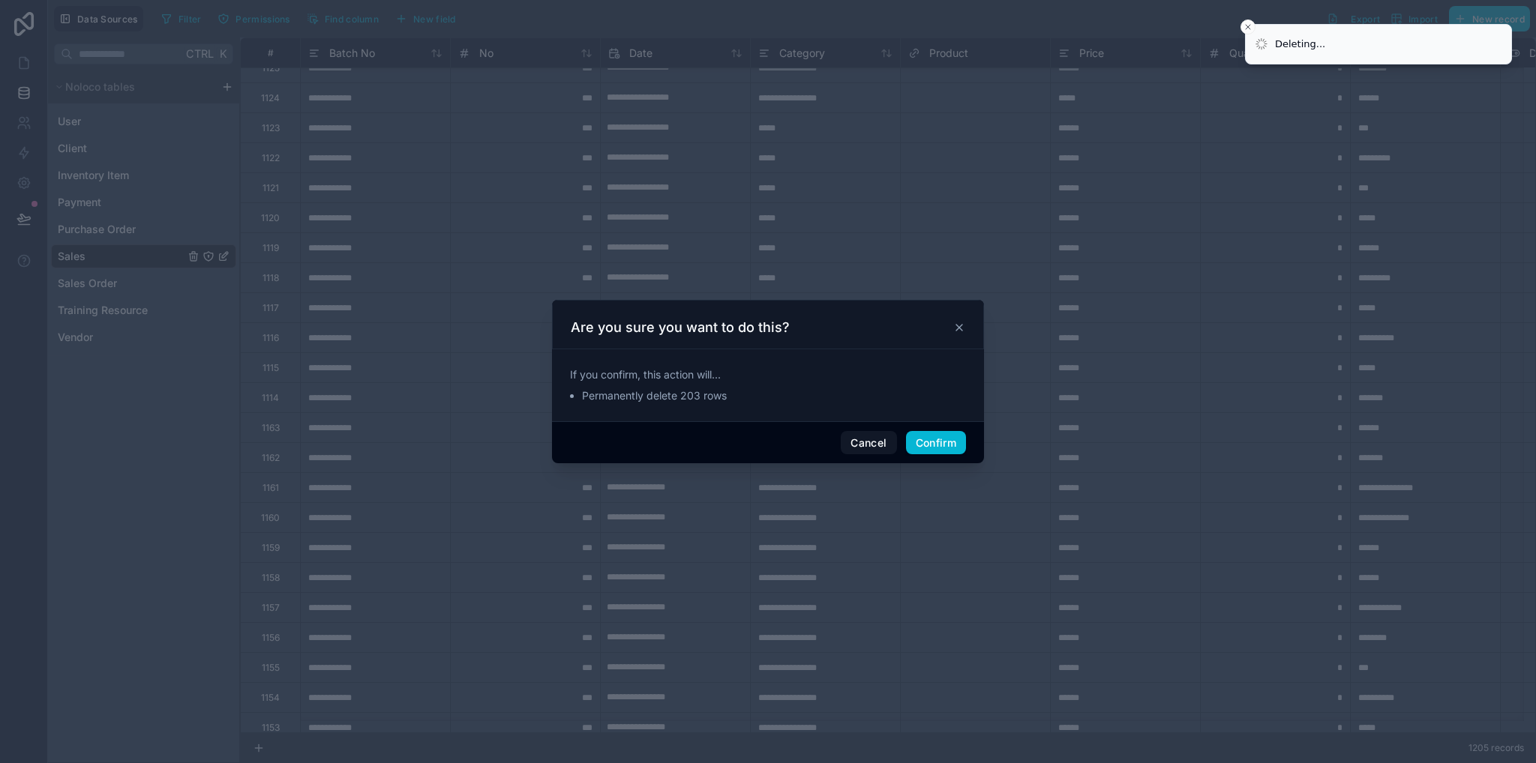
type input "**********"
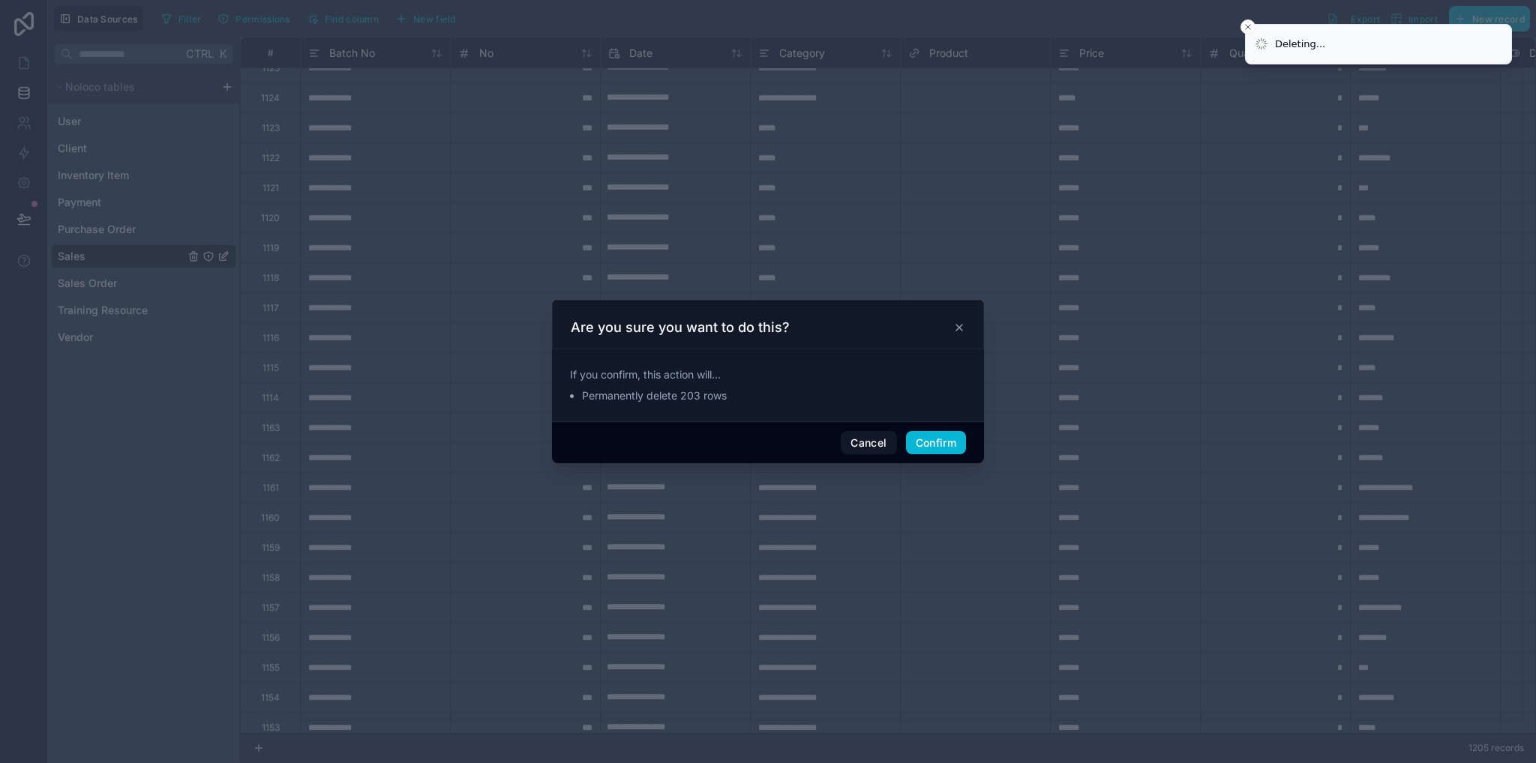
type input "**********"
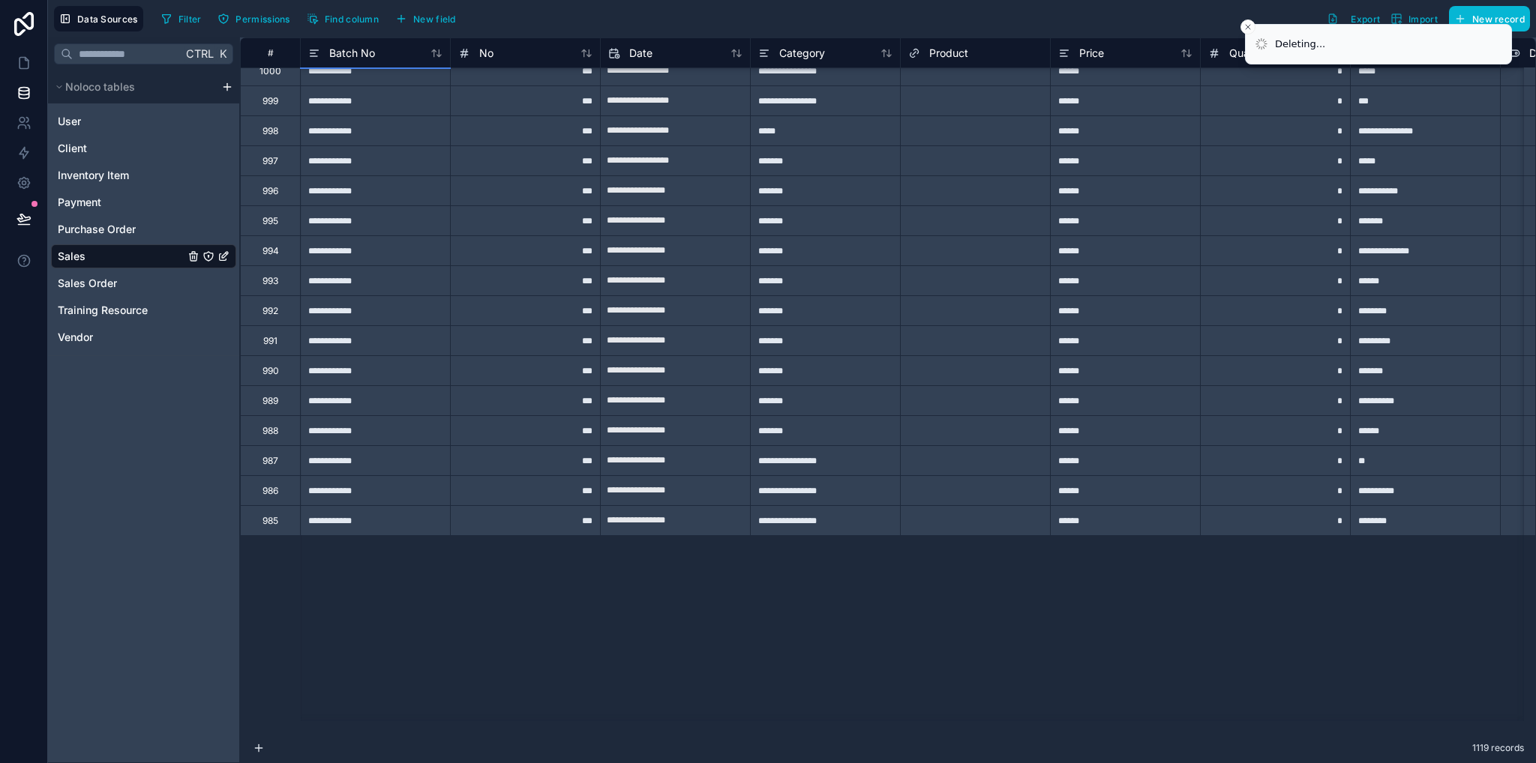
scroll to position [10813, 0]
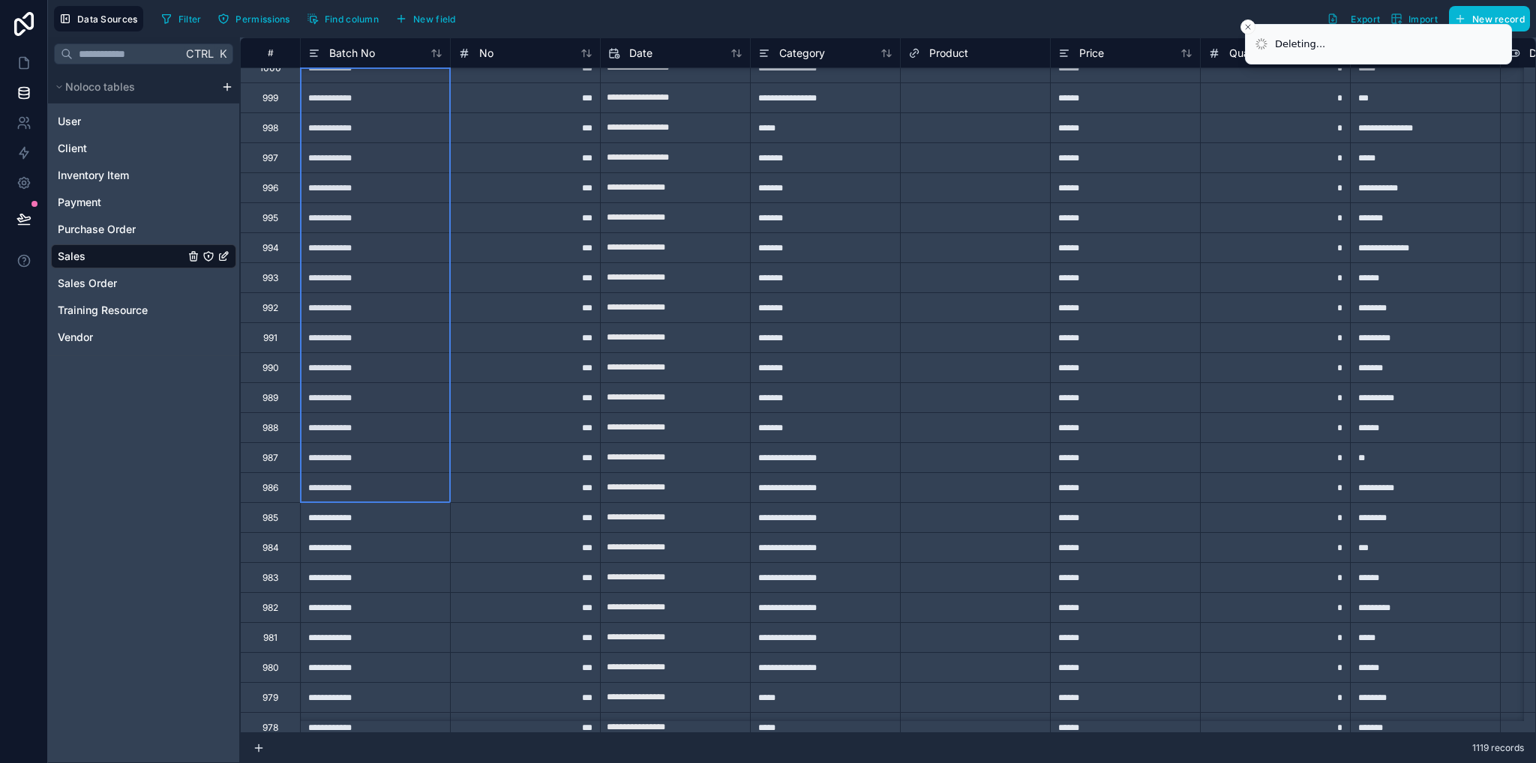
drag, startPoint x: 436, startPoint y: 536, endPoint x: 264, endPoint y: 483, distance: 180.5
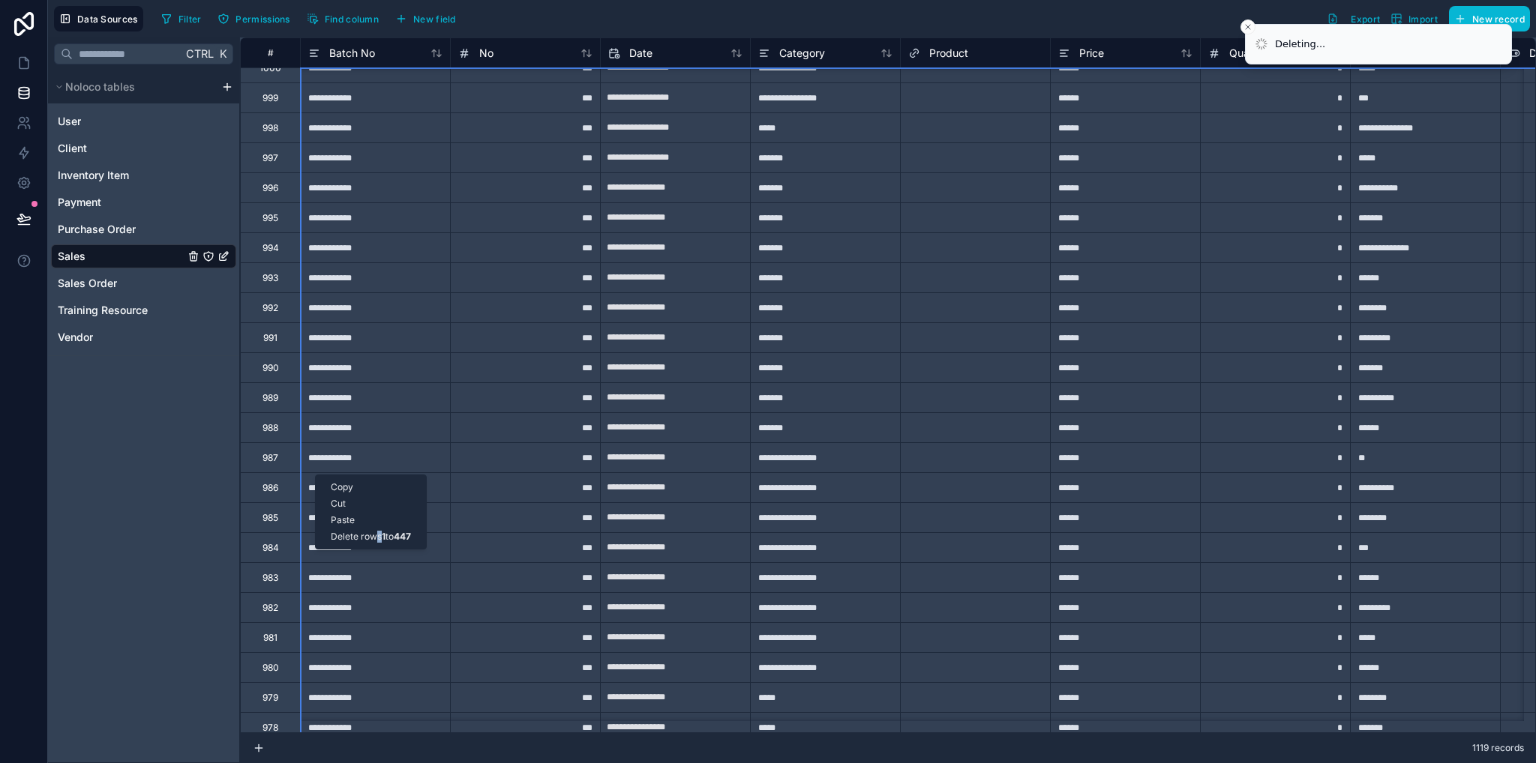
drag, startPoint x: 315, startPoint y: 475, endPoint x: 379, endPoint y: 535, distance: 87.5
click at [379, 535] on div "Delete rows 1 to 447" at bounding box center [371, 537] width 110 height 16
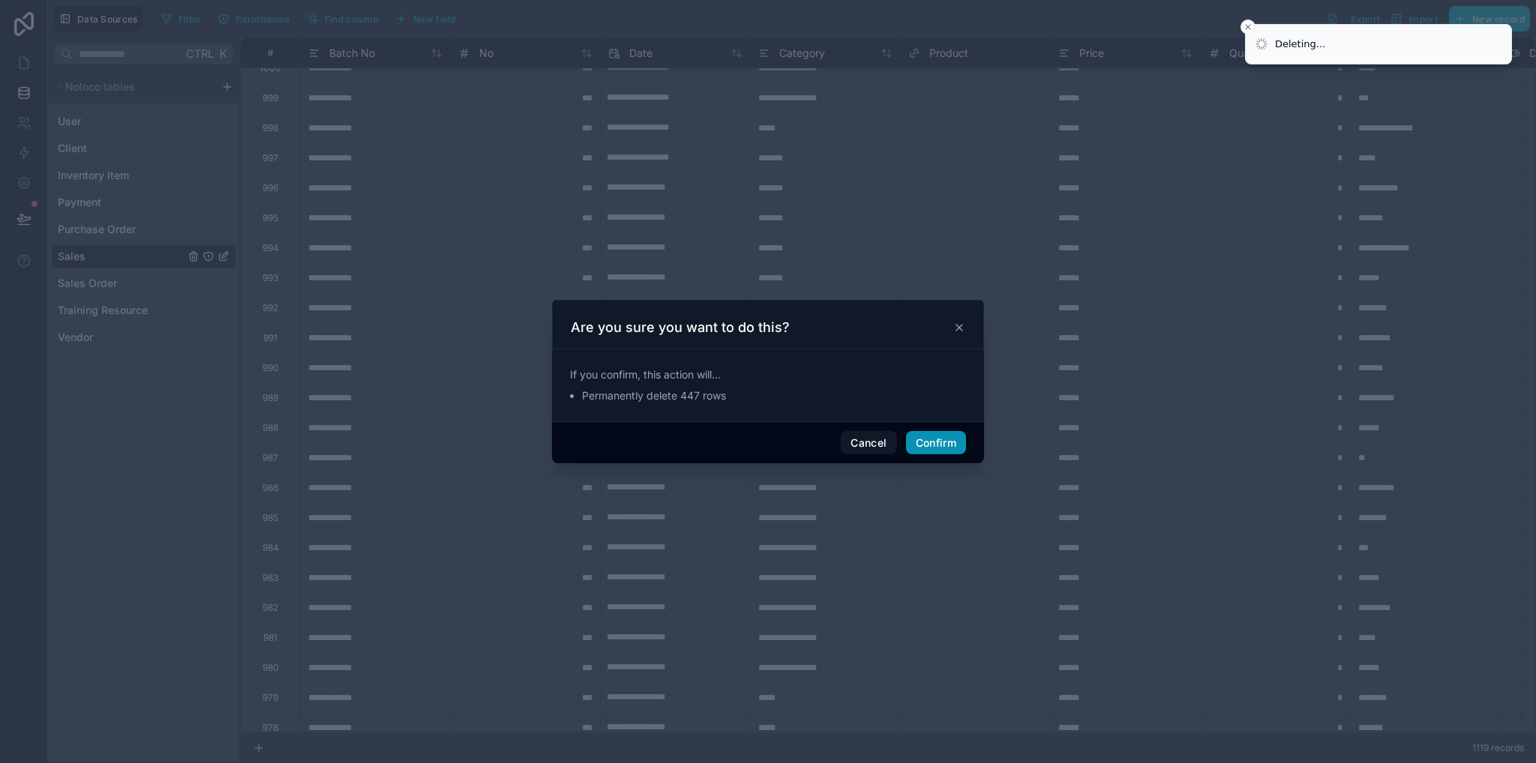
click at [922, 443] on button "Confirm" at bounding box center [936, 443] width 60 height 24
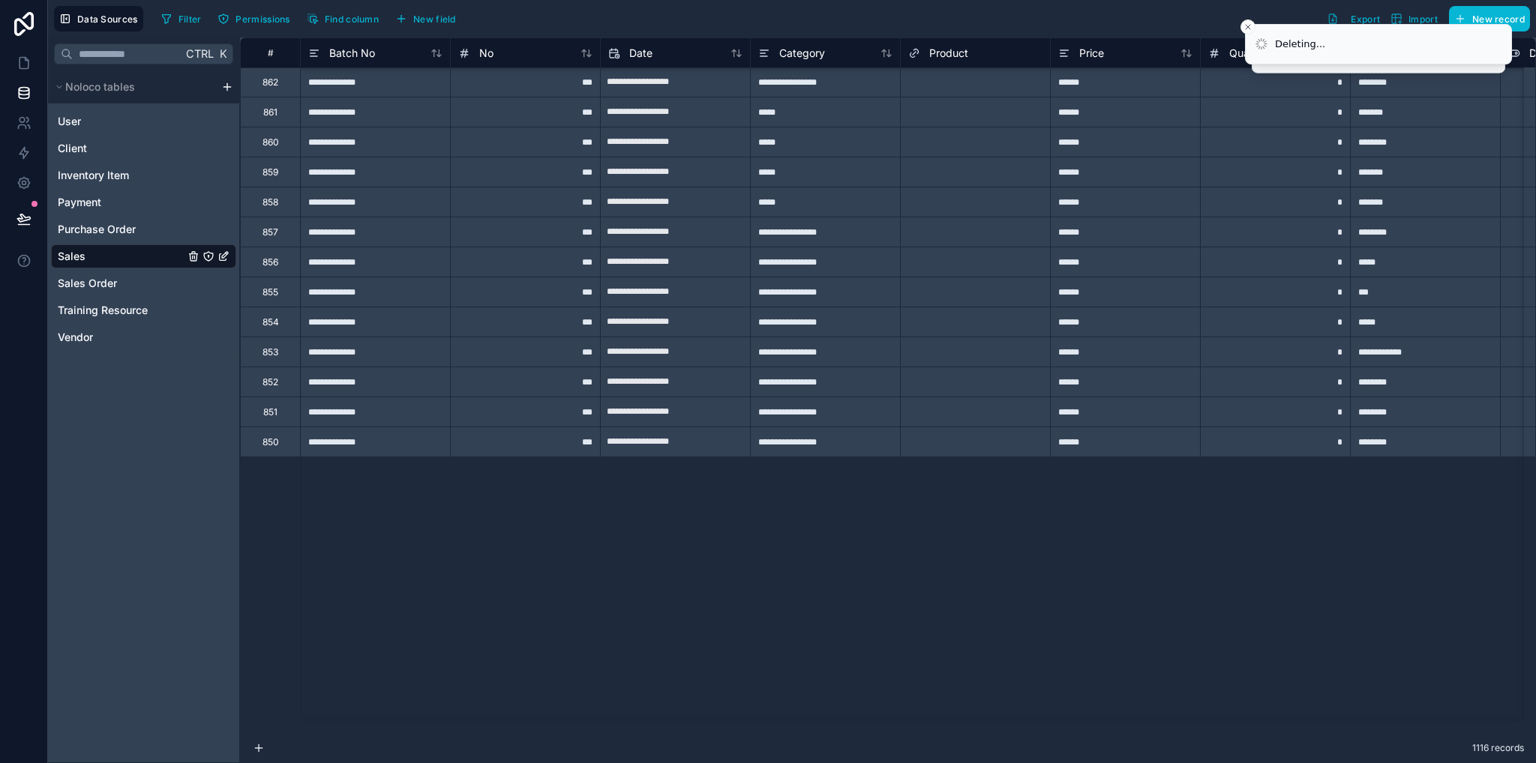
scroll to position [1671, 0]
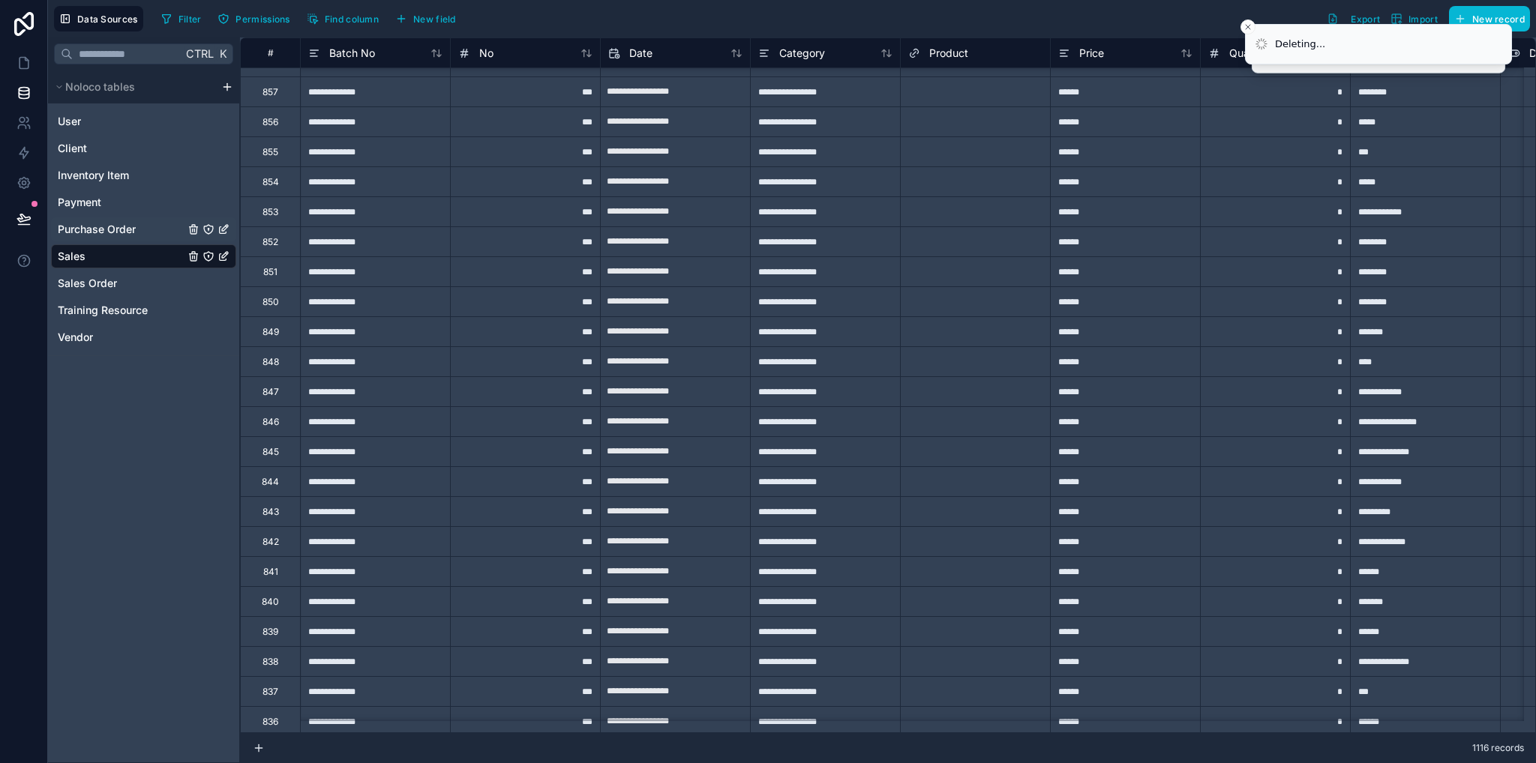
click at [135, 230] on span "Purchase Order" at bounding box center [97, 229] width 78 height 15
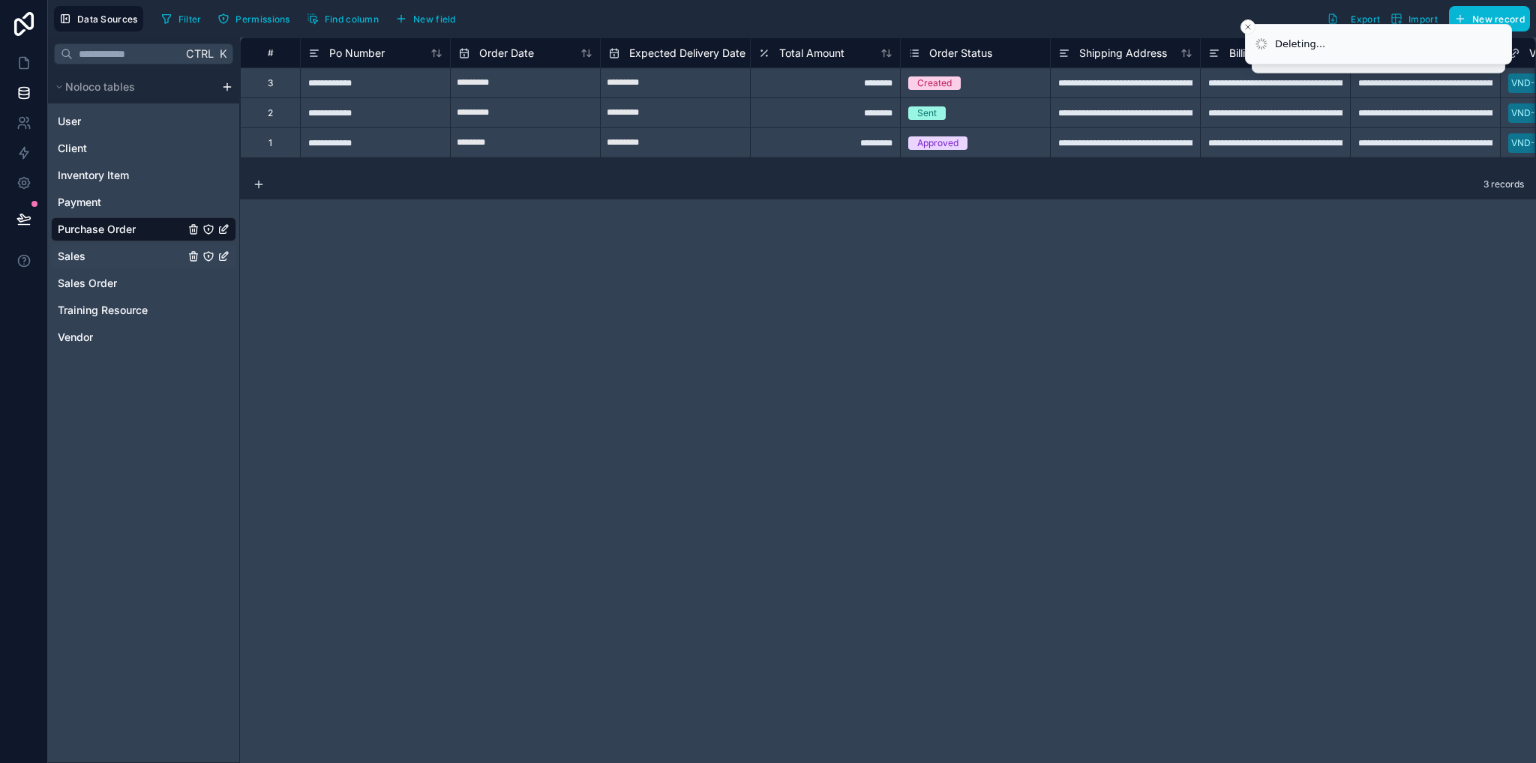
click at [136, 256] on div "Sales" at bounding box center [143, 256] width 185 height 24
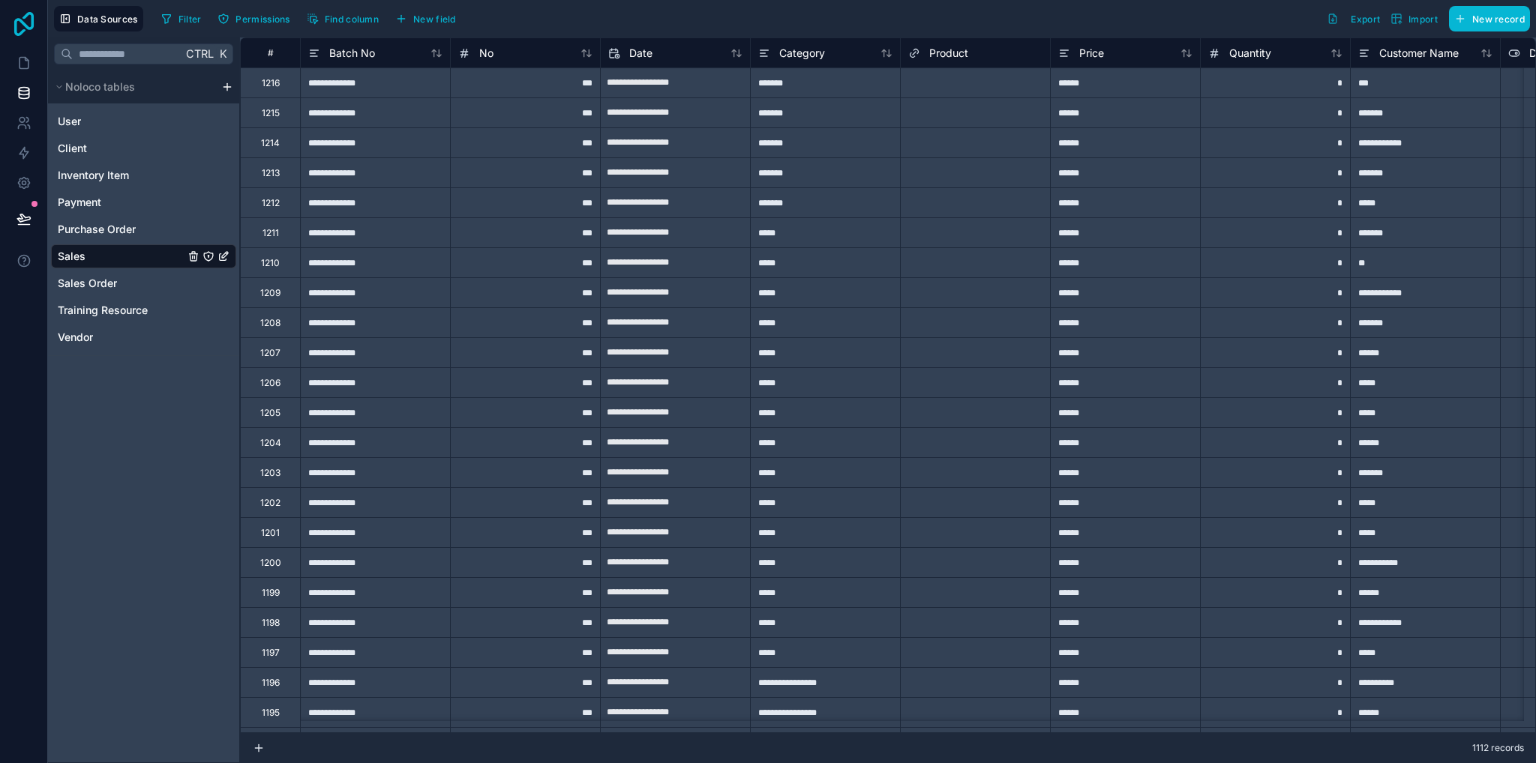
click at [24, 21] on icon at bounding box center [24, 24] width 30 height 24
